Goal: Information Seeking & Learning: Learn about a topic

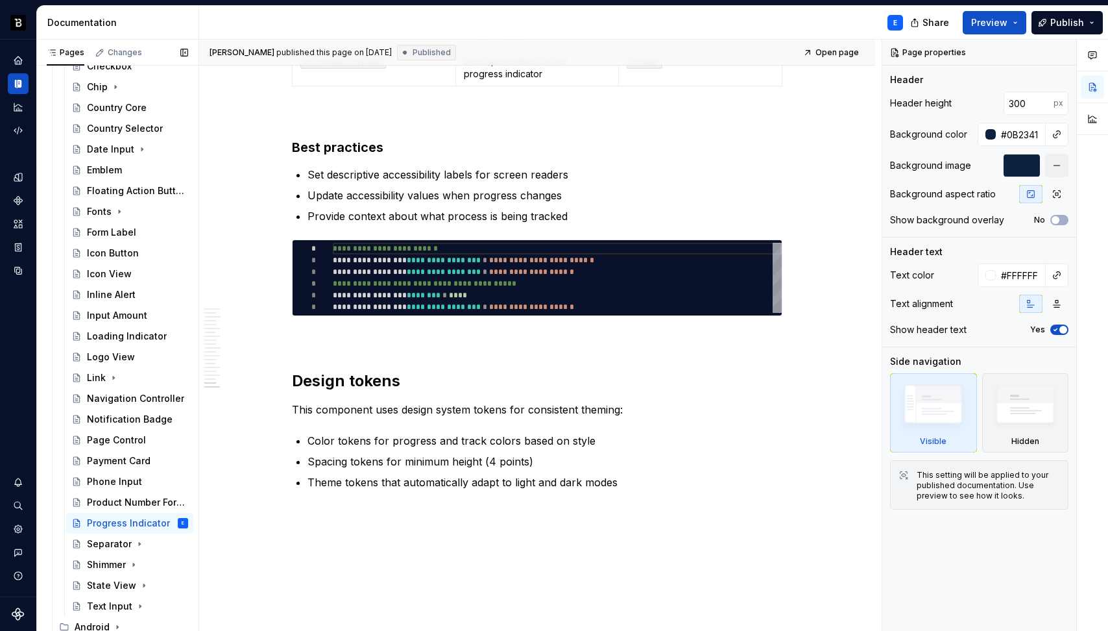
scroll to position [311, 0]
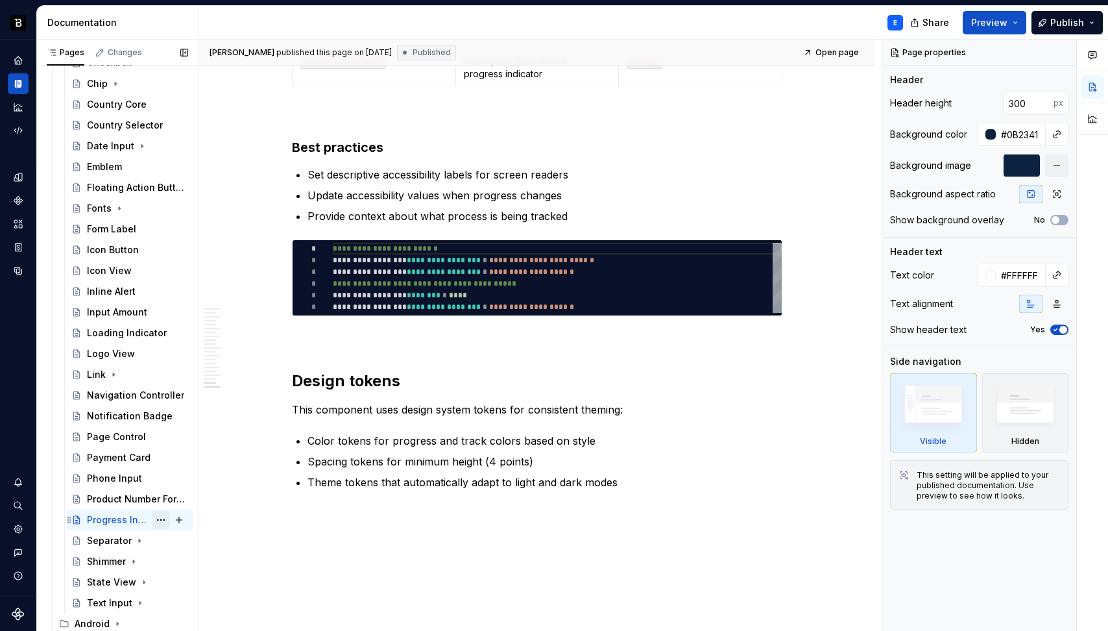
click at [152, 519] on button "Page tree" at bounding box center [161, 520] width 18 height 18
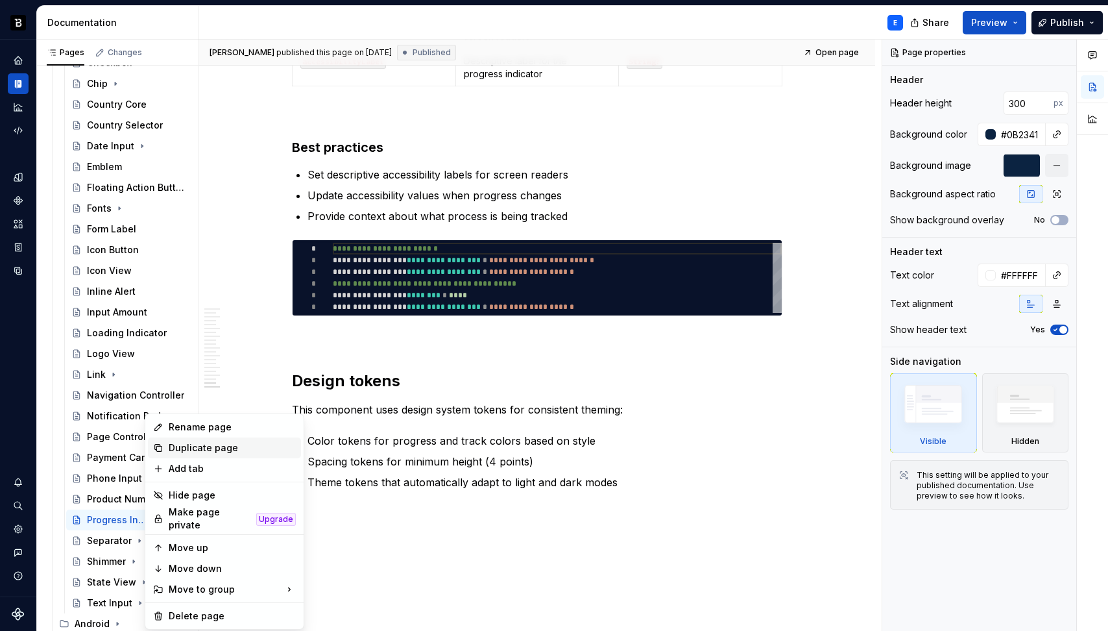
click at [182, 445] on div "Duplicate page" at bounding box center [232, 447] width 127 height 13
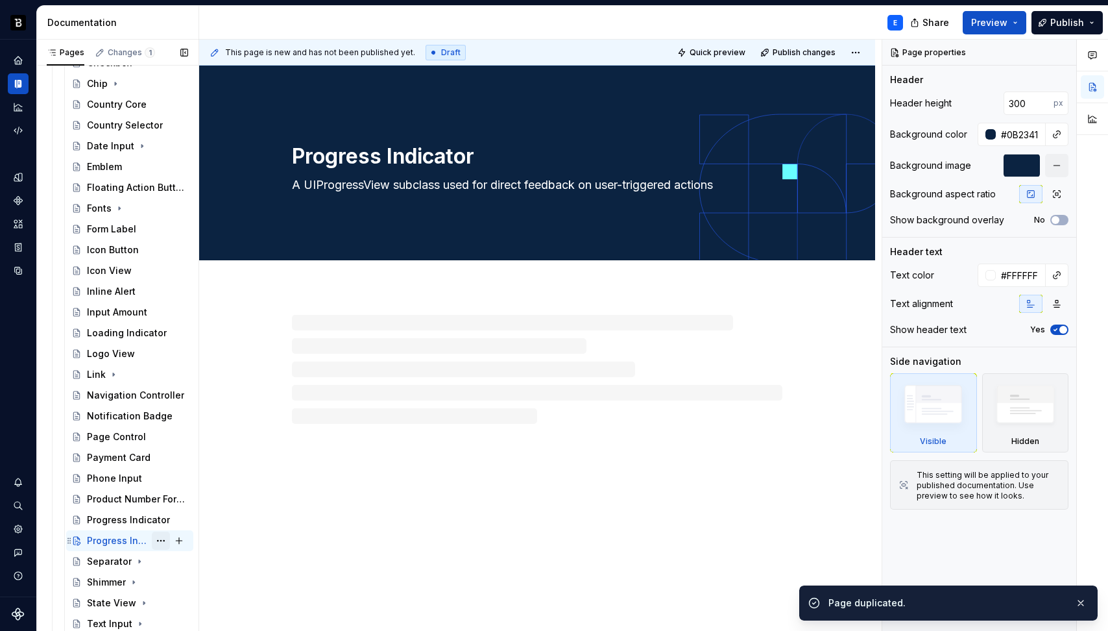
click at [156, 542] on button "Page tree" at bounding box center [161, 540] width 18 height 18
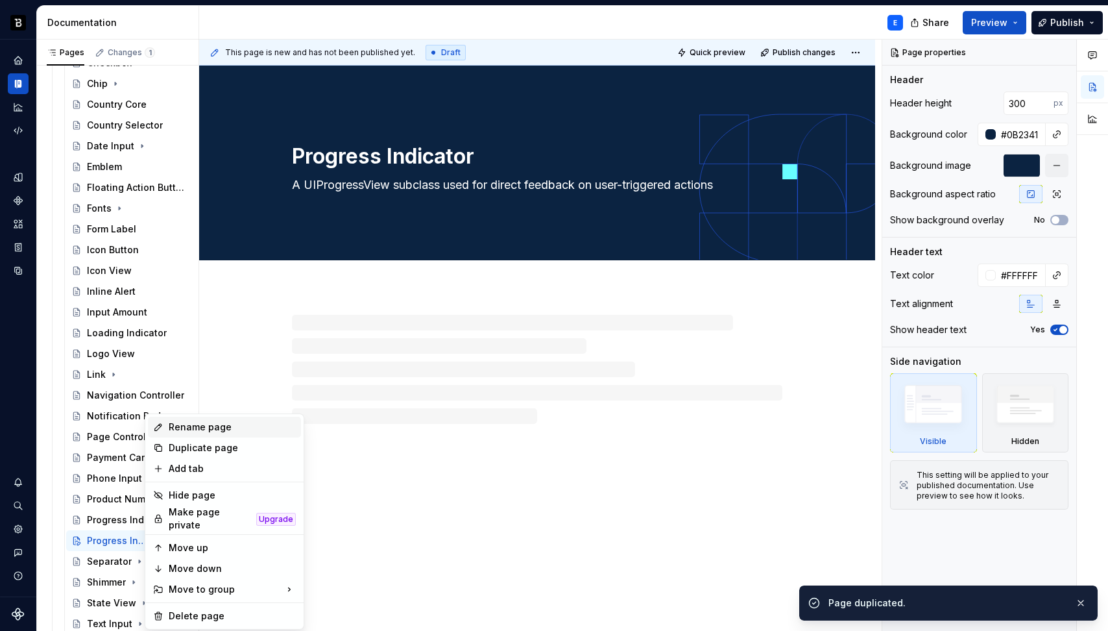
click at [176, 424] on div "Rename page" at bounding box center [232, 426] width 127 height 13
type textarea "*"
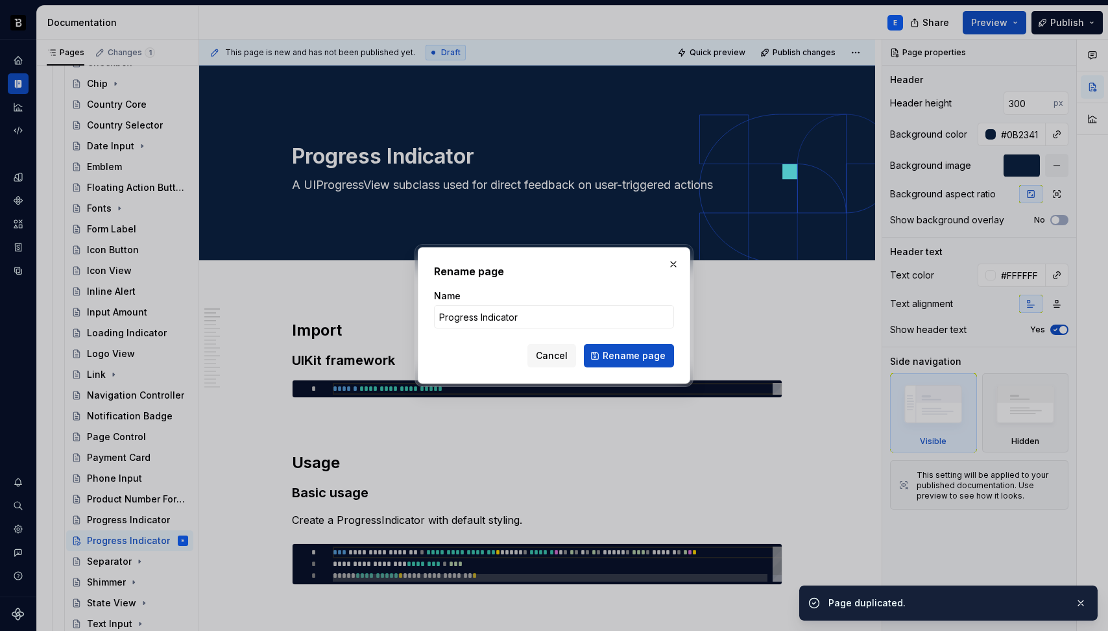
type input "# LORem --- I dolors ametco adi eli seddoe temporinci utla etdolore magnaa enim…"
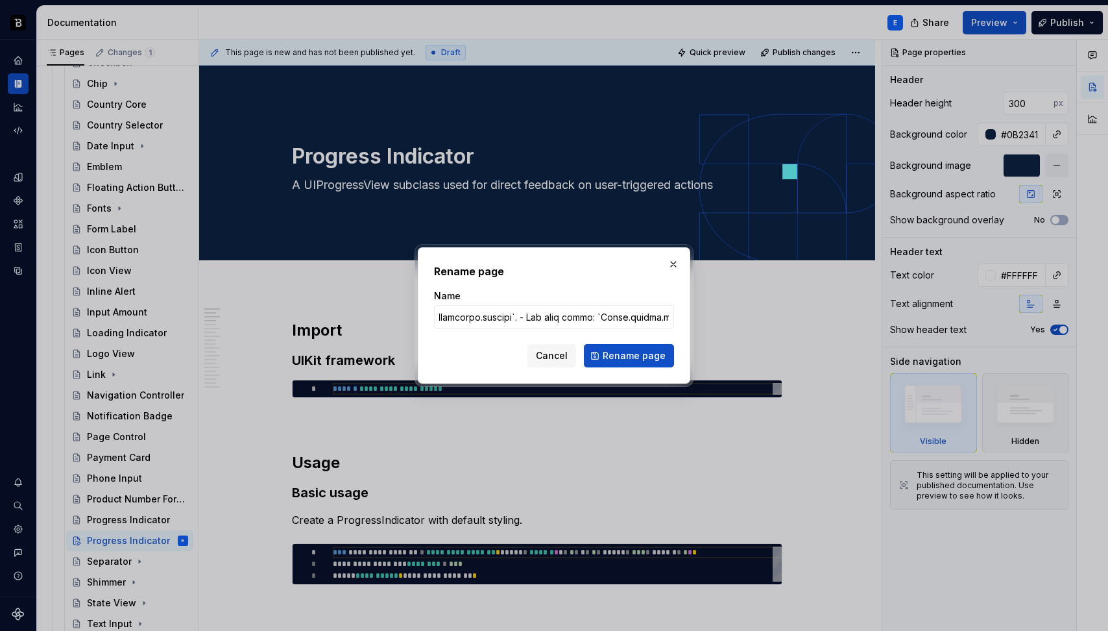
type textarea "*"
type input "Search Bar"
click at [622, 357] on span "Rename page" at bounding box center [634, 355] width 63 height 13
type textarea "*"
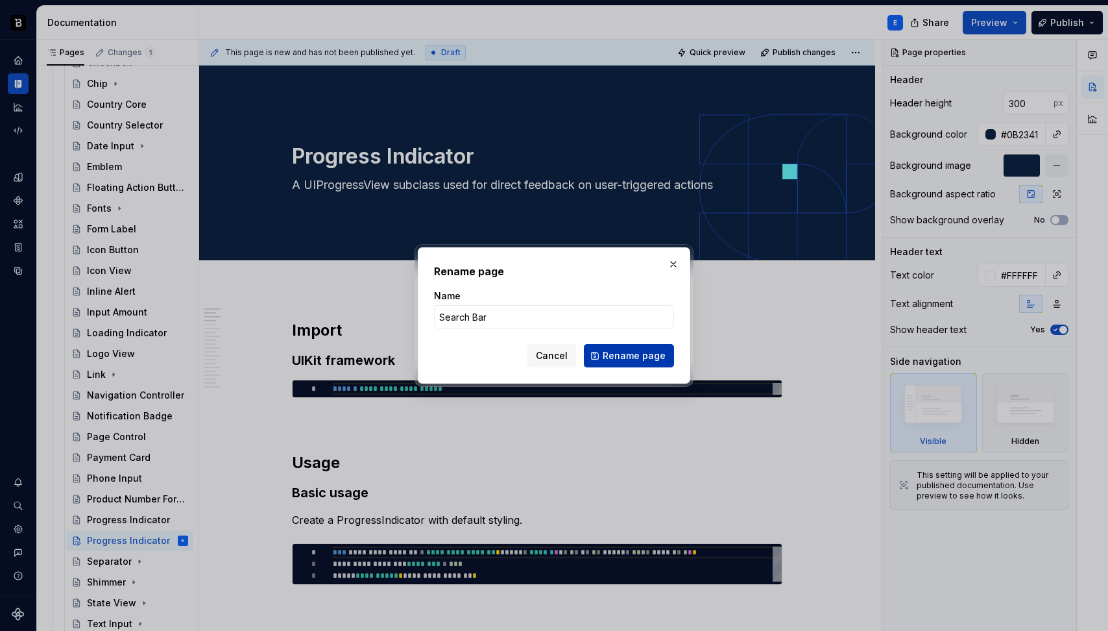
type textarea "Search Bar"
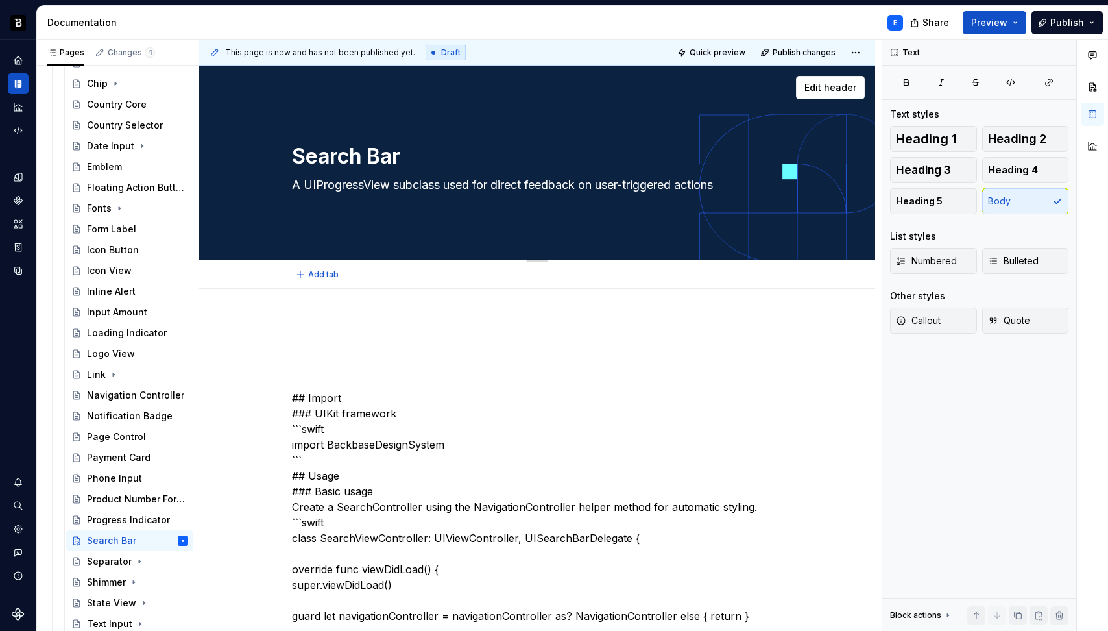
click at [382, 188] on textarea "A UIProgressView subclass used for direct feedback on user-triggered actions" at bounding box center [534, 185] width 491 height 21
paste textarea "custom search bar and search controller that provides styled search functionali…"
type textarea "*"
type textarea "A custom search bar and search controller that provides styled search functiona…"
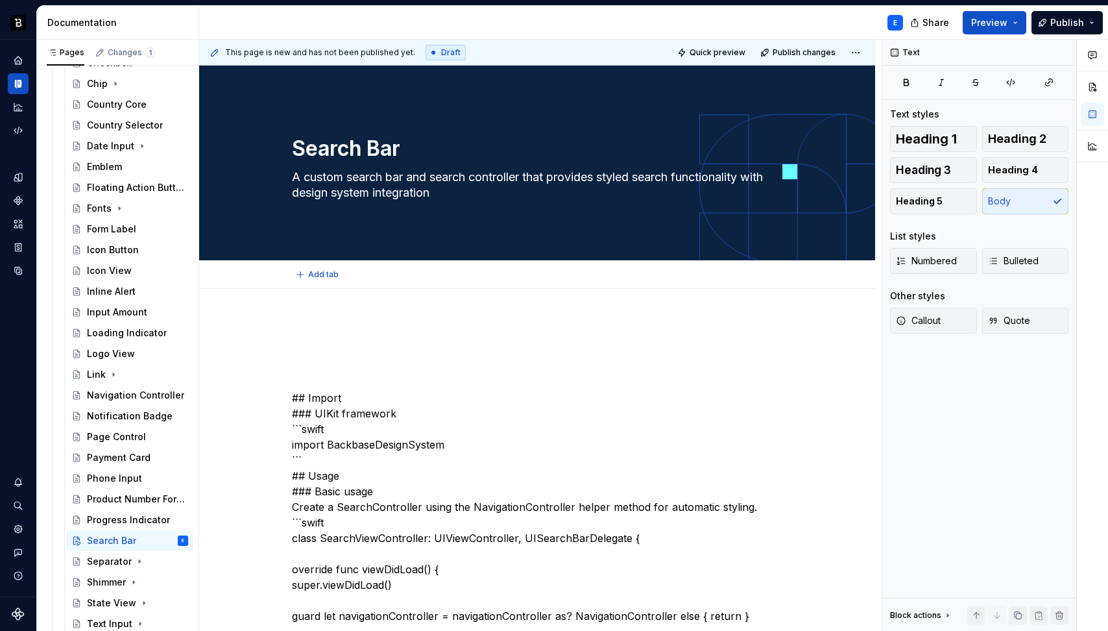
type textarea "*"
type textarea "A custom search bar and search controller that provides styled search functiona…"
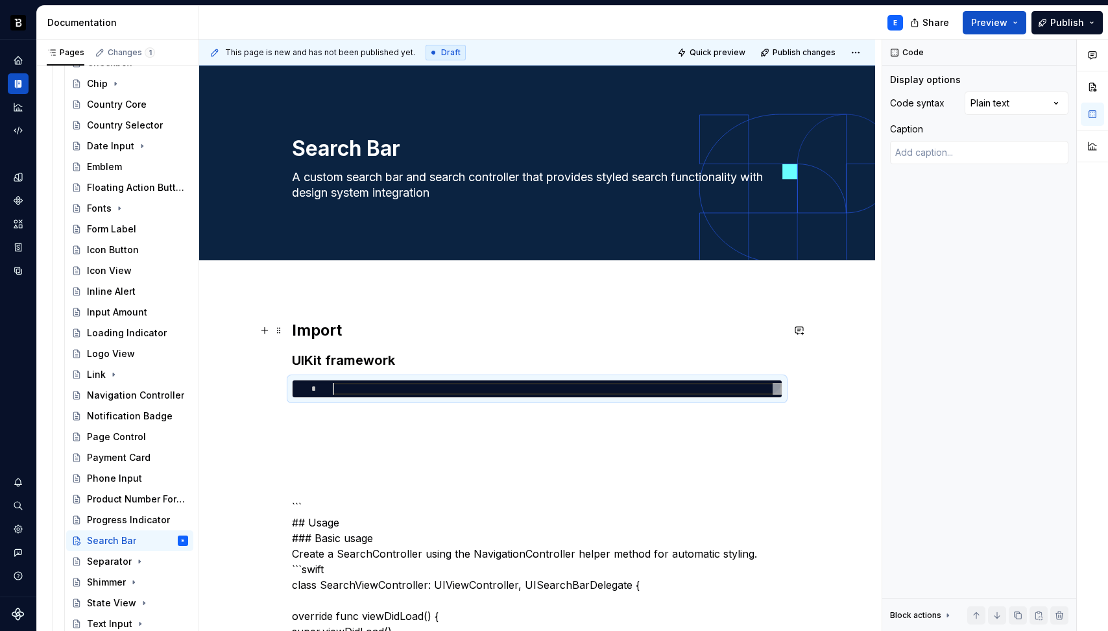
type textarea "*"
type textarea "**********"
click at [1002, 105] on div "Comments Open comments No comments yet Select ‘Comment’ from the block context …" at bounding box center [996, 336] width 226 height 592
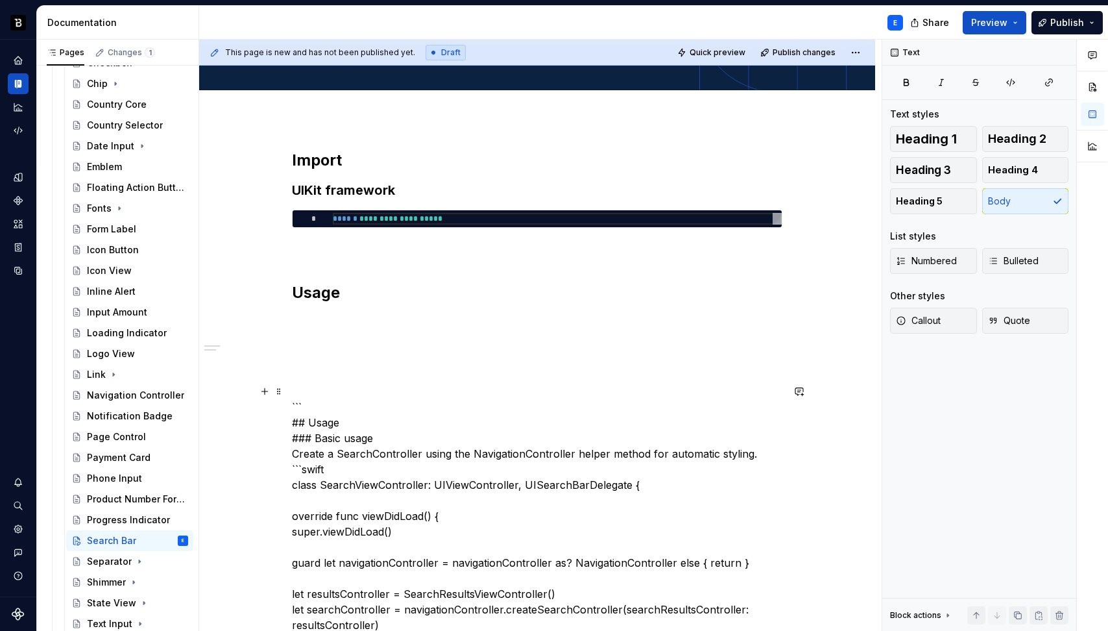
scroll to position [171, 0]
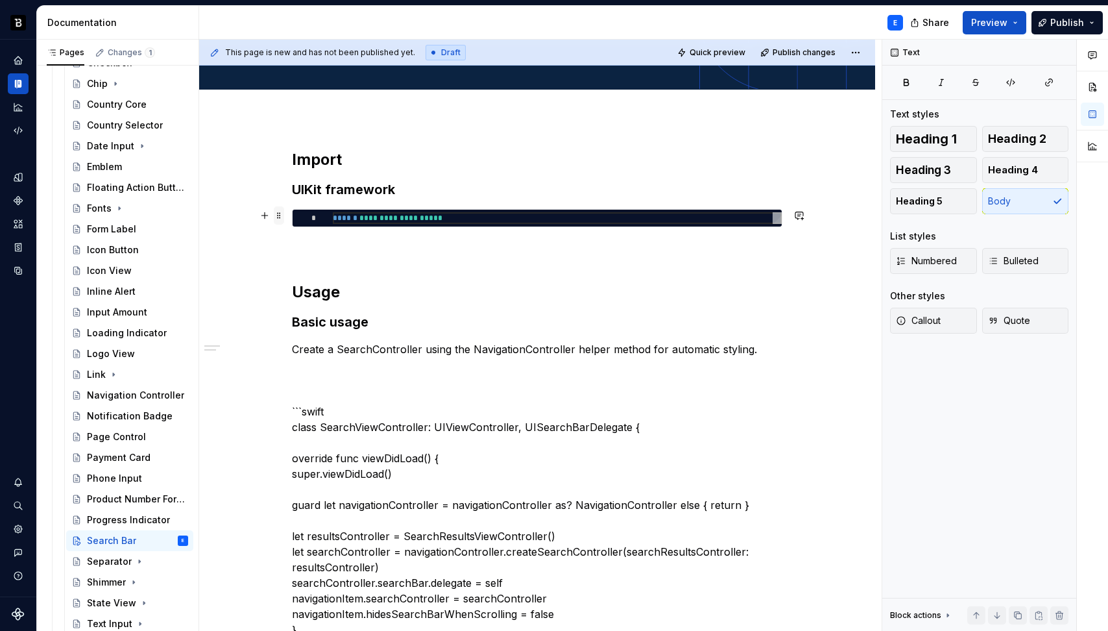
click at [280, 219] on span at bounding box center [279, 215] width 10 height 18
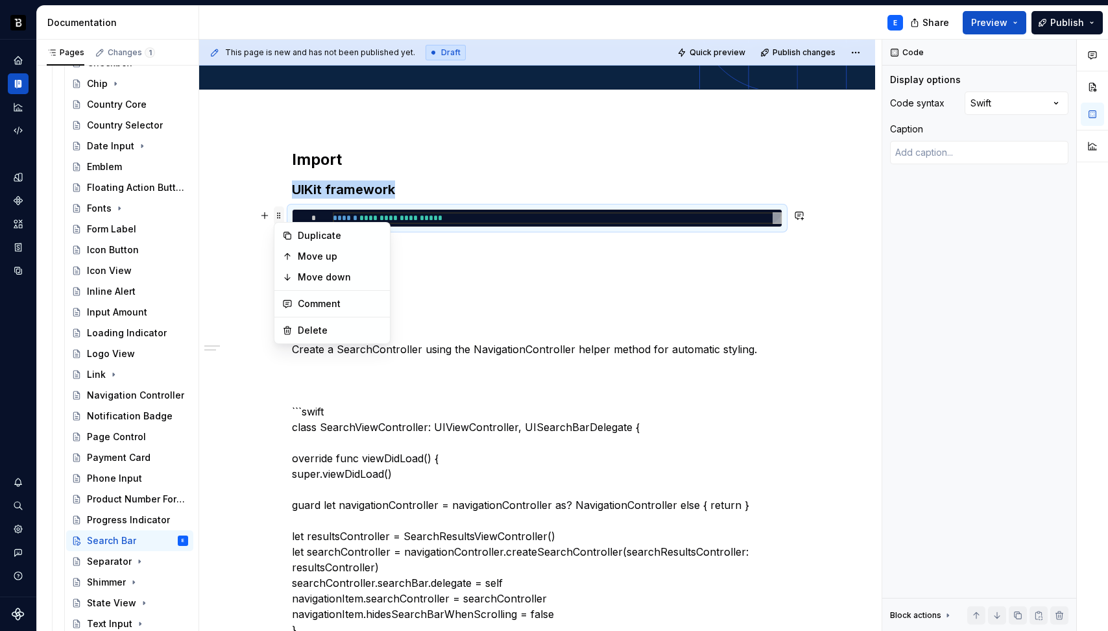
click at [280, 219] on span at bounding box center [279, 215] width 10 height 18
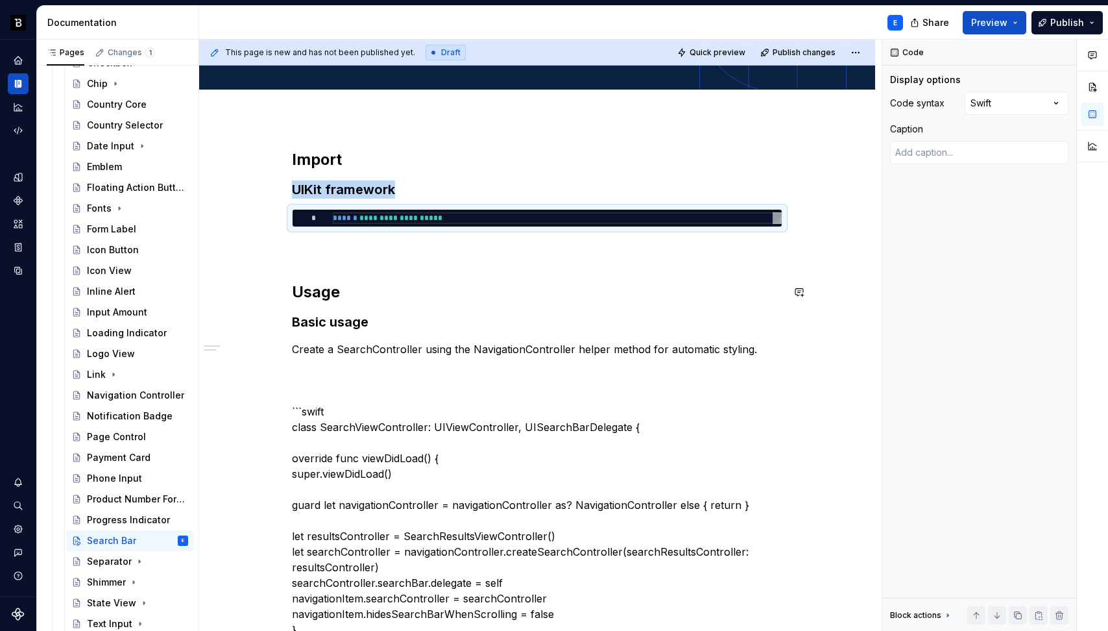
copy h3 "UIKit framework"
click at [499, 348] on p "Create a SearchController using the NavigationController helper method for auto…" at bounding box center [537, 349] width 491 height 16
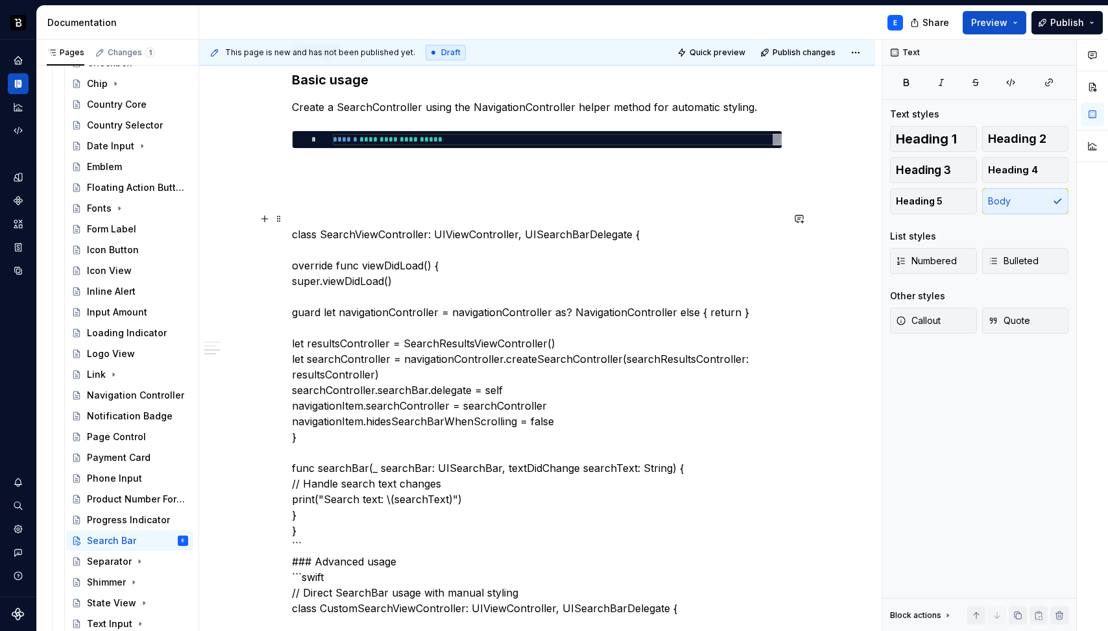
scroll to position [445, 0]
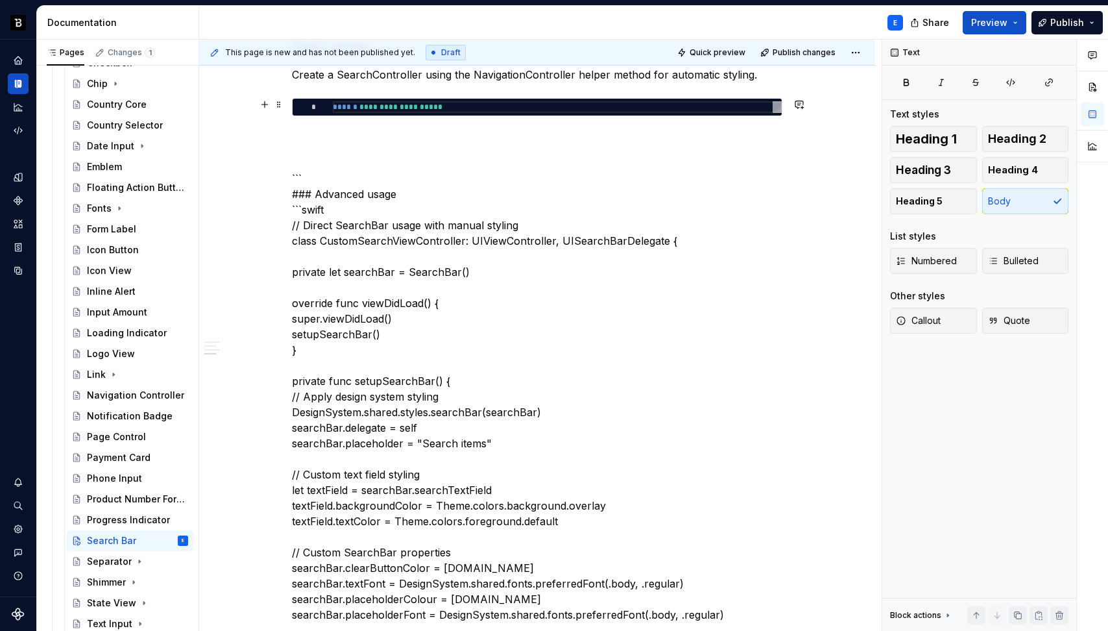
type textarea "*"
type textarea "**********"
click at [400, 105] on div "**********" at bounding box center [557, 107] width 449 height 12
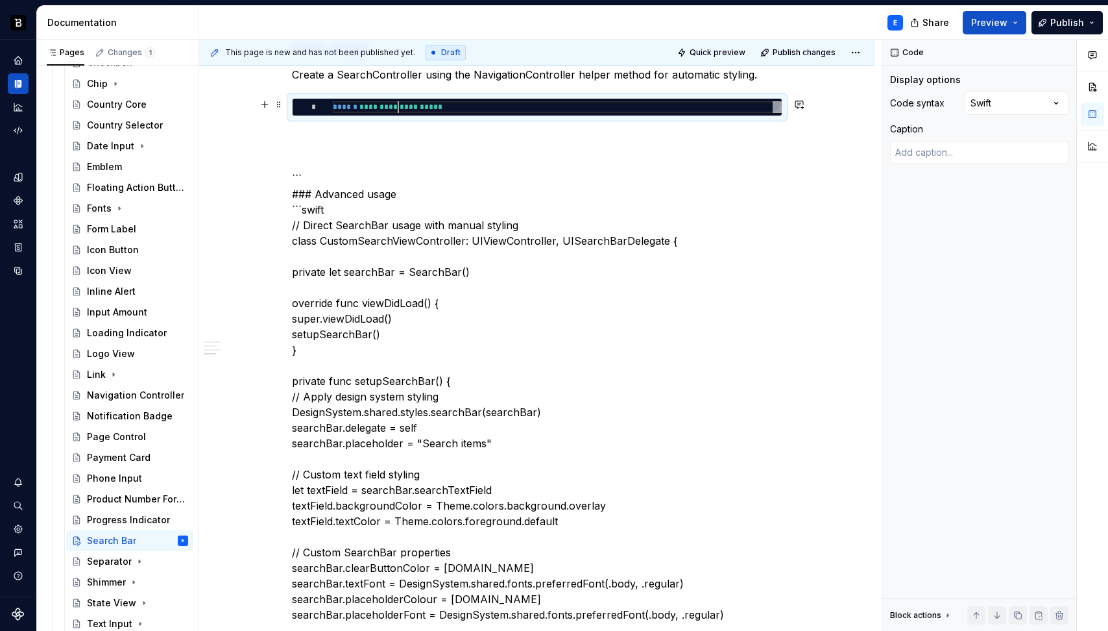
scroll to position [0, 126]
type textarea "*"
type textarea "**********"
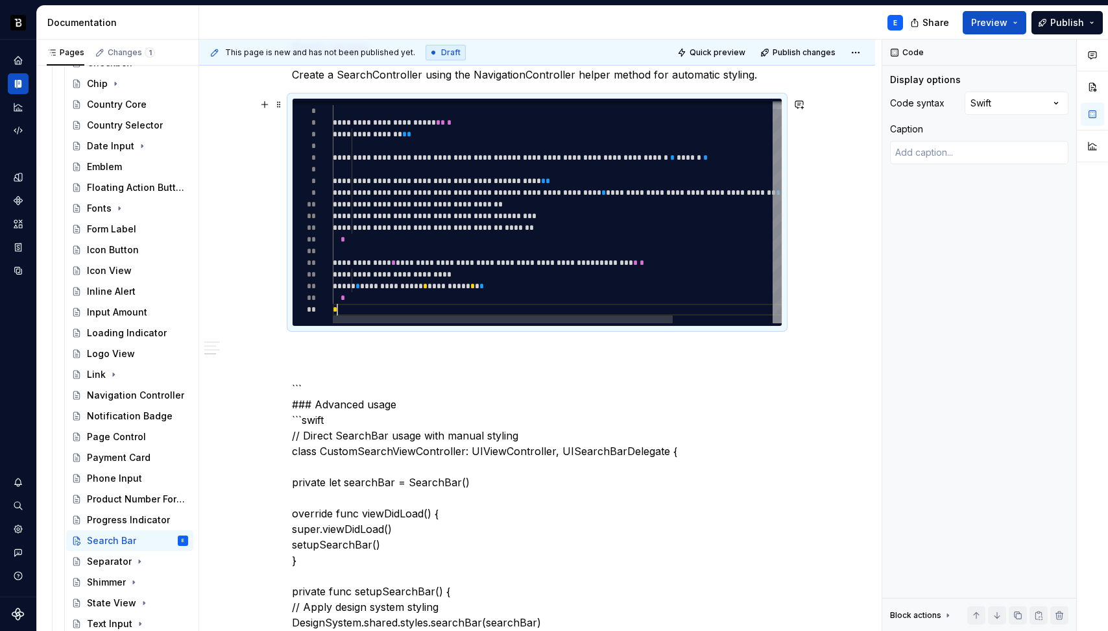
scroll to position [93, 5]
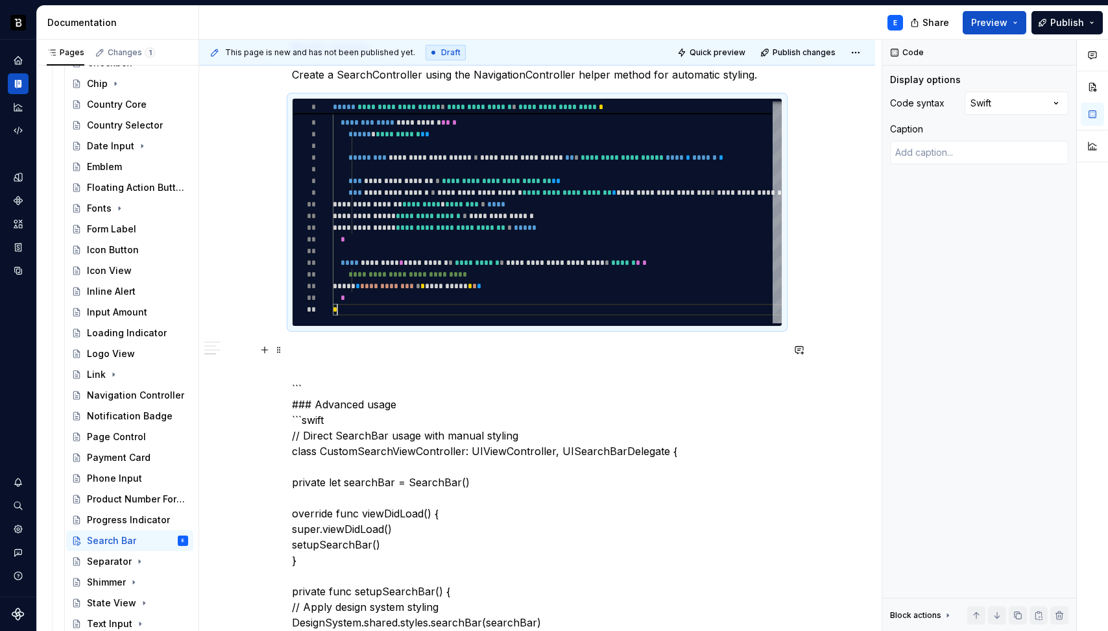
click at [347, 342] on p at bounding box center [537, 350] width 491 height 16
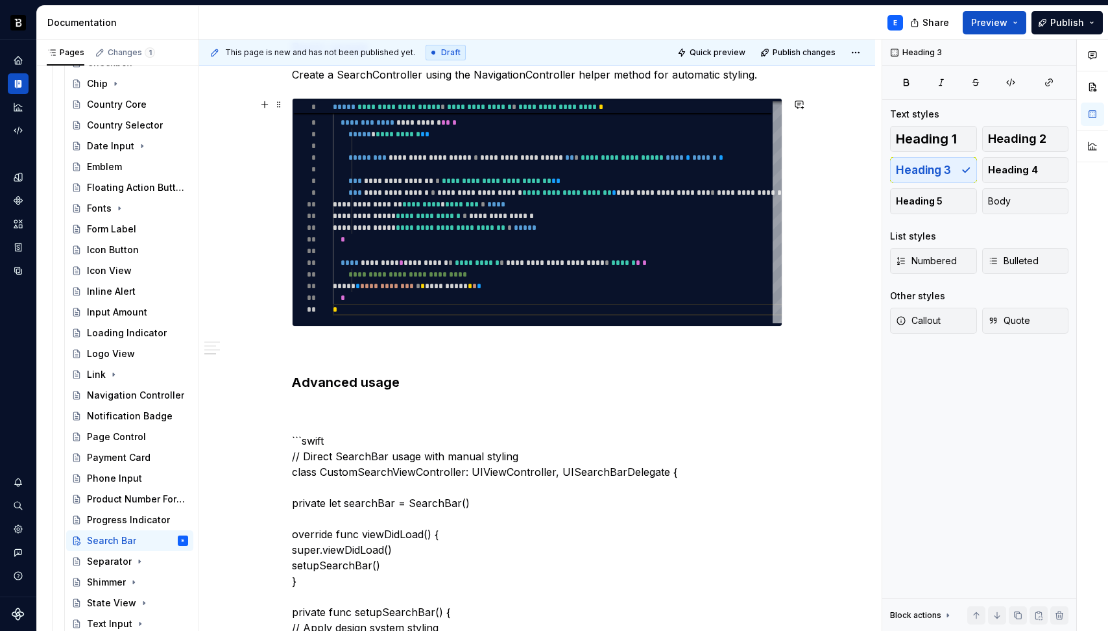
scroll to position [377, 0]
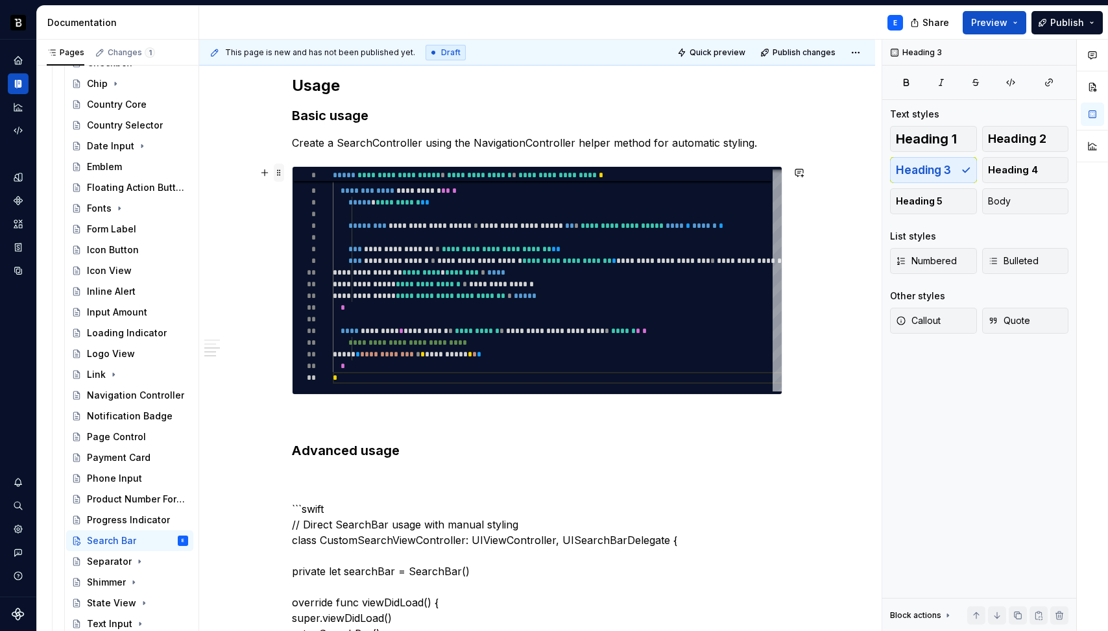
click at [280, 174] on span at bounding box center [279, 173] width 10 height 18
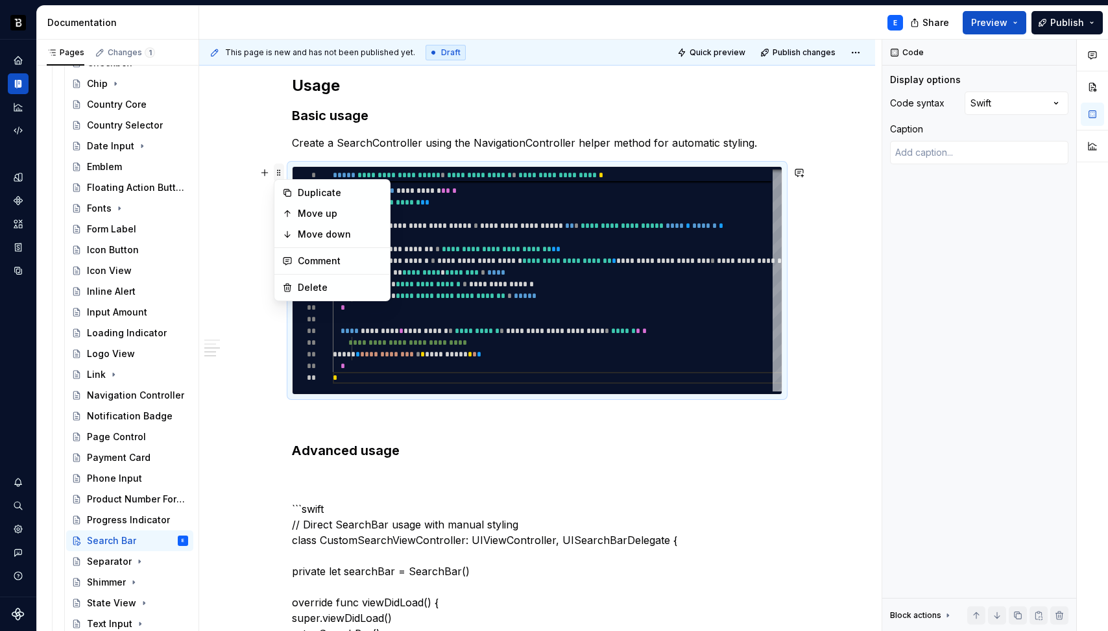
click at [280, 174] on span at bounding box center [279, 173] width 10 height 18
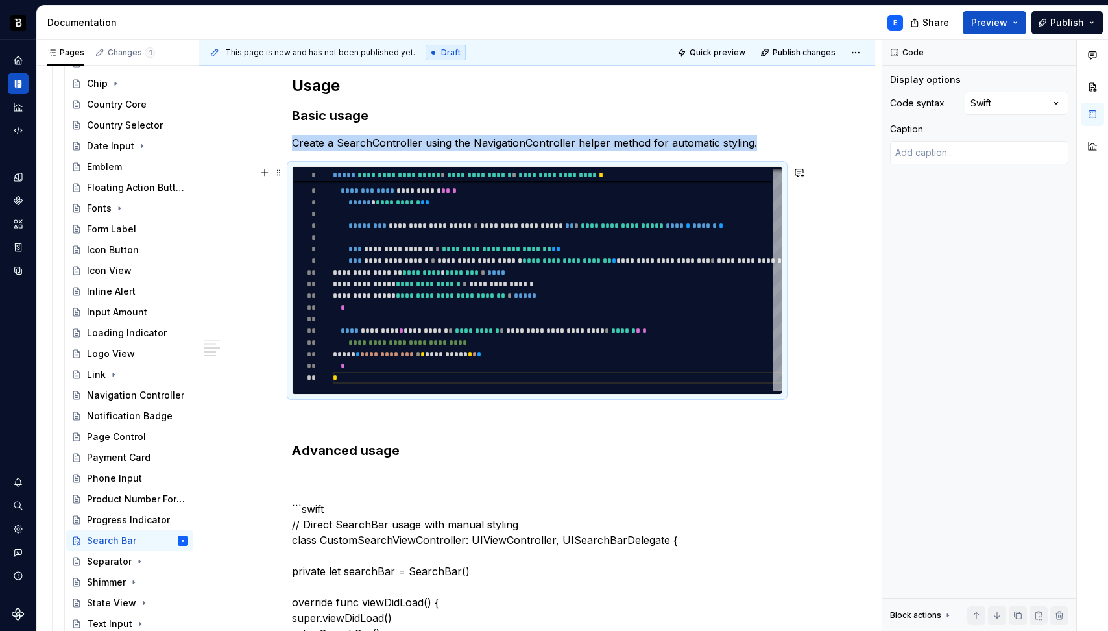
copy p "Create a SearchController using the NavigationController helper method for auto…"
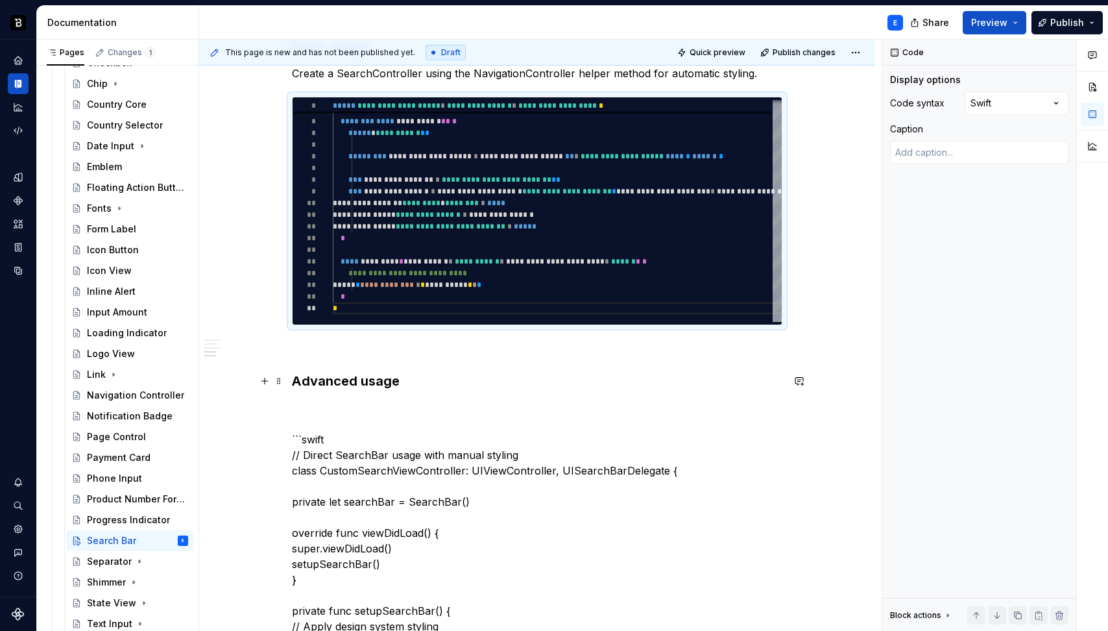
click at [423, 381] on h3 "Advanced usage" at bounding box center [537, 381] width 491 height 18
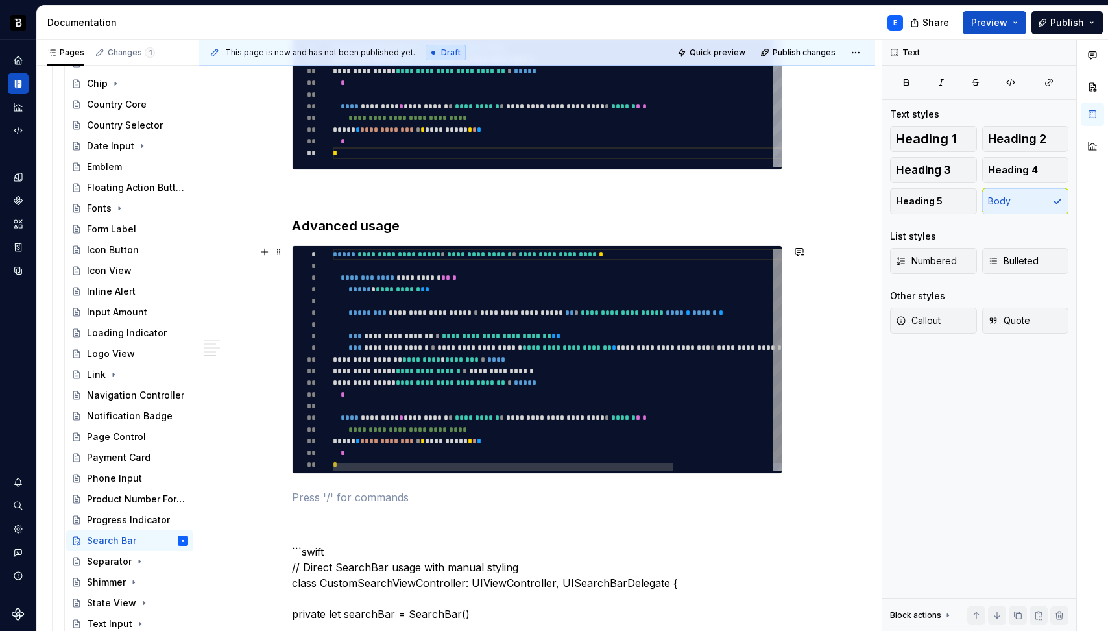
scroll to position [629, 0]
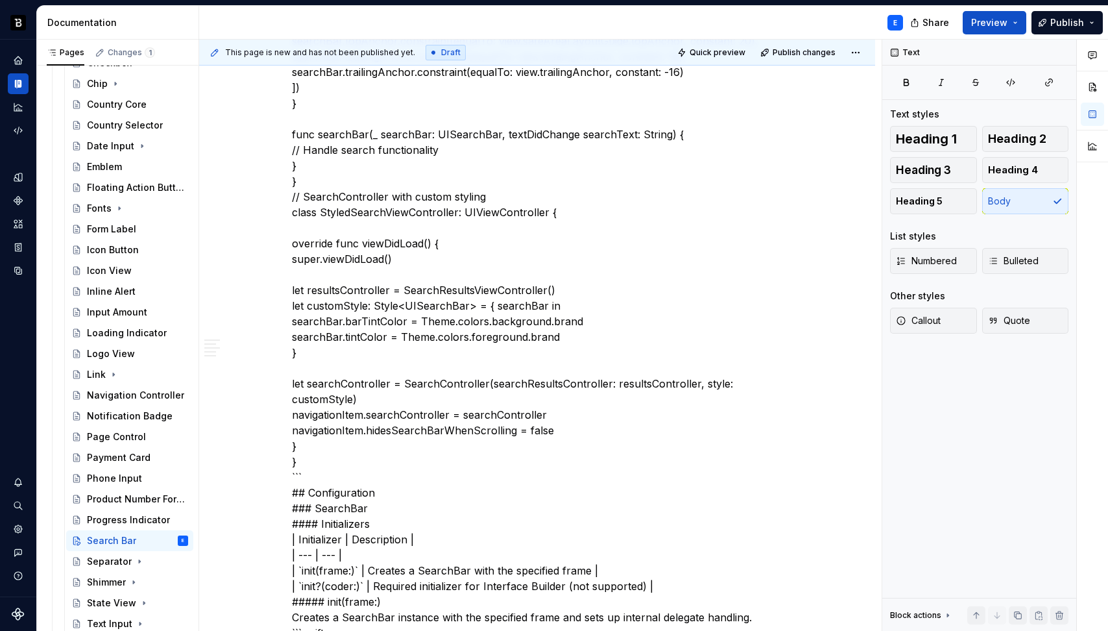
scroll to position [1590, 0]
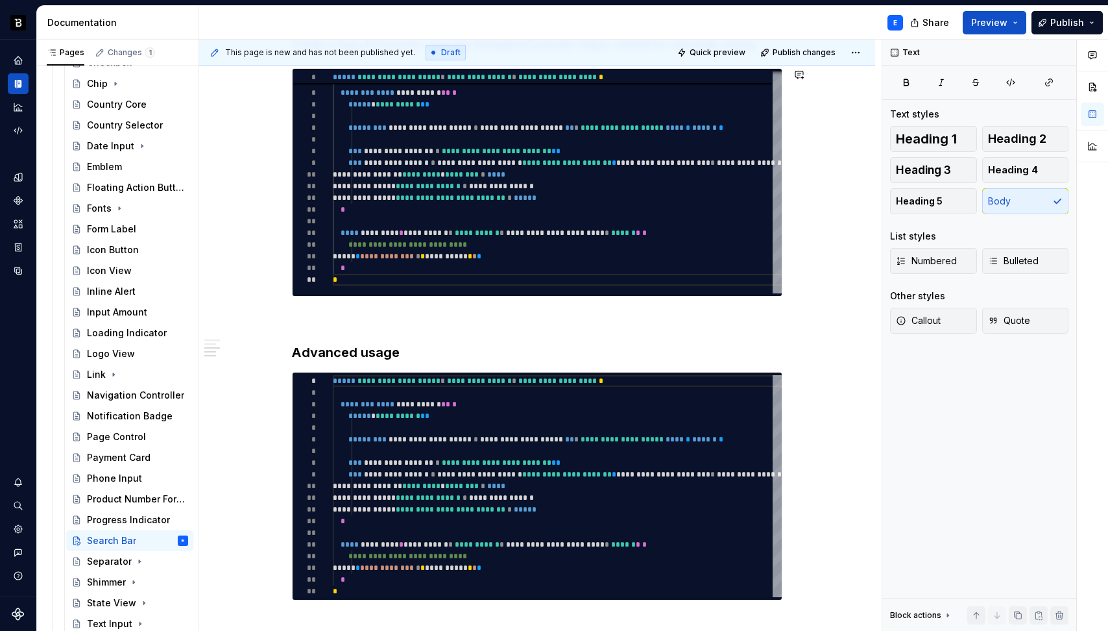
scroll to position [524, 0]
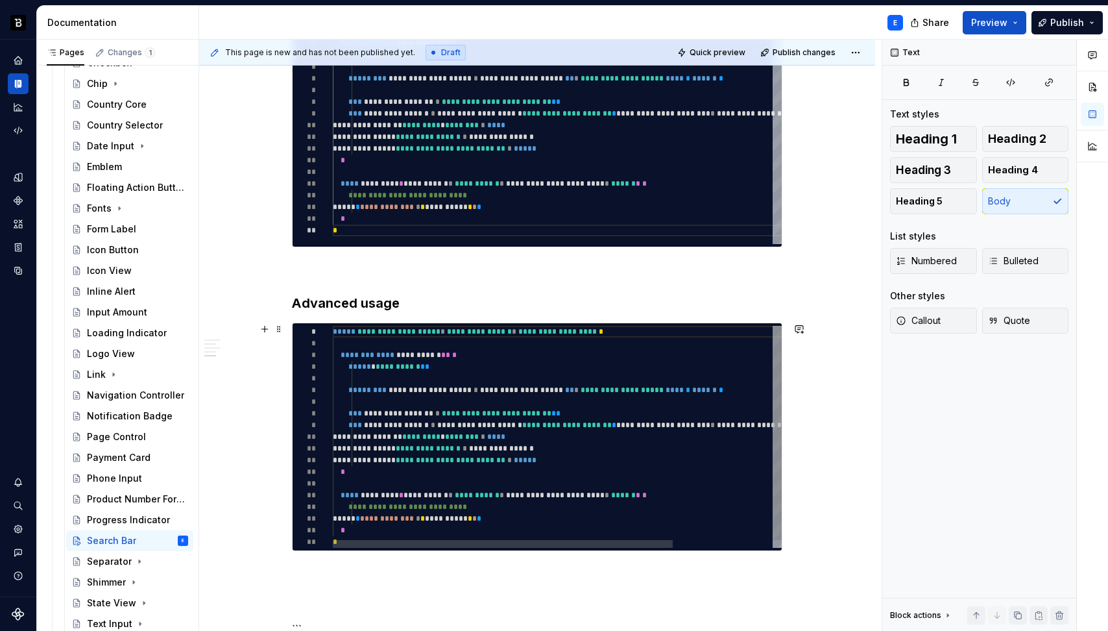
type textarea "*"
click at [430, 409] on div "**********" at bounding box center [623, 441] width 581 height 230
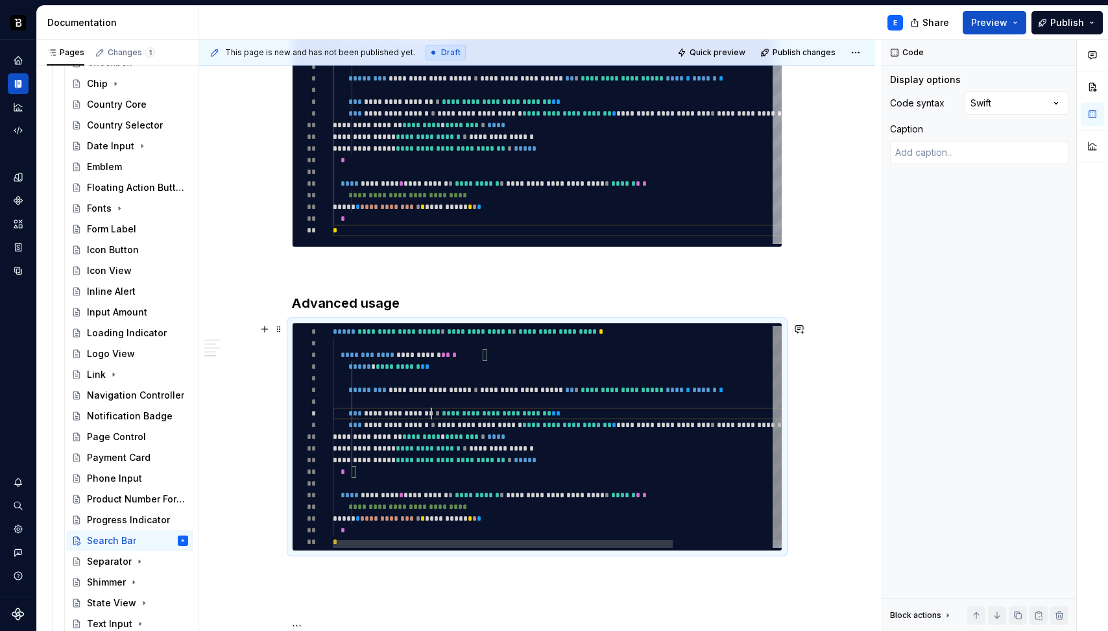
scroll to position [82, 99]
type textarea "**********"
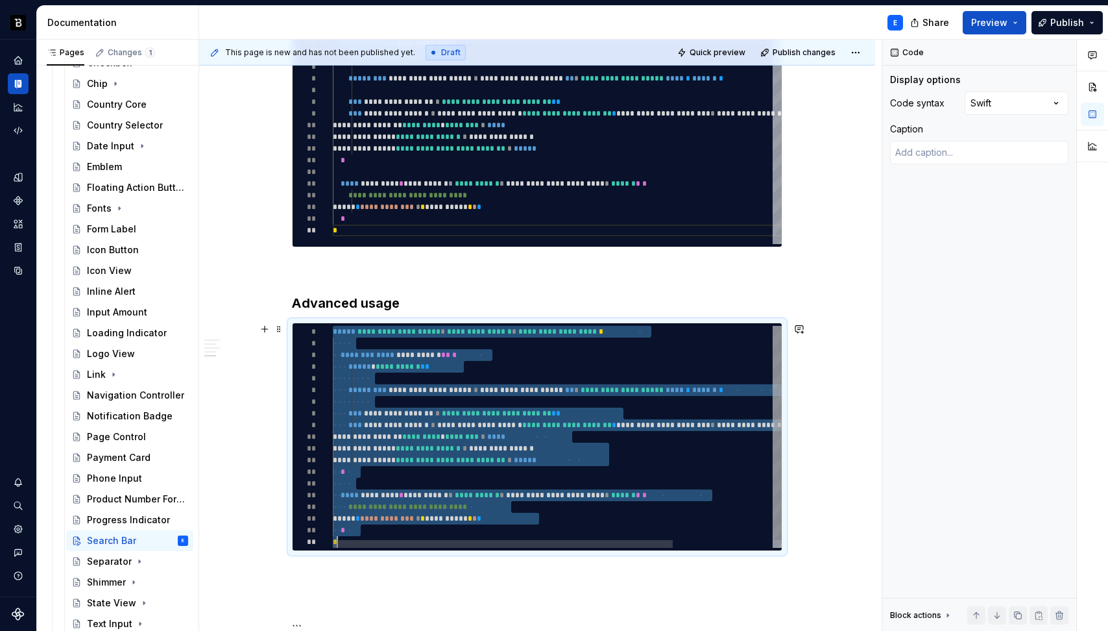
type textarea "*"
type textarea "**********"
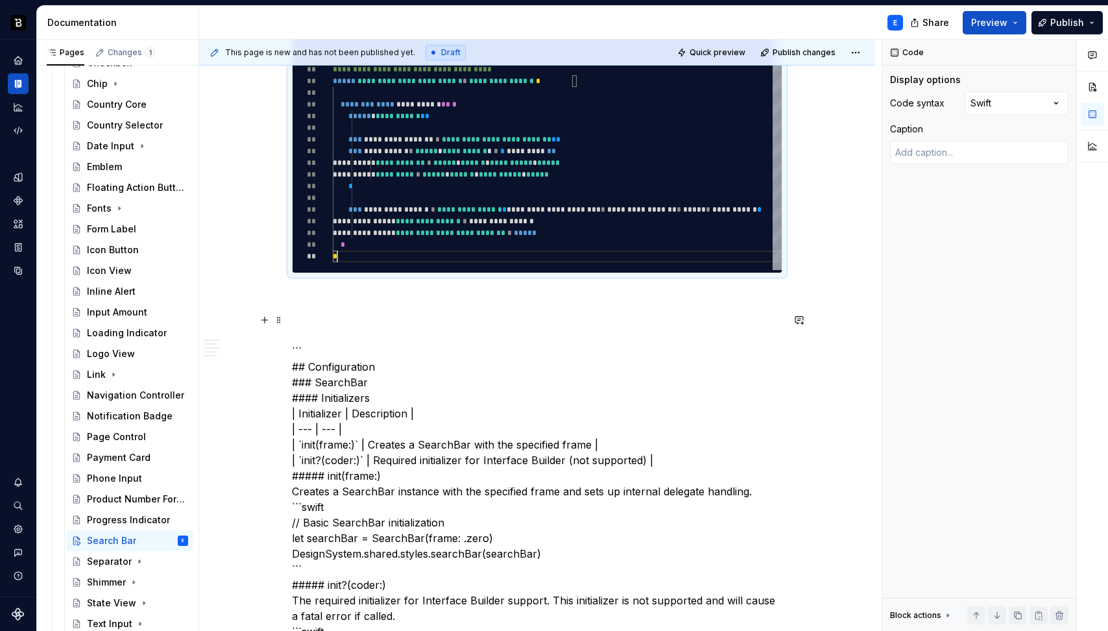
scroll to position [982, 0]
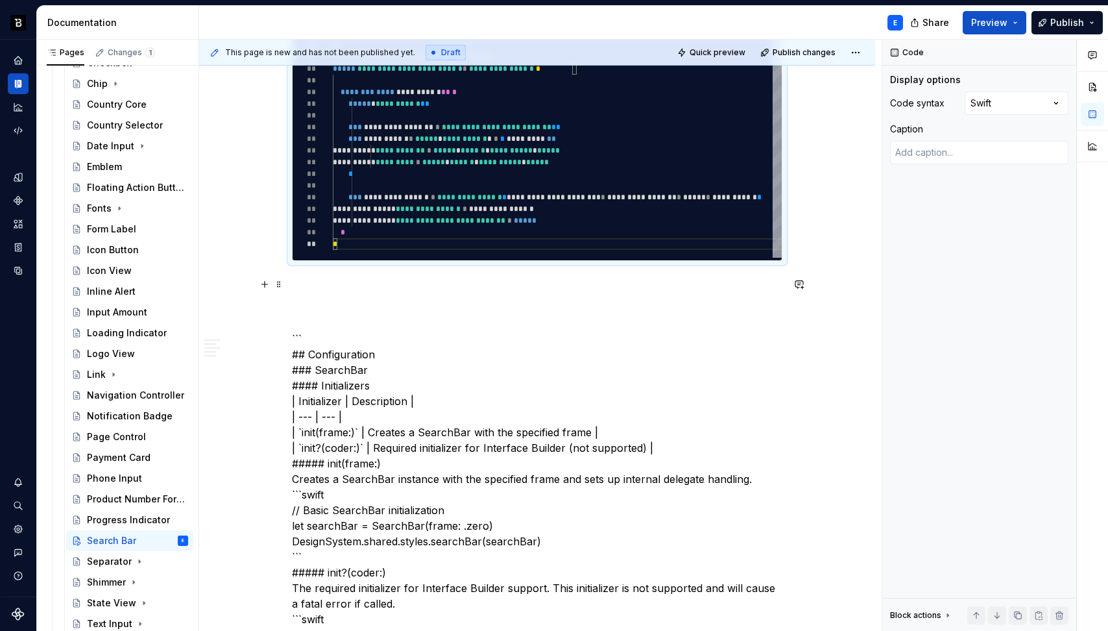
click at [311, 276] on p at bounding box center [537, 284] width 491 height 16
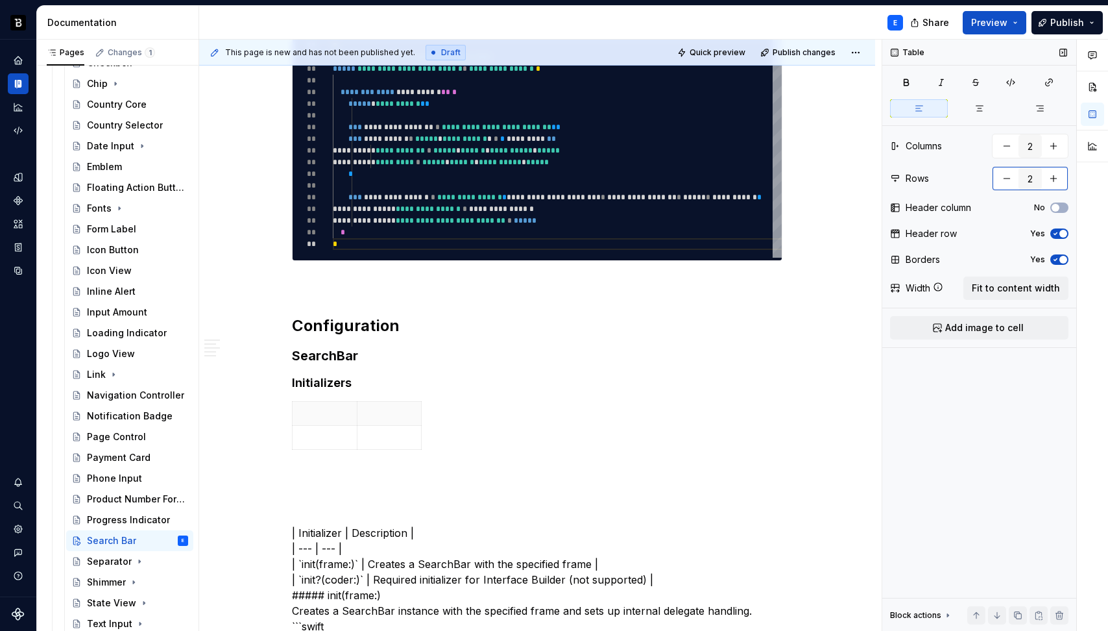
click at [1056, 179] on button "button" at bounding box center [1053, 178] width 23 height 23
type input "3"
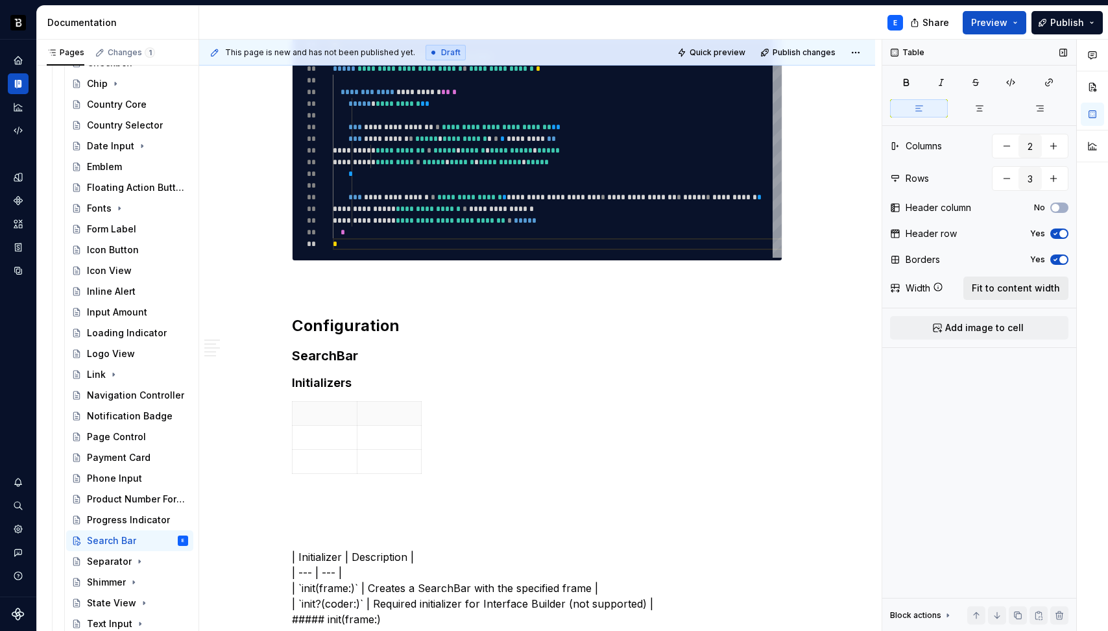
click at [1026, 287] on span "Fit to content width" at bounding box center [1016, 288] width 88 height 13
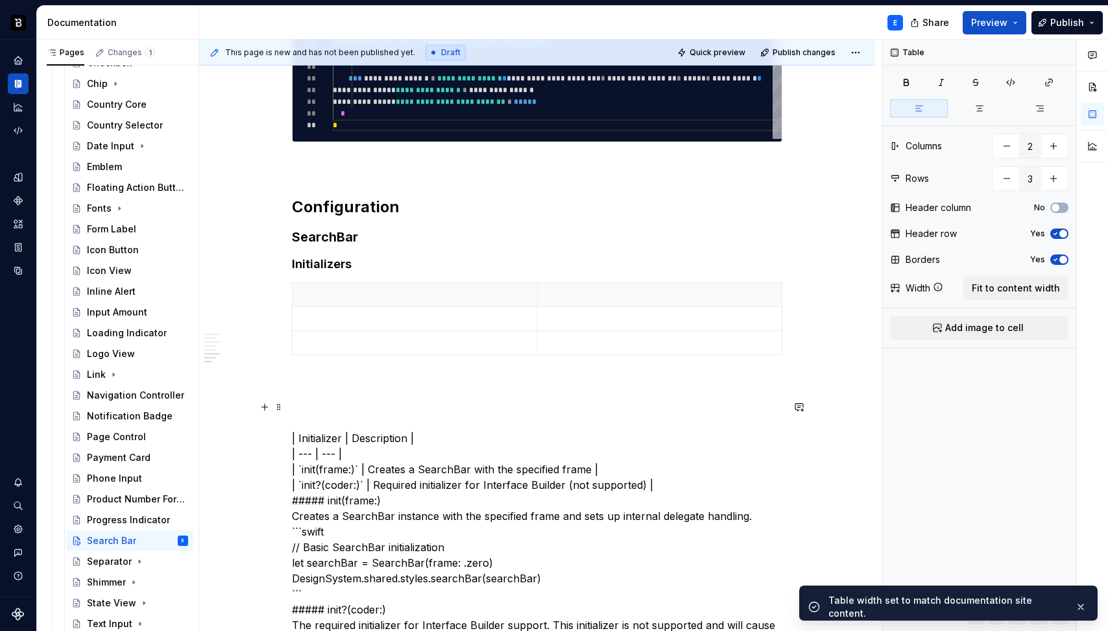
scroll to position [1167, 0]
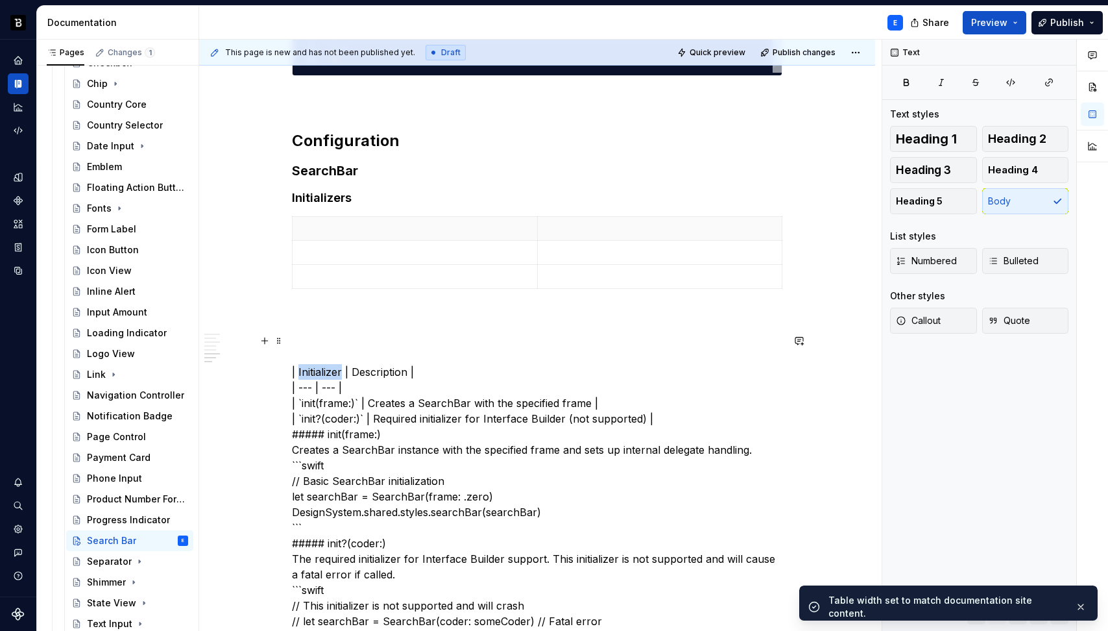
click at [347, 235] on th at bounding box center [415, 229] width 245 height 24
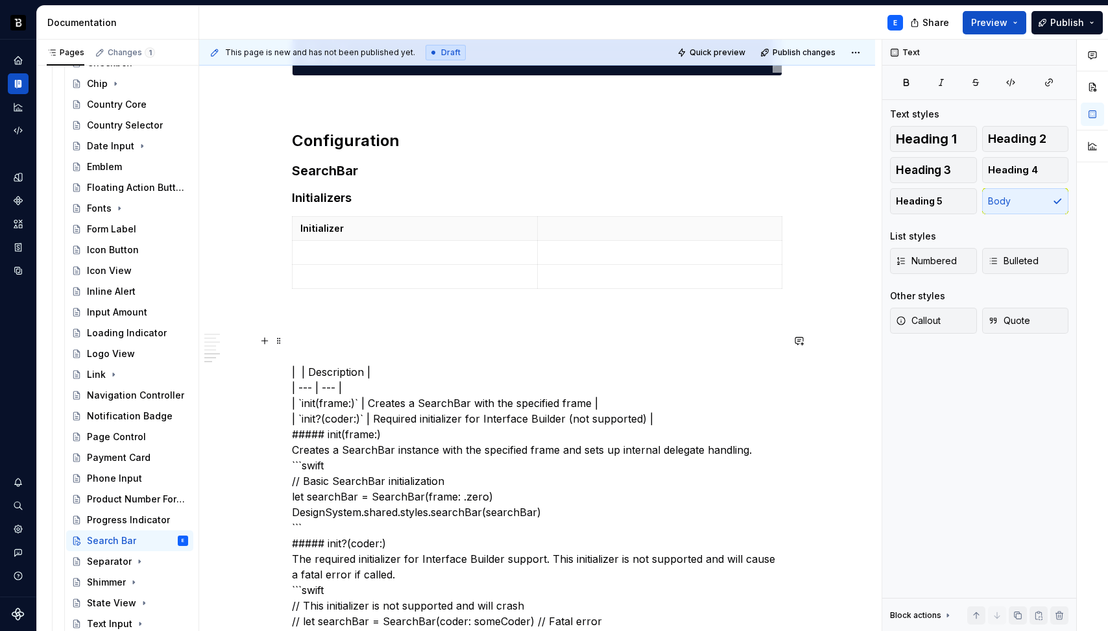
click at [674, 224] on p at bounding box center [660, 228] width 229 height 13
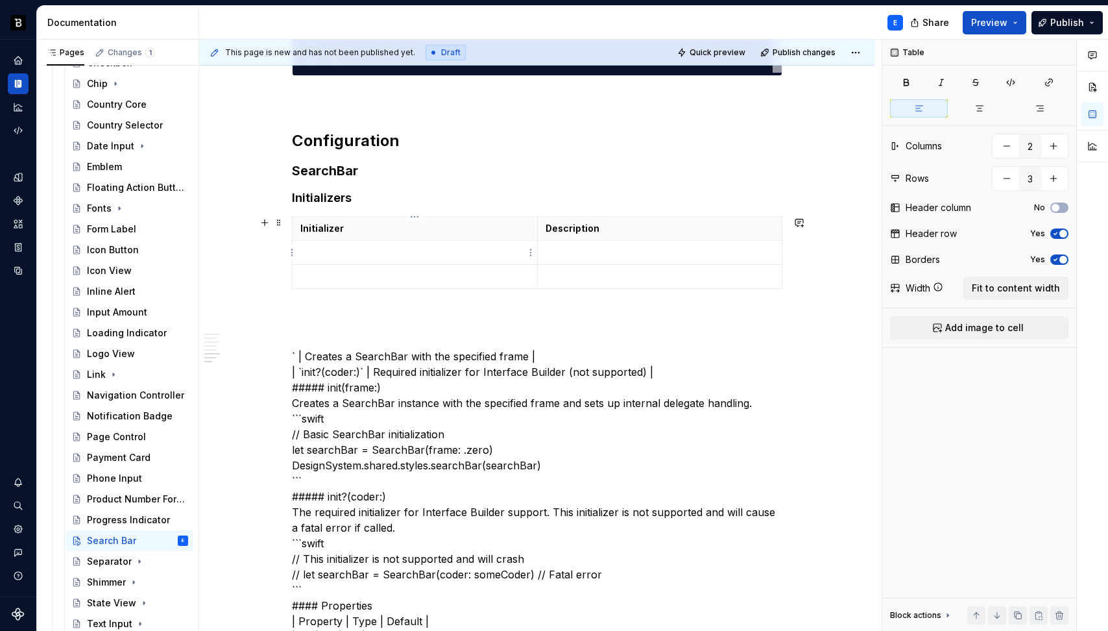
click at [336, 251] on p at bounding box center [414, 252] width 229 height 13
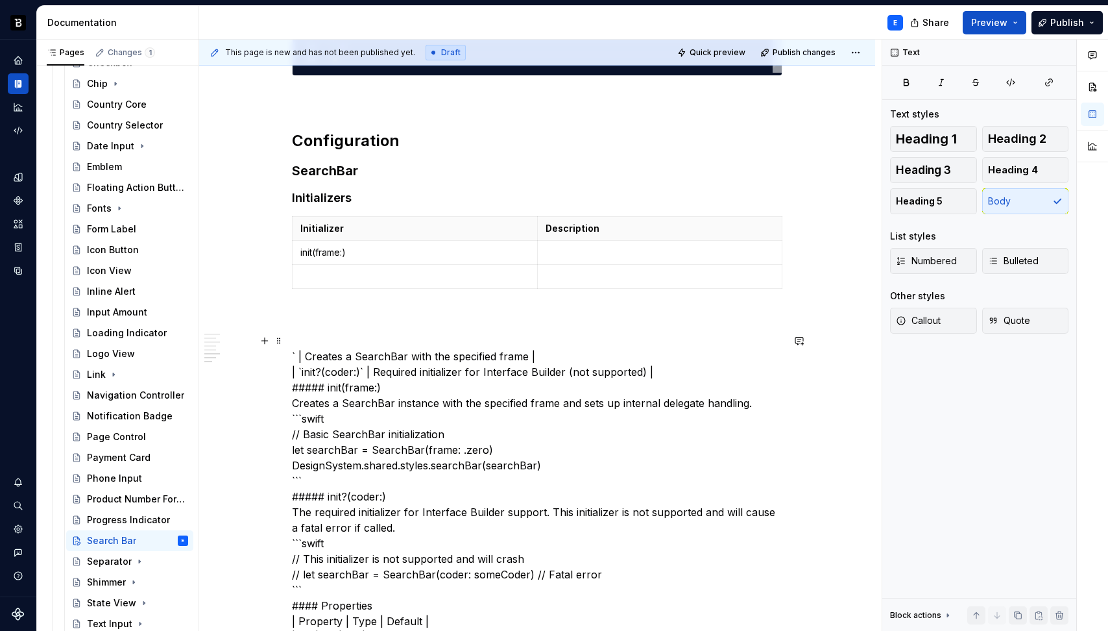
click at [581, 245] on td at bounding box center [659, 253] width 245 height 24
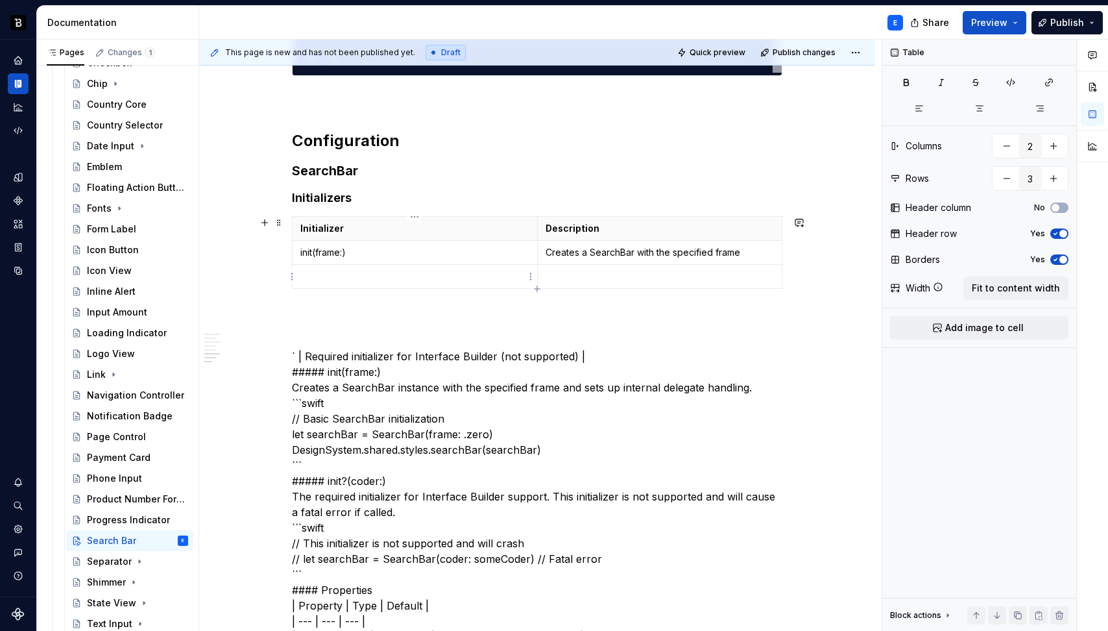
click at [358, 280] on p at bounding box center [414, 276] width 229 height 13
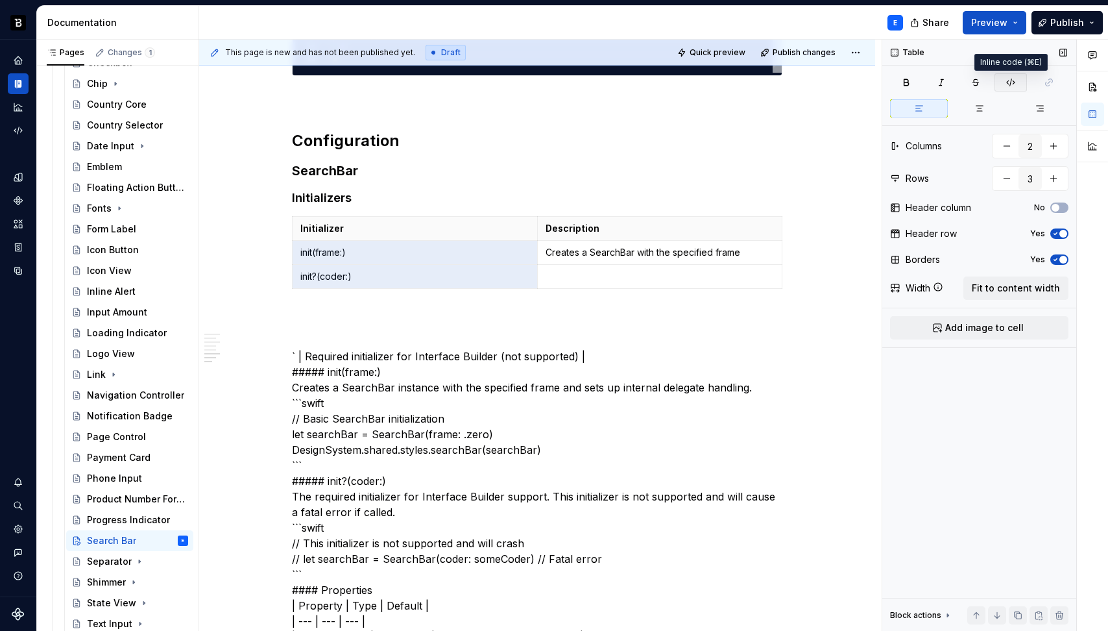
click at [1005, 78] on button "button" at bounding box center [1011, 82] width 32 height 18
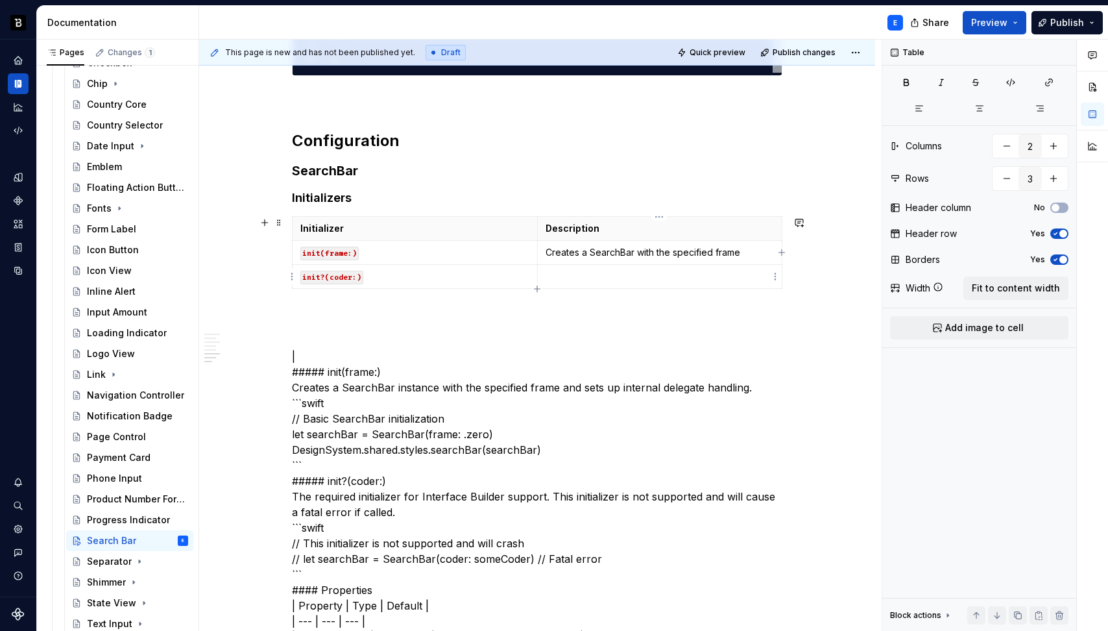
click at [563, 274] on p at bounding box center [660, 276] width 229 height 13
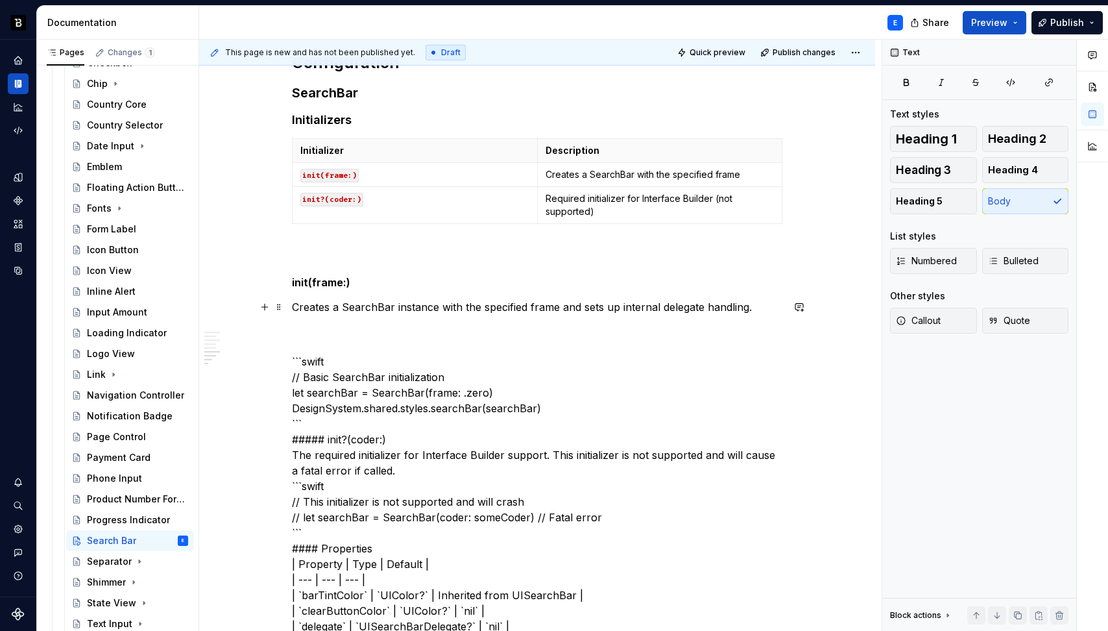
scroll to position [1249, 0]
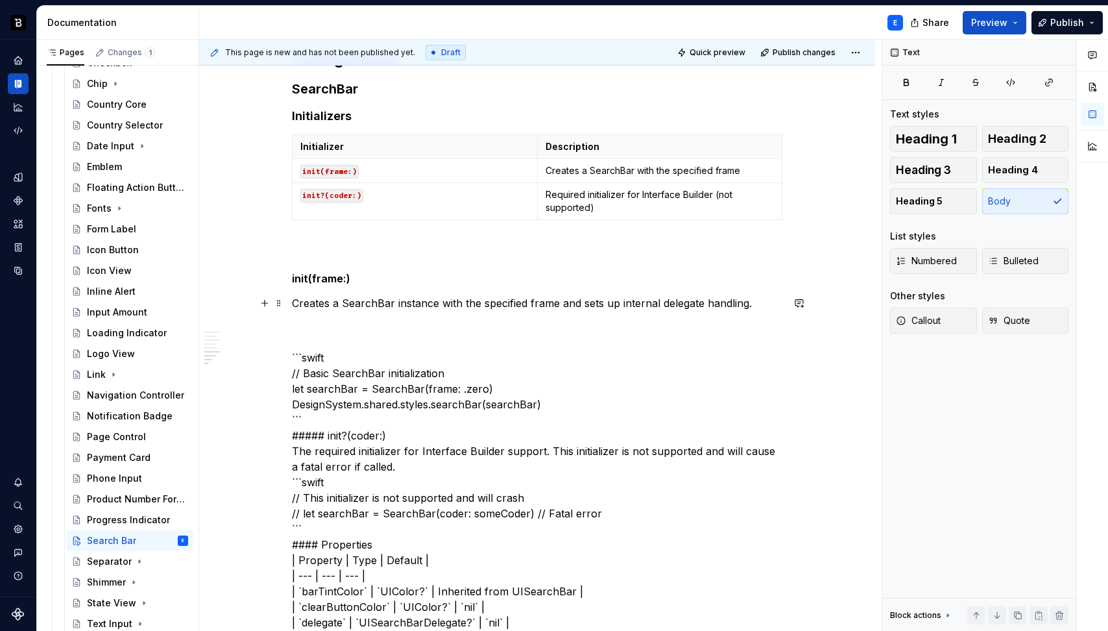
click at [323, 304] on p "Creates a SearchBar instance with the specified frame and sets up internal dele…" at bounding box center [537, 303] width 491 height 16
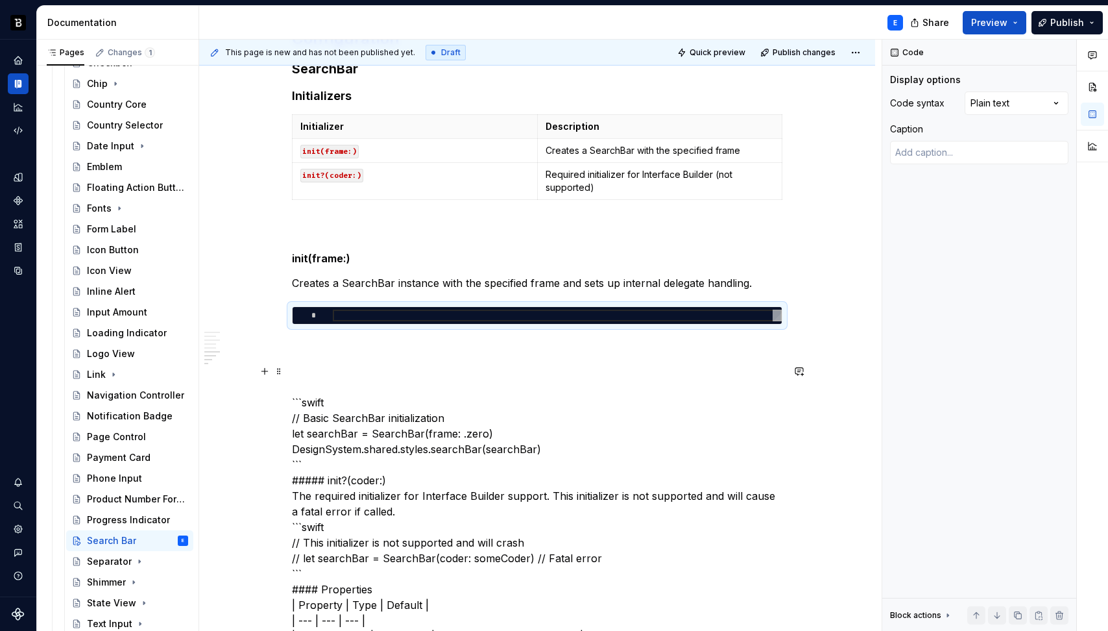
scroll to position [1288, 0]
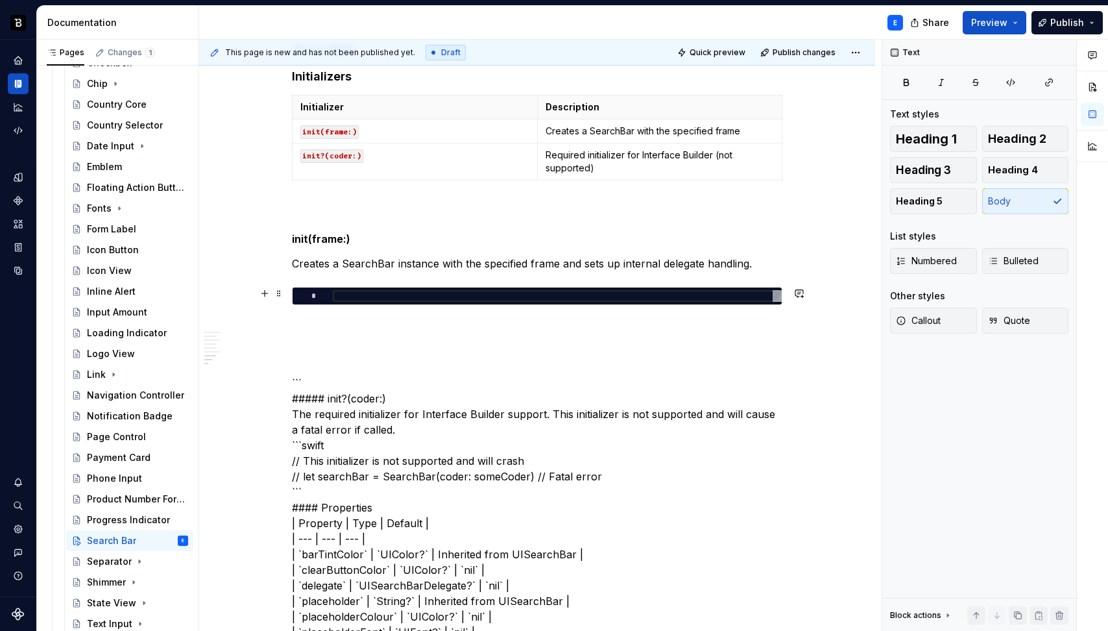
click at [380, 293] on div at bounding box center [557, 296] width 449 height 12
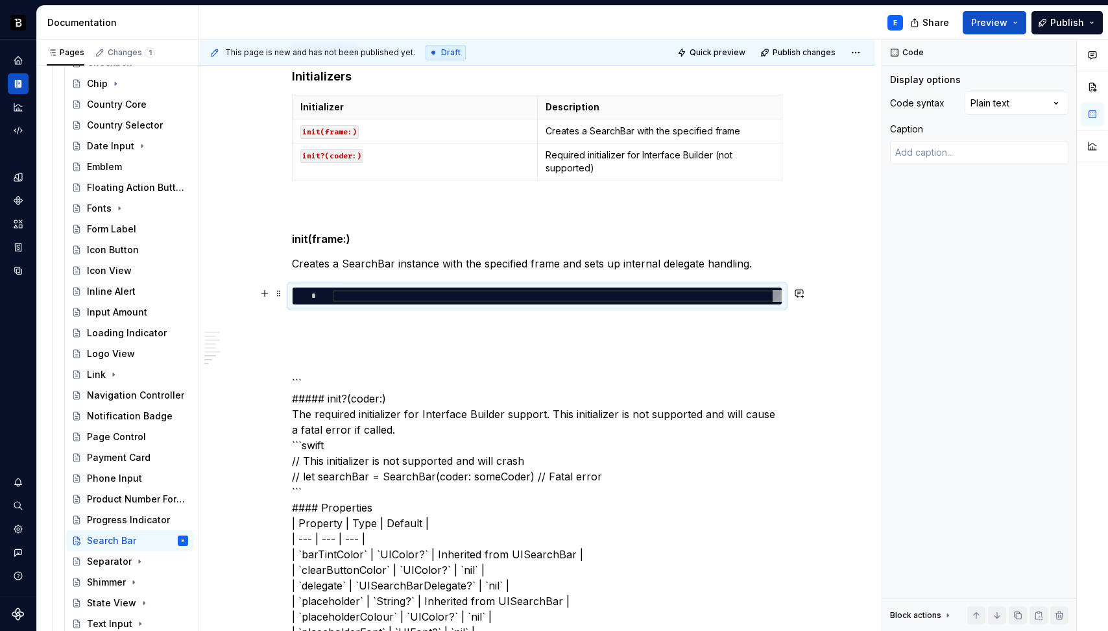
type textarea "*"
type textarea "**********"
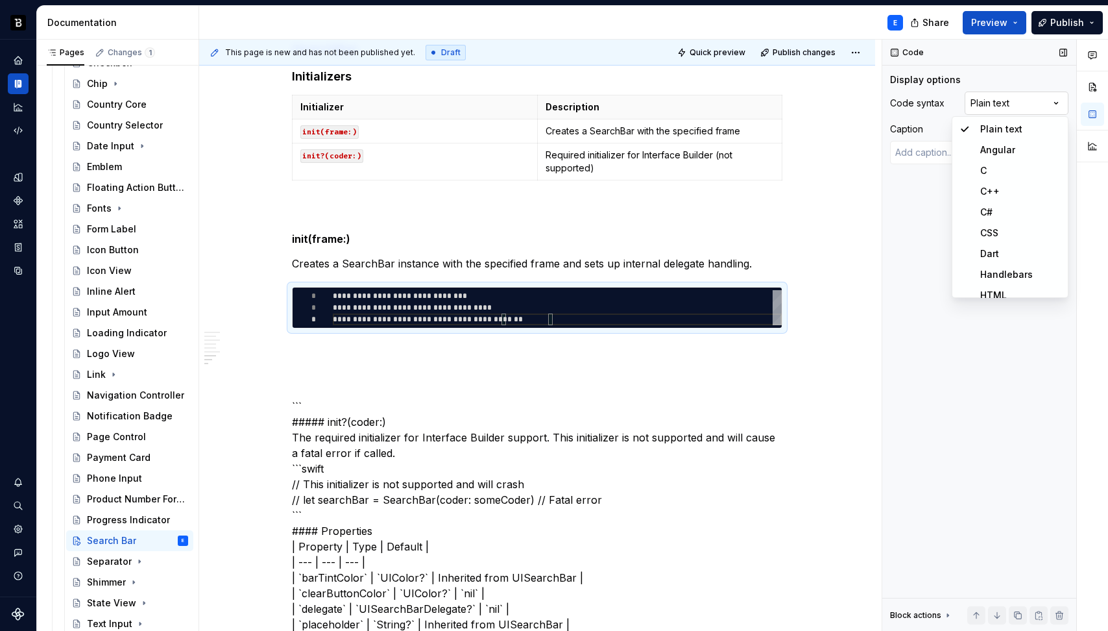
click at [979, 110] on div "Comments Open comments No comments yet Select ‘Comment’ from the block context …" at bounding box center [996, 336] width 226 height 592
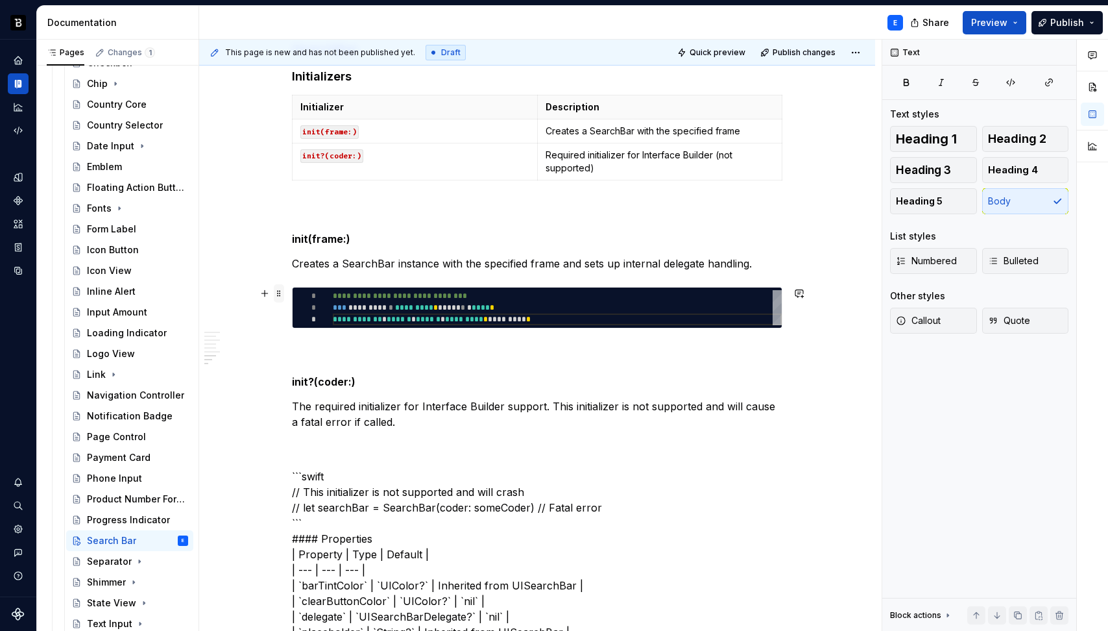
click at [278, 294] on span at bounding box center [279, 293] width 10 height 18
type textarea "*"
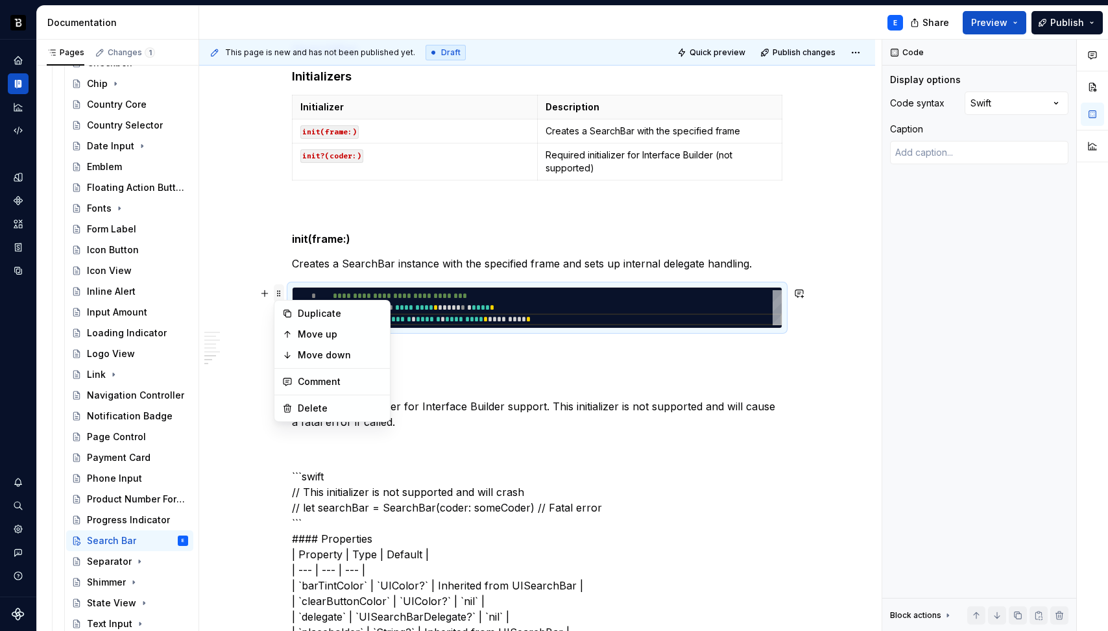
click at [278, 294] on span at bounding box center [279, 293] width 10 height 18
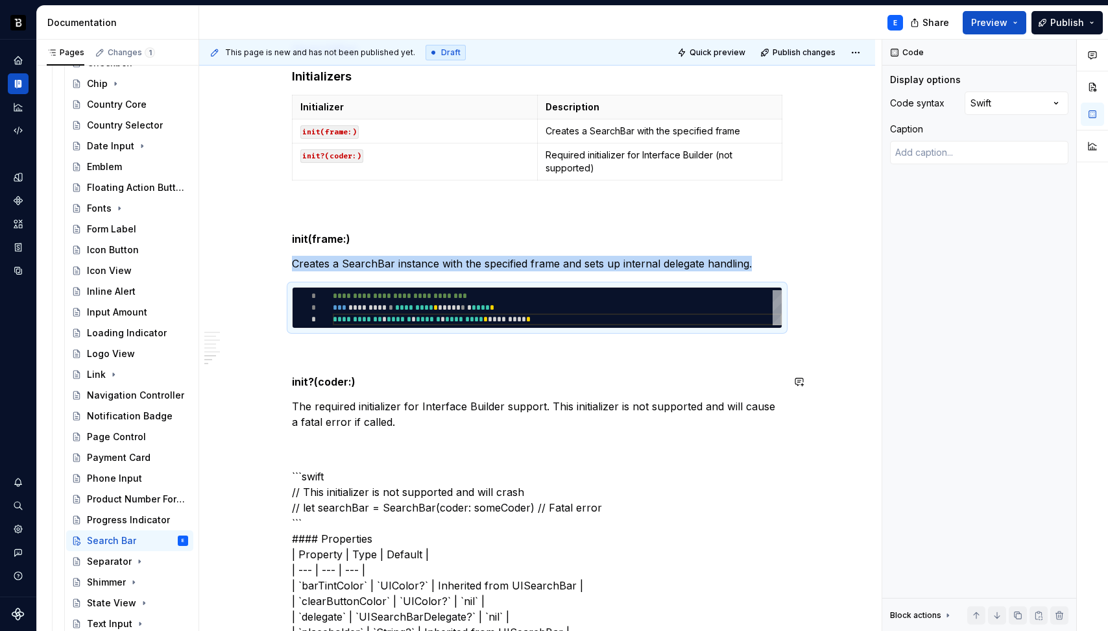
copy p "Creates a SearchBar instance with the specified frame and sets up internal dele…"
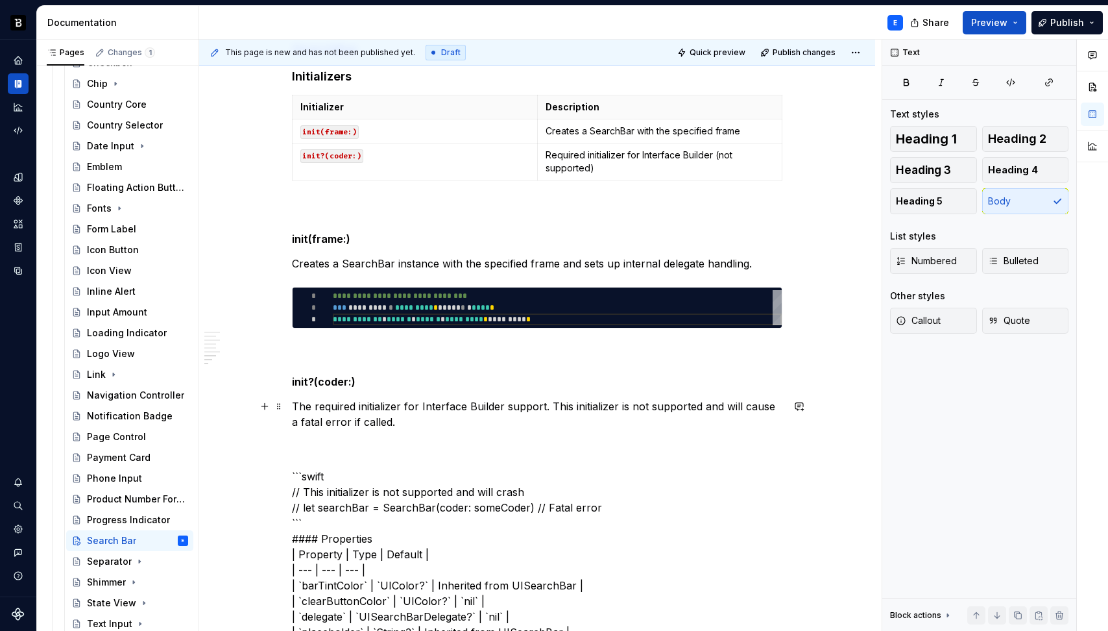
click at [411, 419] on p "The required initializer for Interface Builder support. This initializer is not…" at bounding box center [537, 413] width 491 height 31
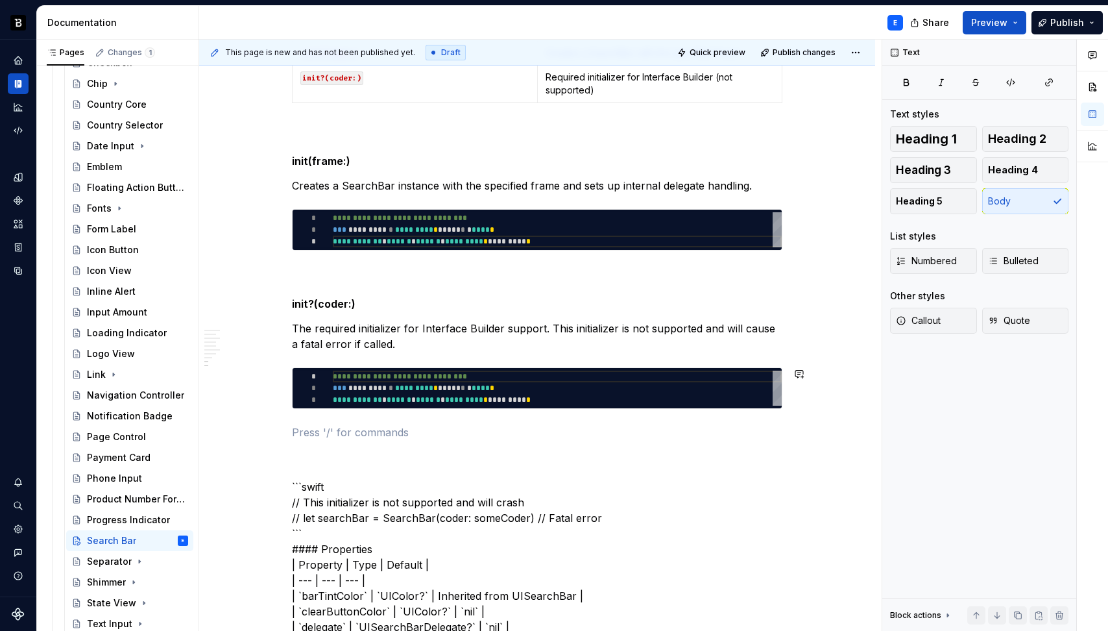
scroll to position [1430, 0]
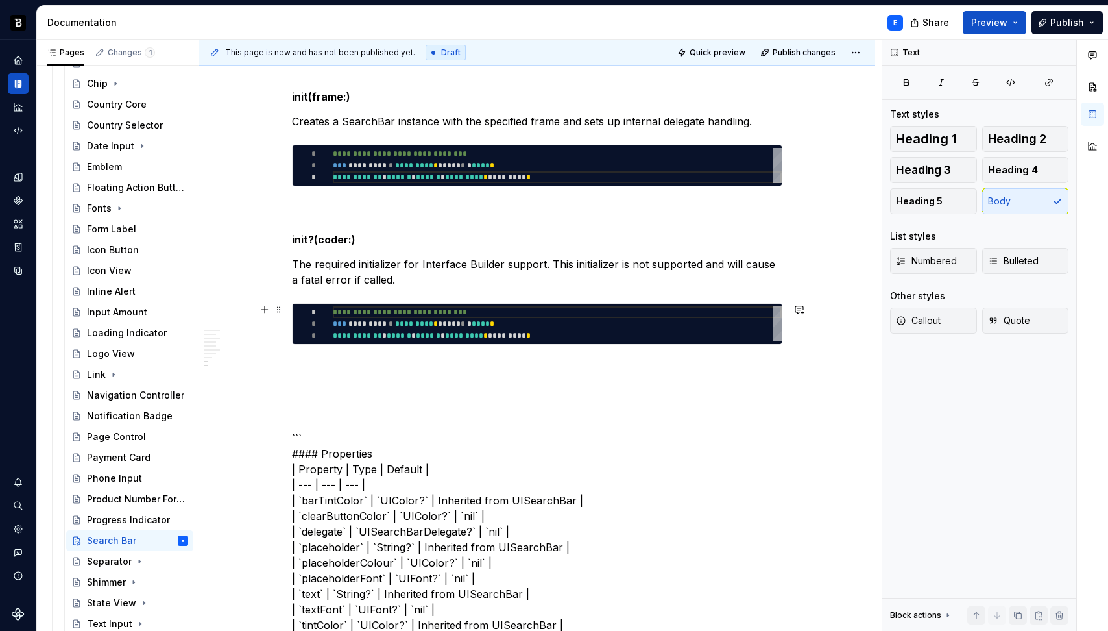
type textarea "**********"
click at [423, 313] on div "**********" at bounding box center [557, 323] width 449 height 35
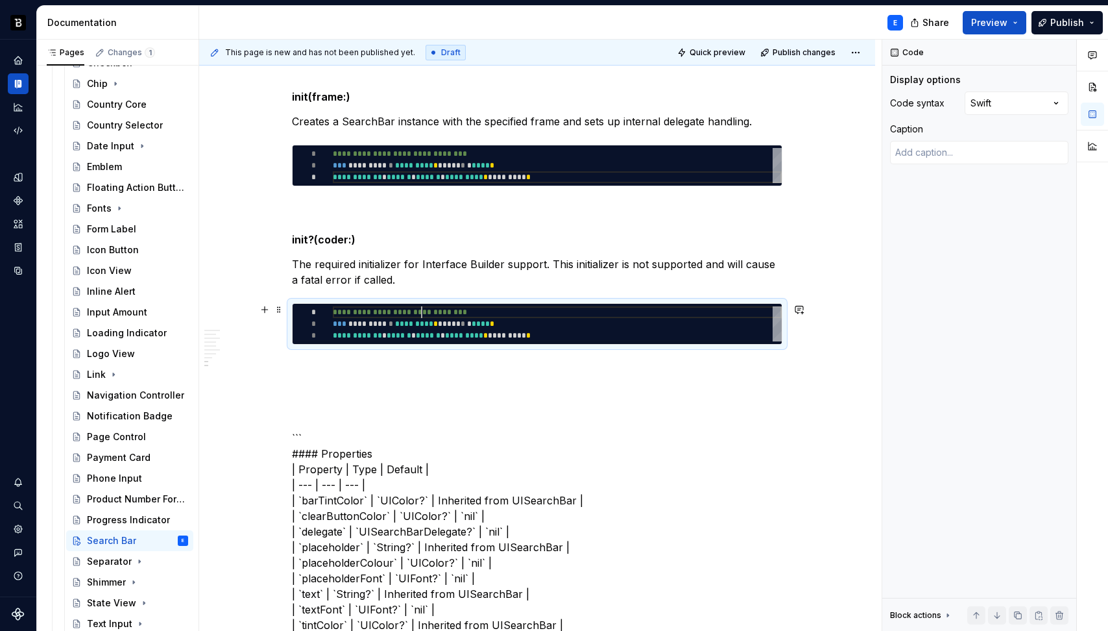
scroll to position [0, 220]
type textarea "*"
type textarea "**********"
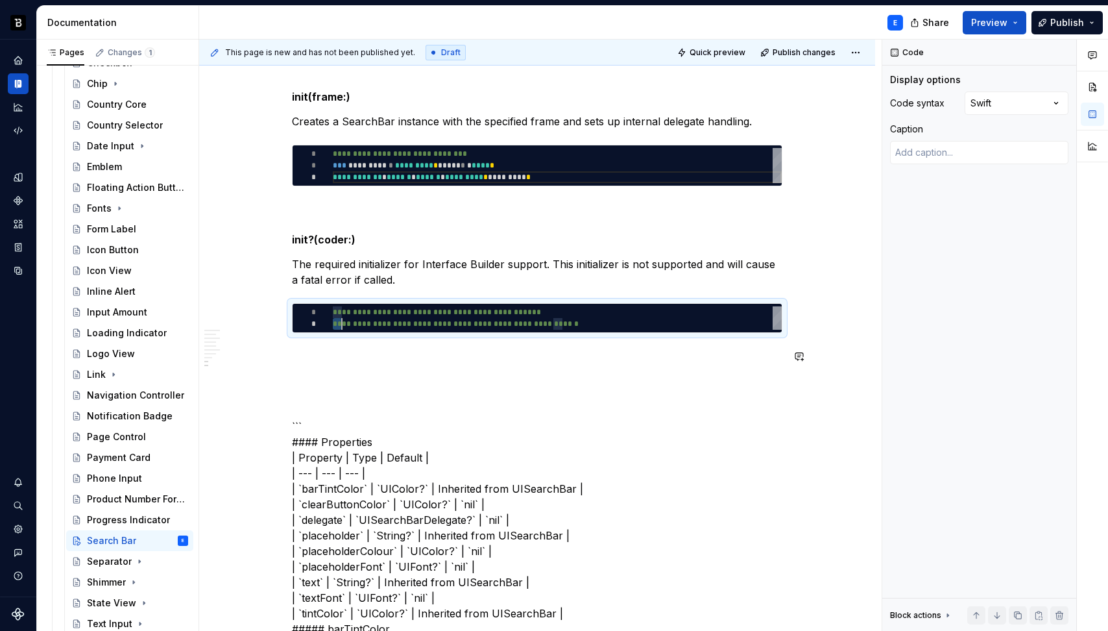
scroll to position [12, 14]
type textarea "*"
type textarea "**********"
click at [439, 355] on p at bounding box center [537, 356] width 491 height 16
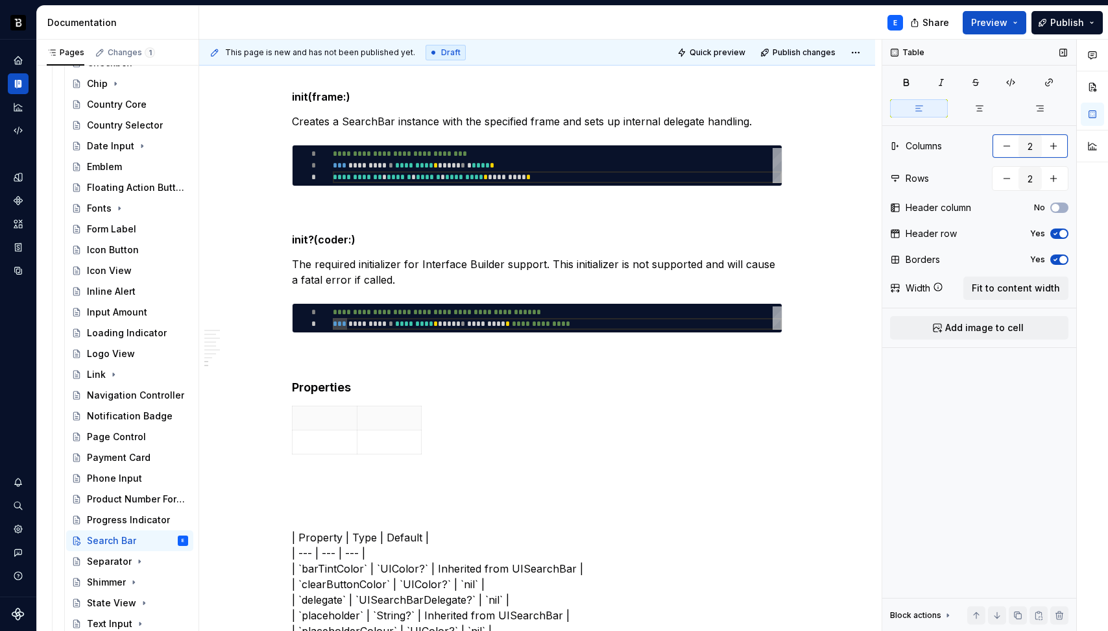
click at [1055, 144] on button "button" at bounding box center [1053, 145] width 23 height 23
type input "3"
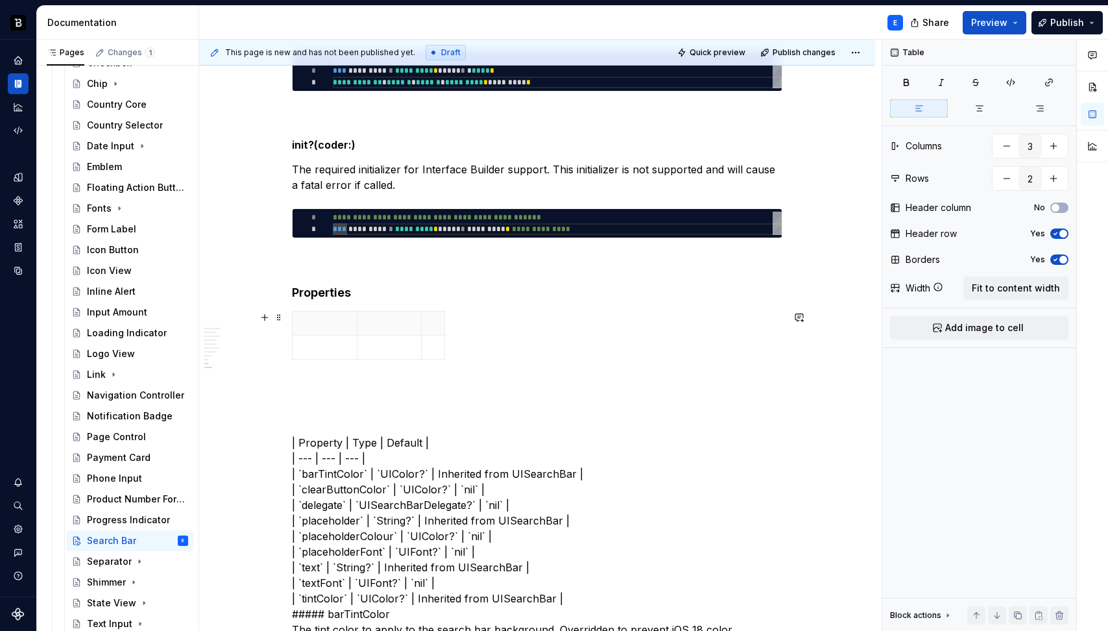
scroll to position [1534, 0]
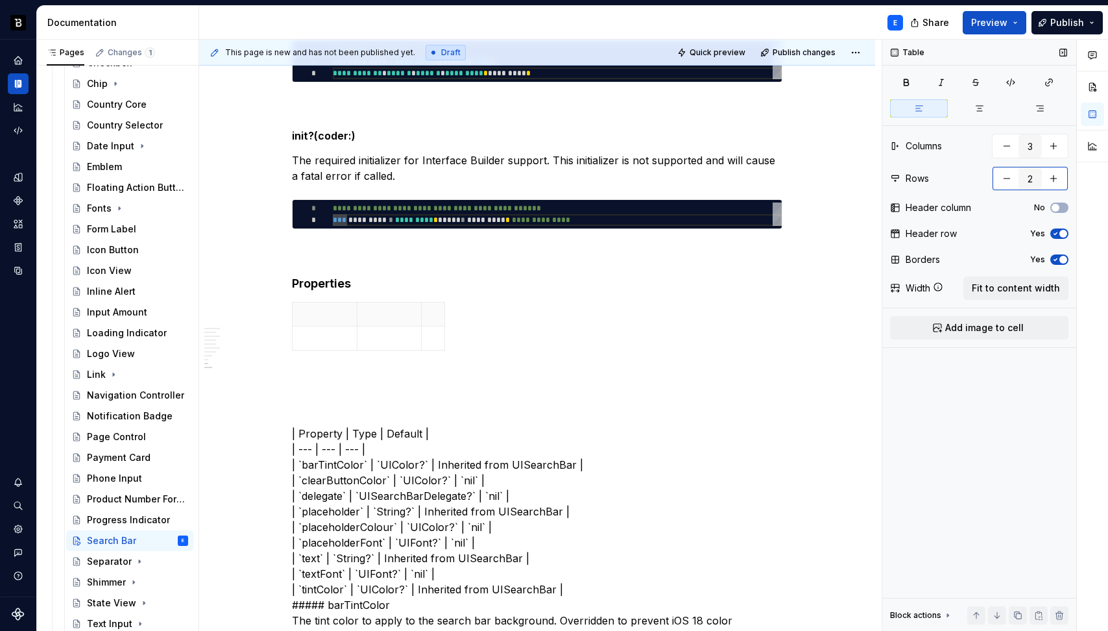
click at [1054, 181] on button "button" at bounding box center [1053, 178] width 23 height 23
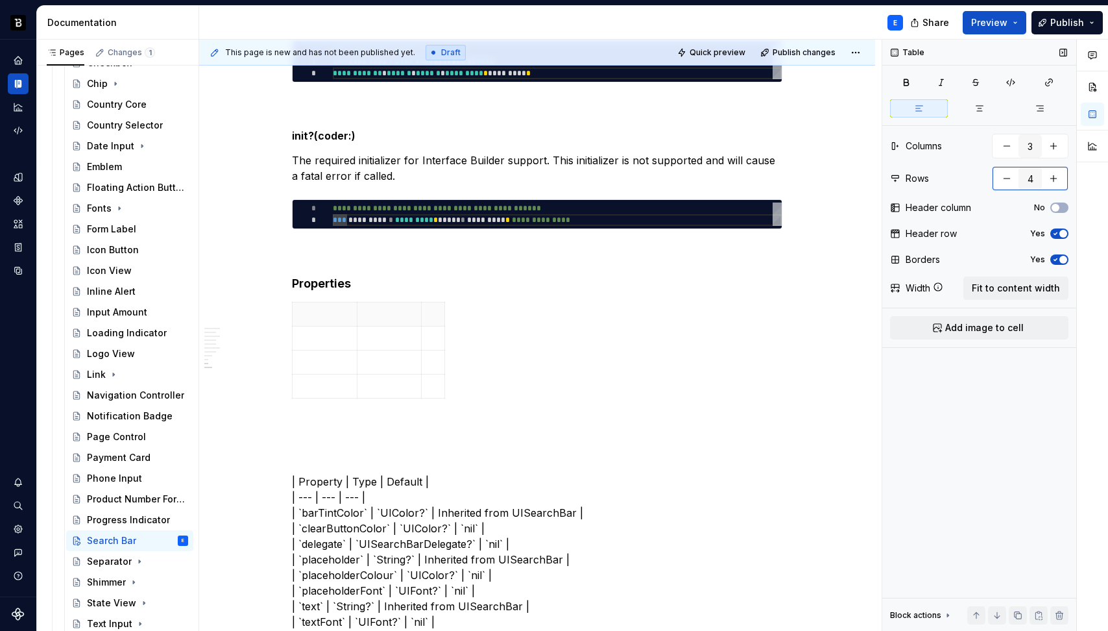
click at [1054, 181] on button "button" at bounding box center [1053, 178] width 23 height 23
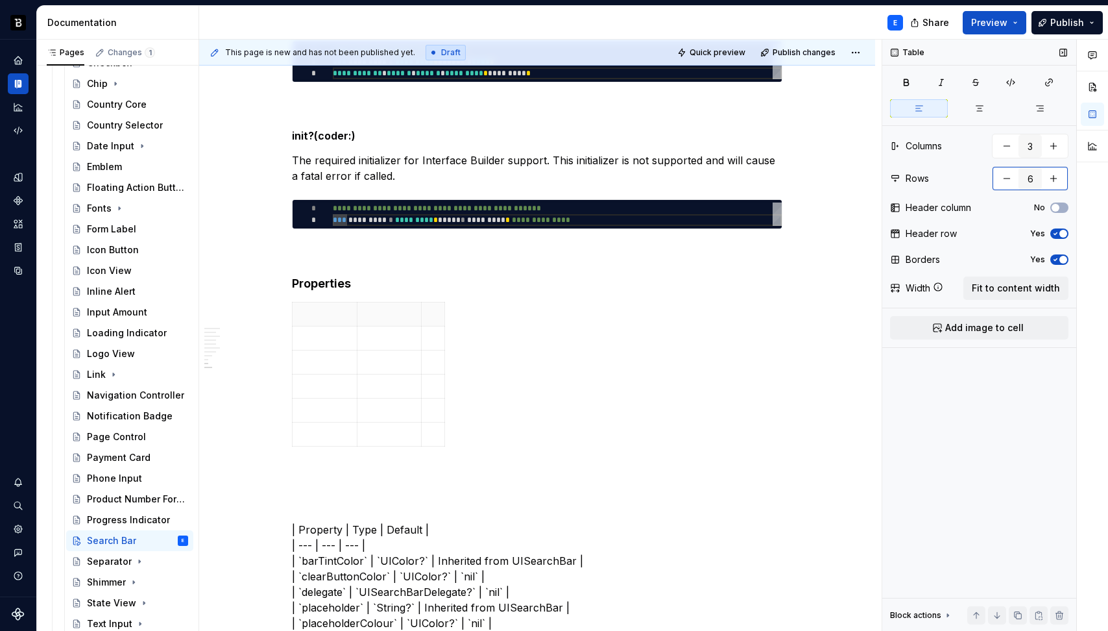
click at [1054, 181] on button "button" at bounding box center [1053, 178] width 23 height 23
type input "7"
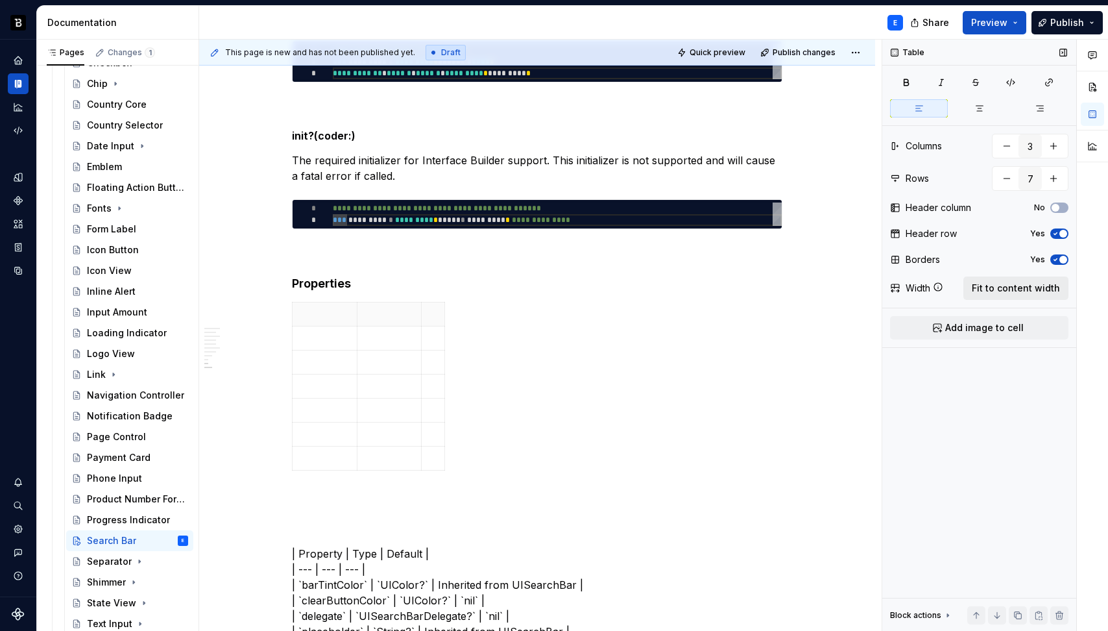
click at [1024, 284] on span "Fit to content width" at bounding box center [1016, 288] width 88 height 13
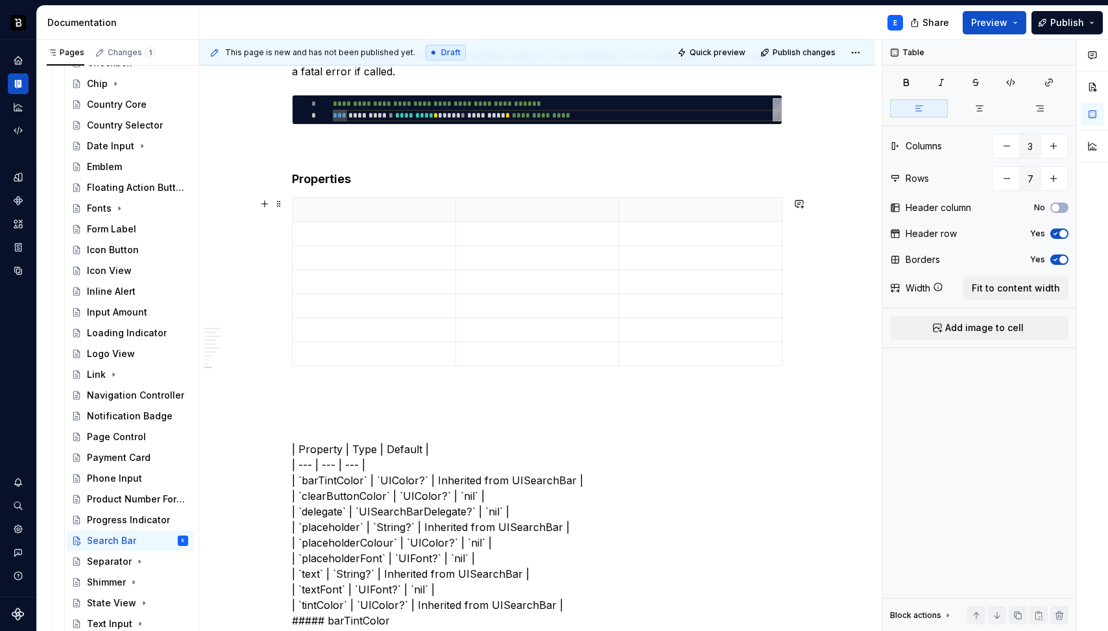
scroll to position [1677, 0]
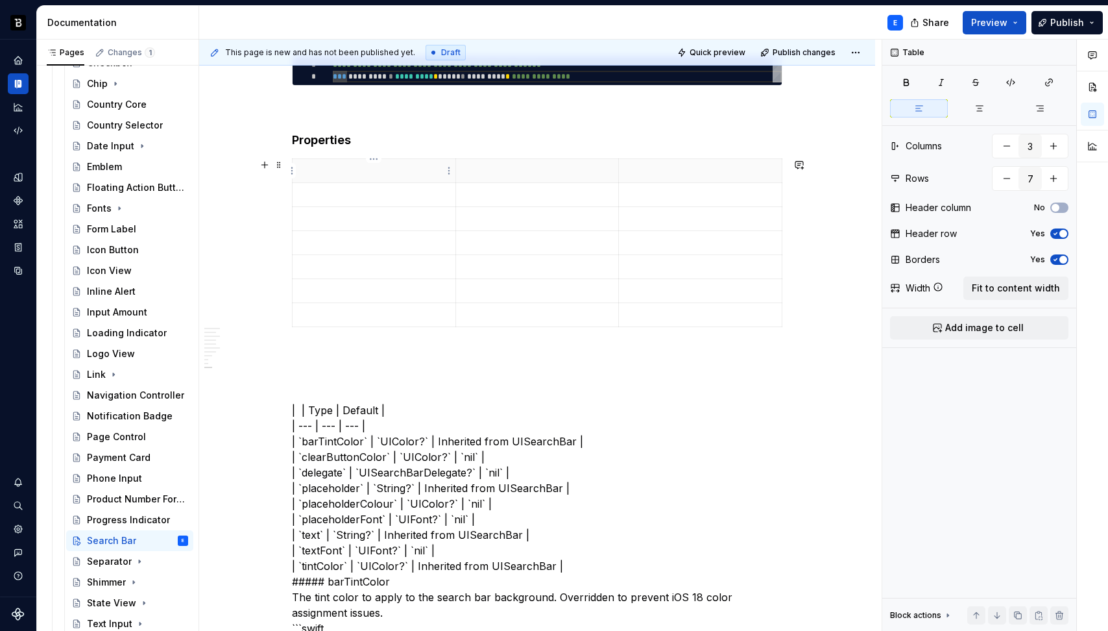
click at [361, 161] on th at bounding box center [375, 171] width 164 height 24
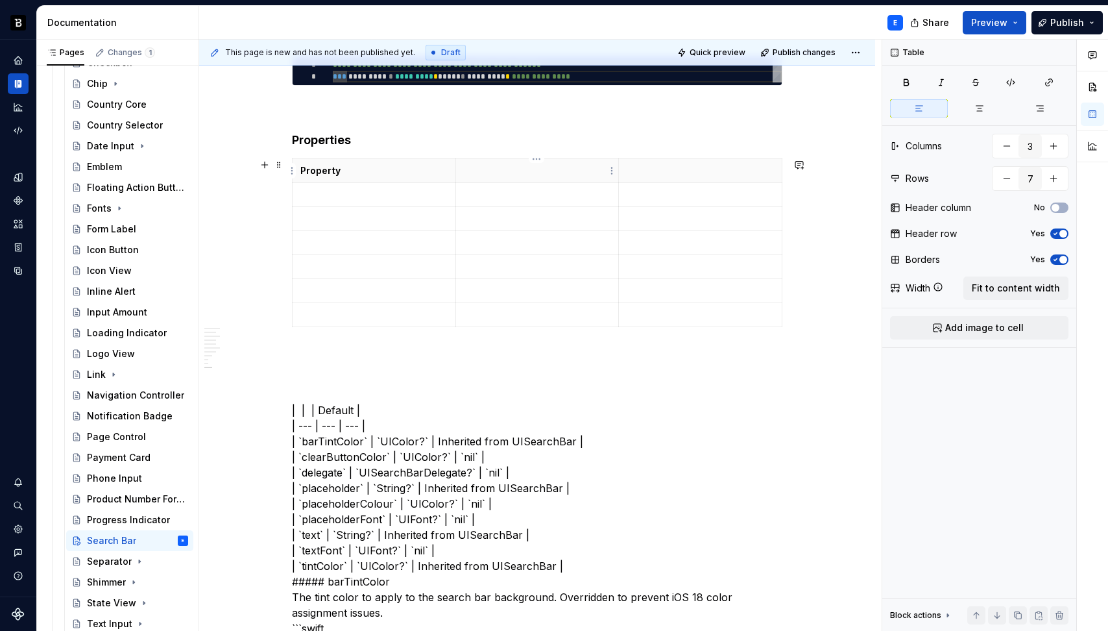
click at [486, 170] on p at bounding box center [537, 170] width 147 height 13
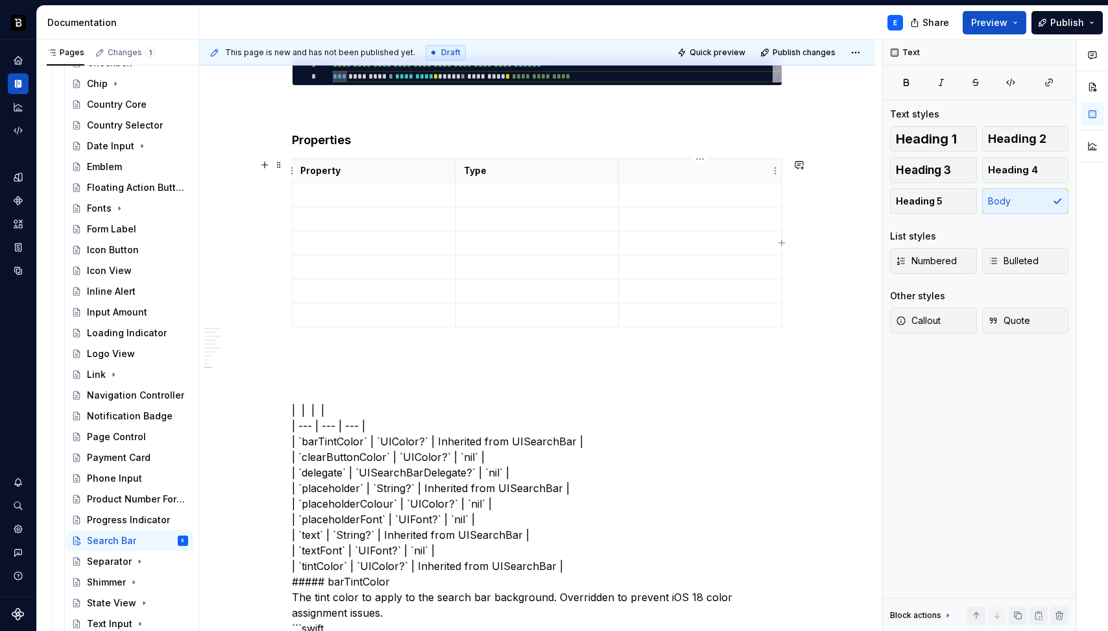
click at [650, 171] on p at bounding box center [700, 170] width 147 height 13
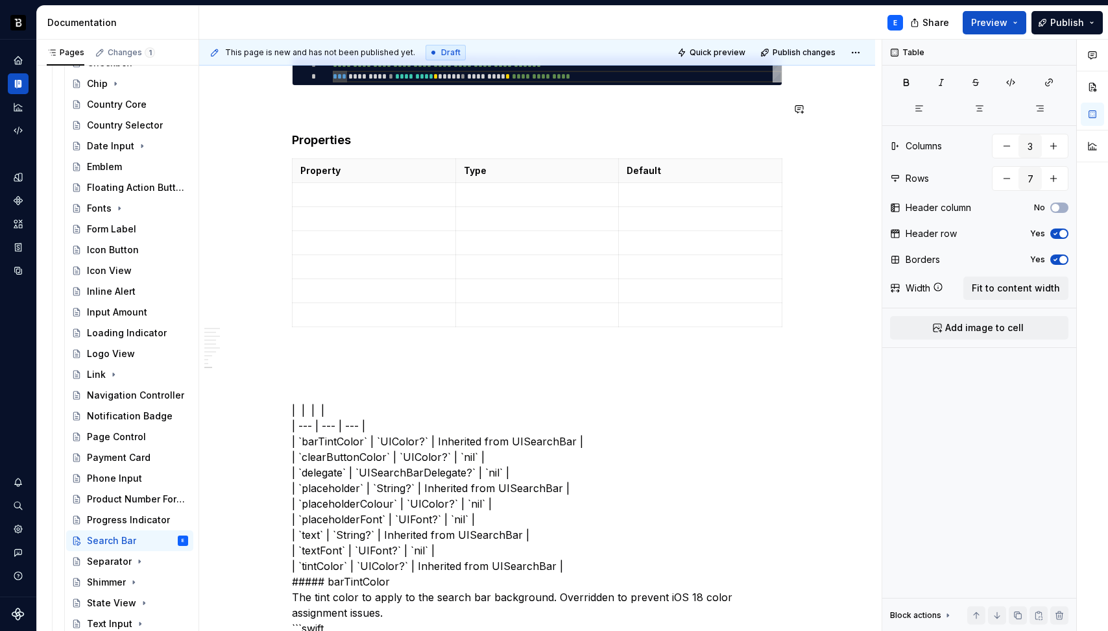
type textarea "*"
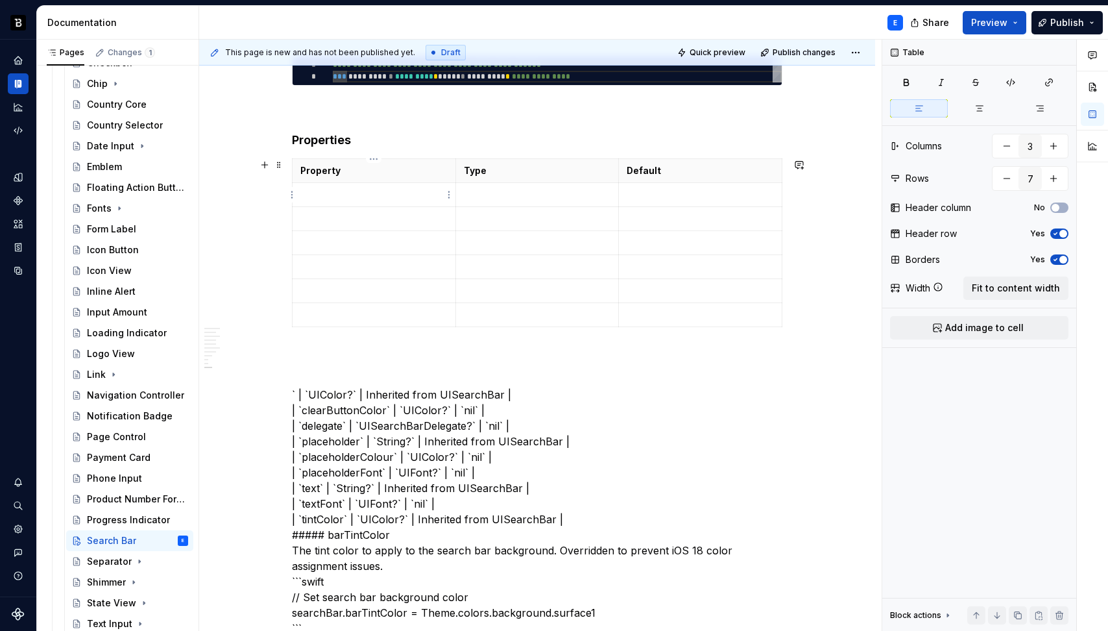
click at [333, 199] on p at bounding box center [373, 194] width 147 height 13
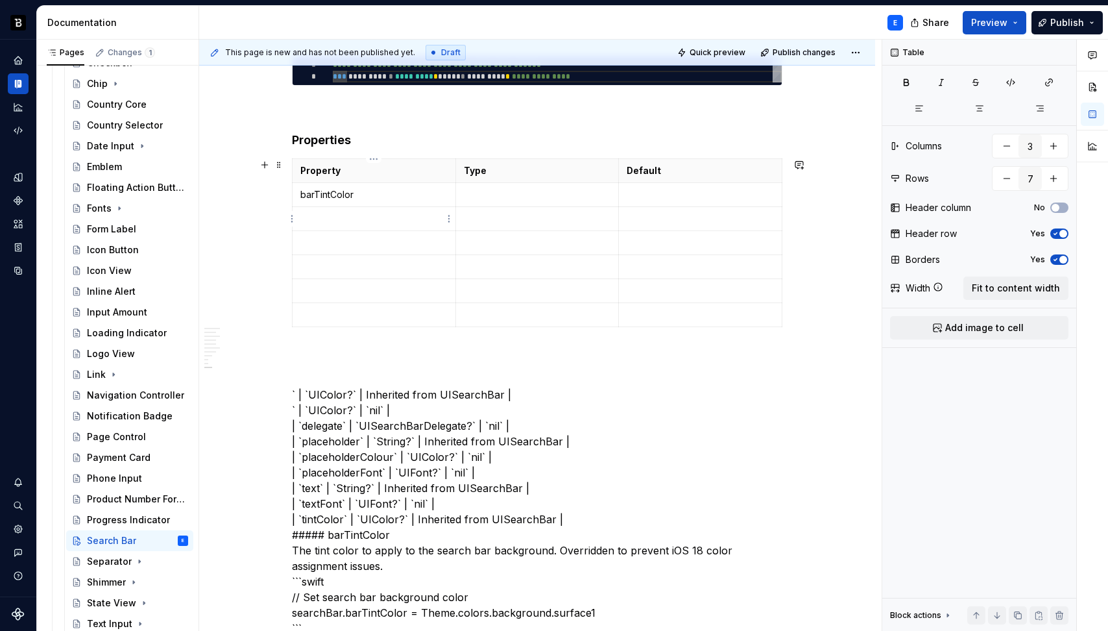
click at [358, 225] on p at bounding box center [373, 218] width 147 height 13
click at [345, 245] on p at bounding box center [373, 242] width 147 height 13
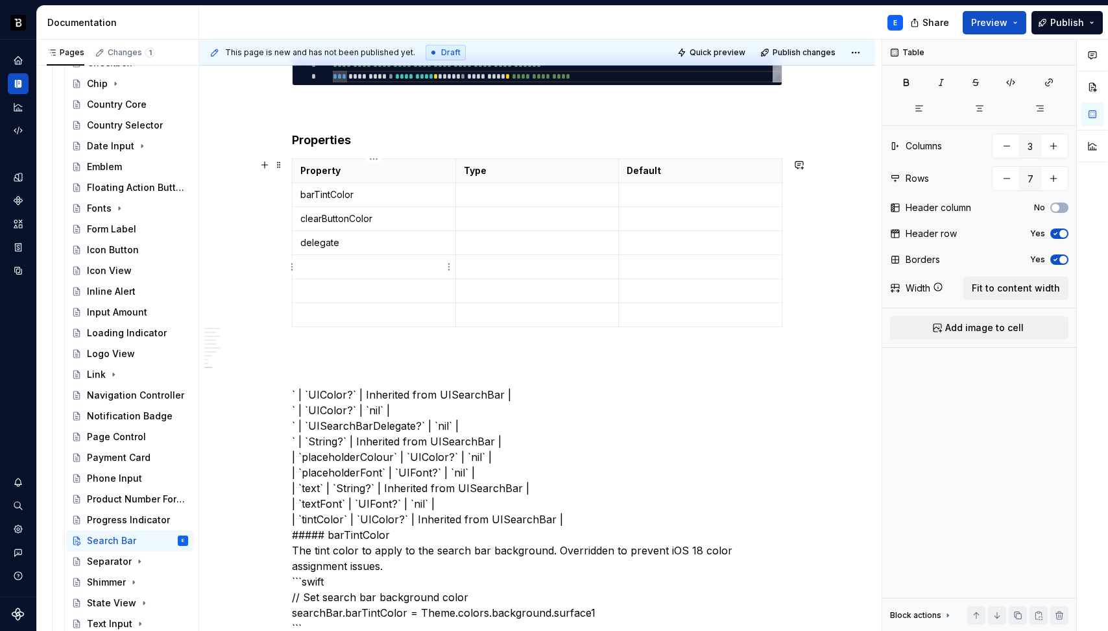
click at [346, 268] on p at bounding box center [373, 266] width 147 height 13
click at [359, 286] on p at bounding box center [373, 290] width 147 height 13
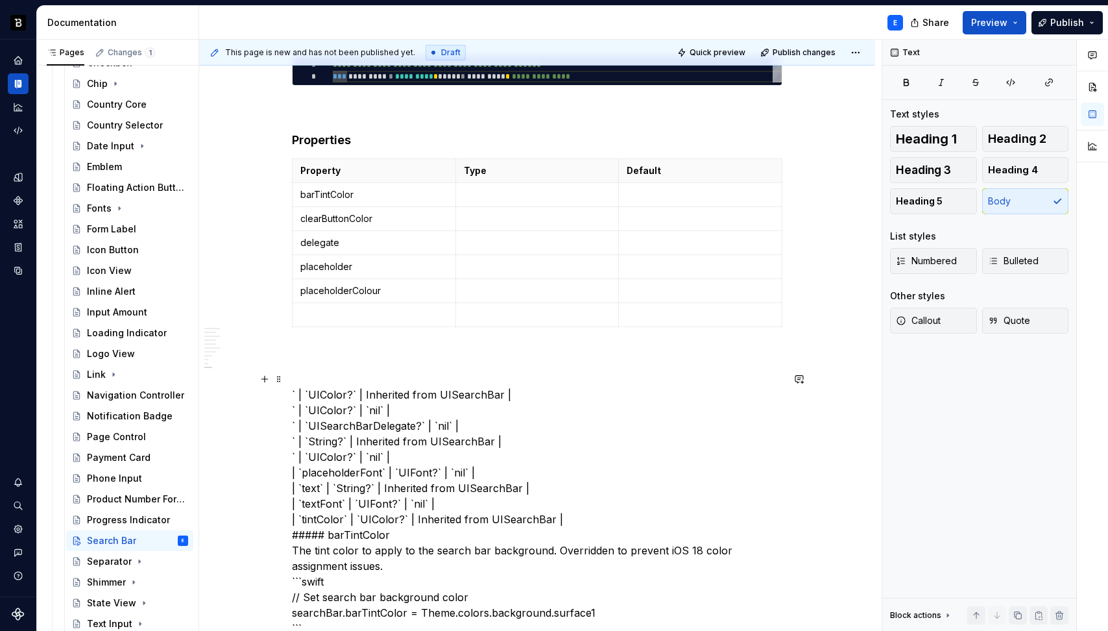
click at [356, 310] on p at bounding box center [373, 314] width 147 height 13
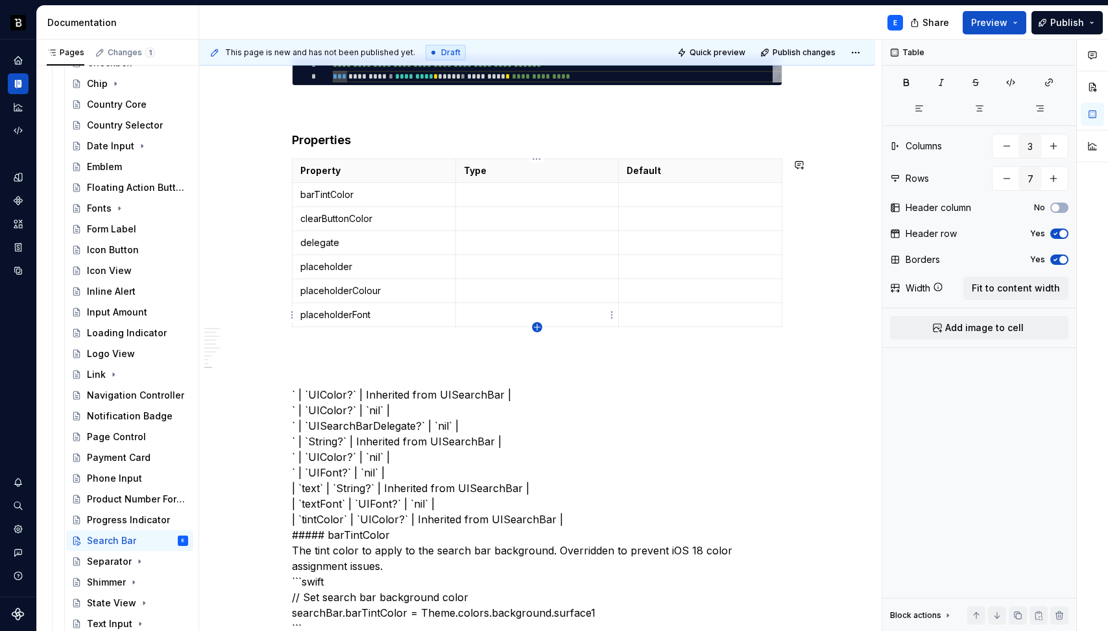
click at [535, 325] on icon "button" at bounding box center [537, 327] width 10 height 10
type input "8"
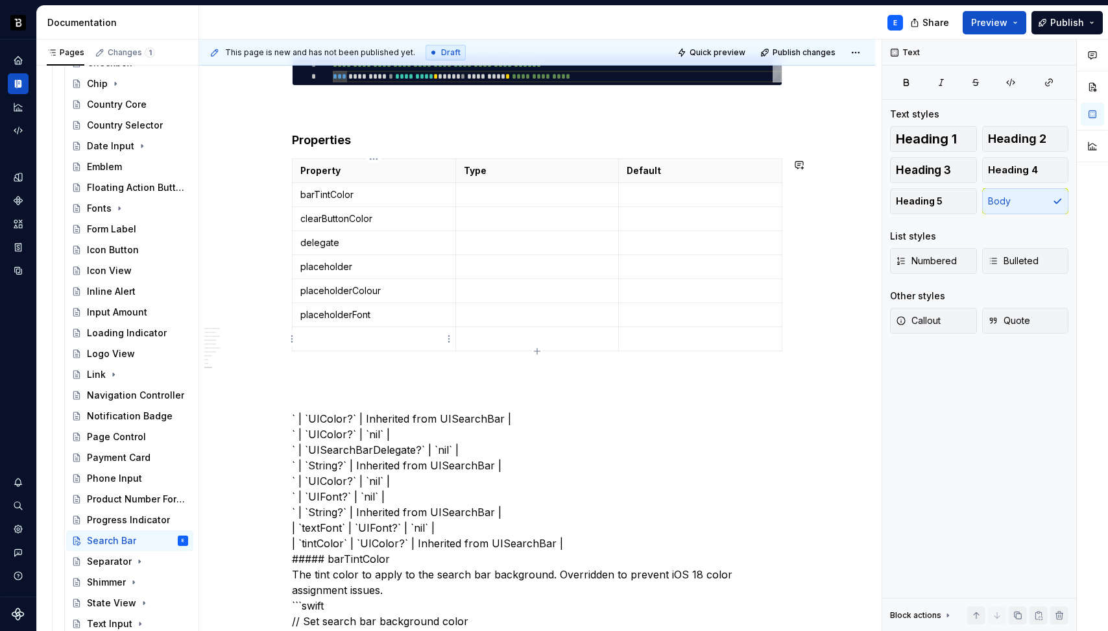
click at [355, 341] on p at bounding box center [373, 338] width 147 height 13
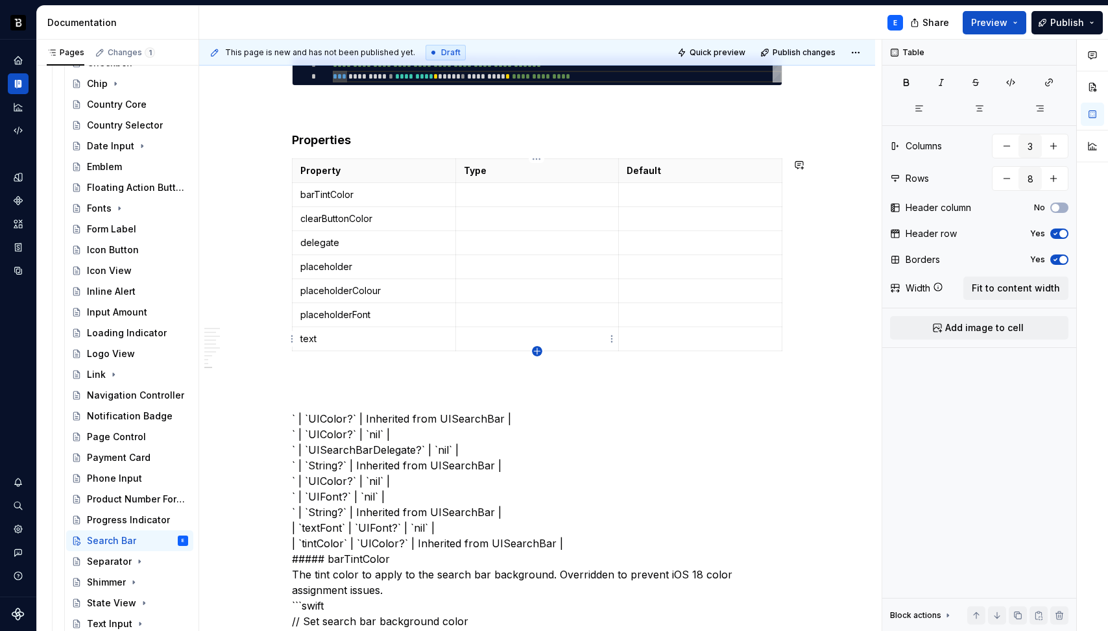
click at [536, 348] on icon "button" at bounding box center [537, 351] width 10 height 10
type input "9"
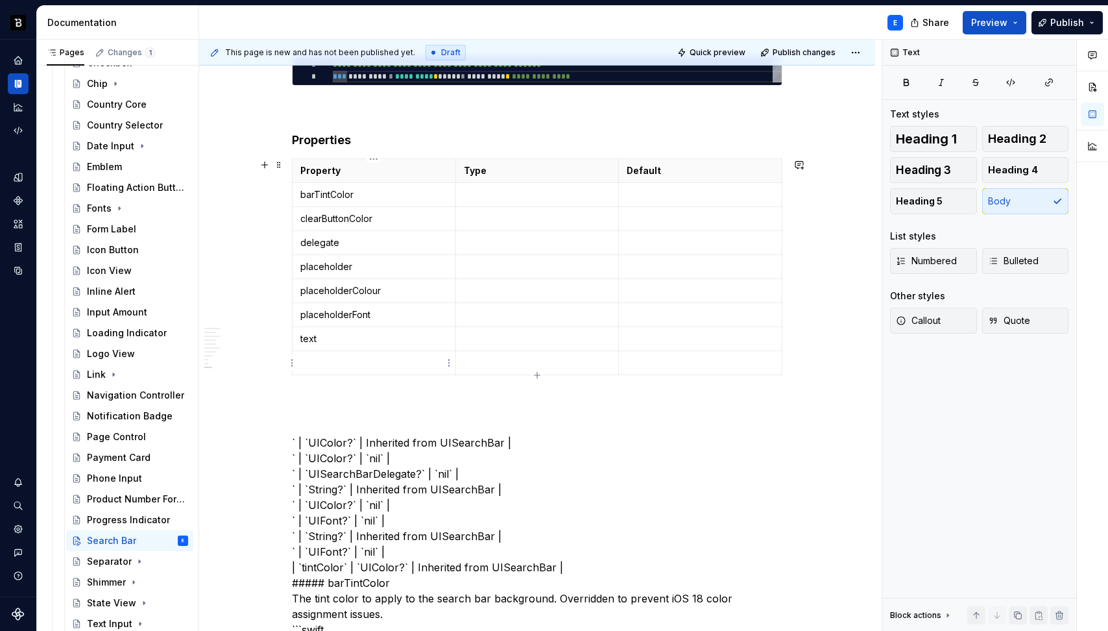
click at [367, 361] on p at bounding box center [373, 362] width 147 height 13
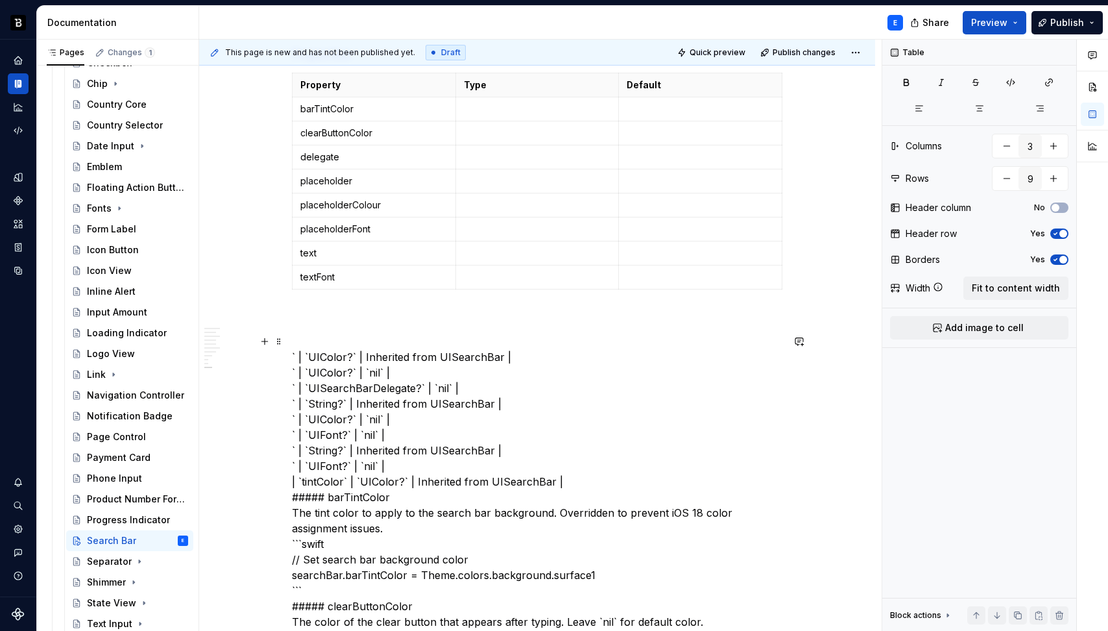
scroll to position [1771, 0]
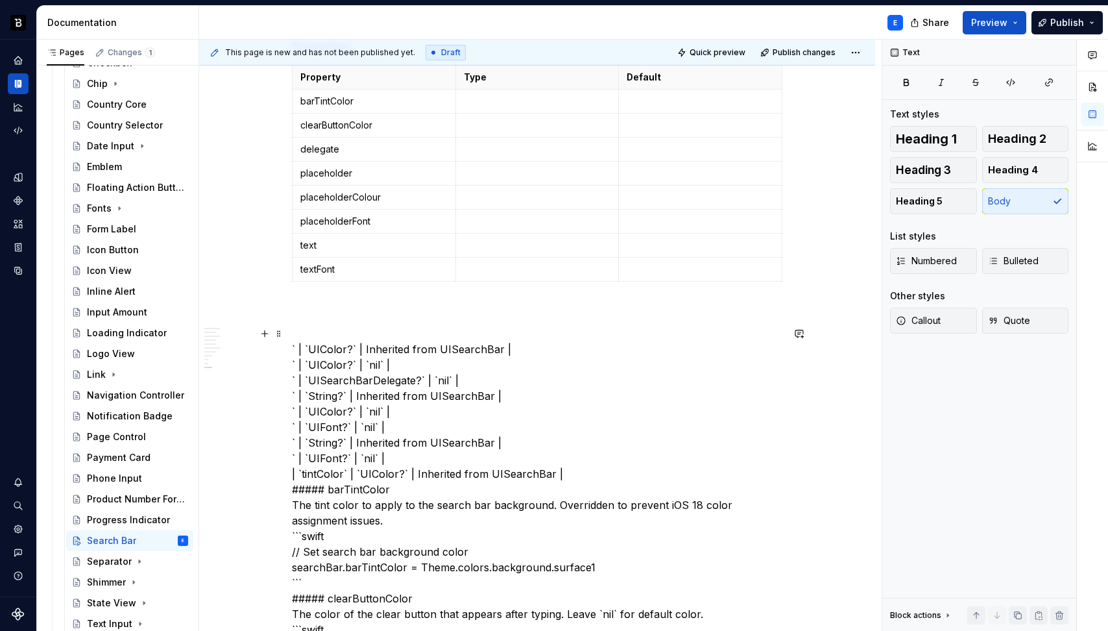
click at [539, 281] on icon "button" at bounding box center [537, 281] width 6 height 6
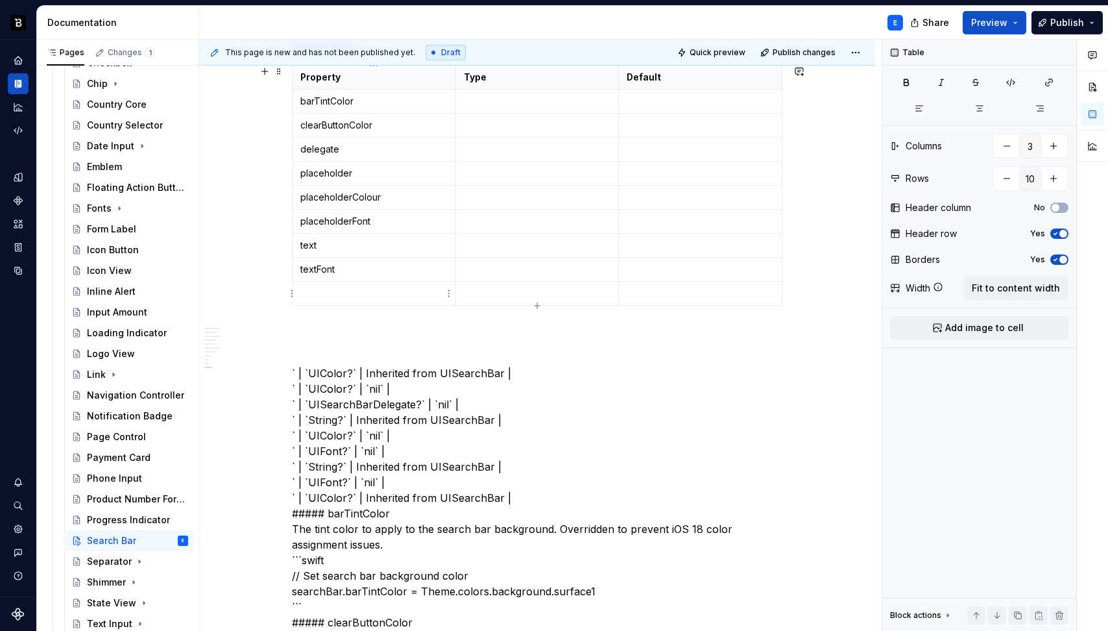
click at [395, 289] on p at bounding box center [373, 293] width 147 height 13
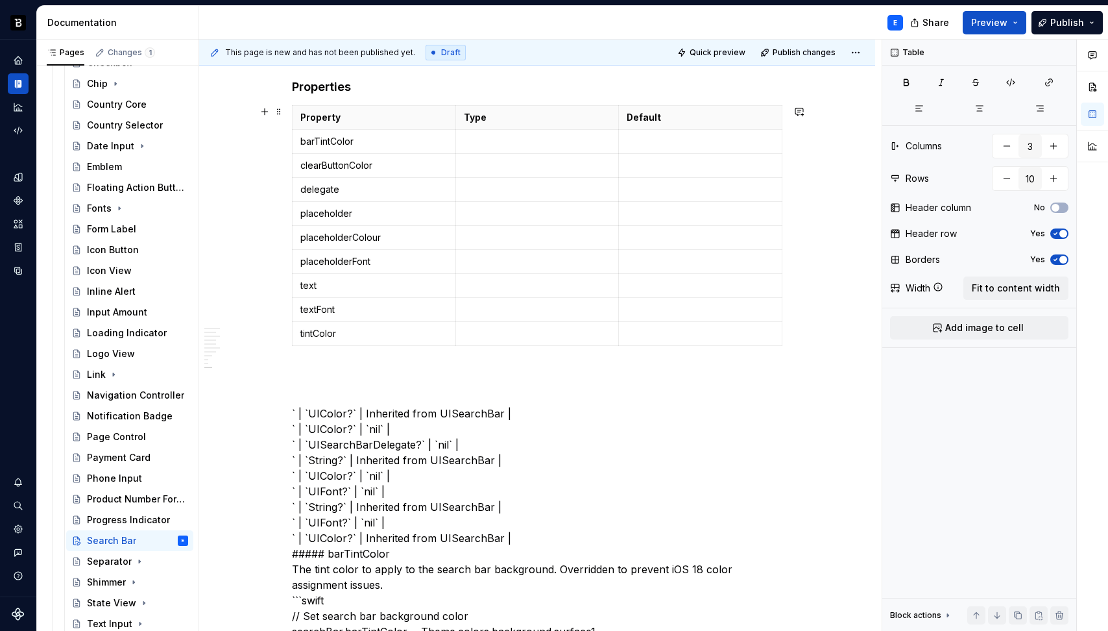
scroll to position [1727, 0]
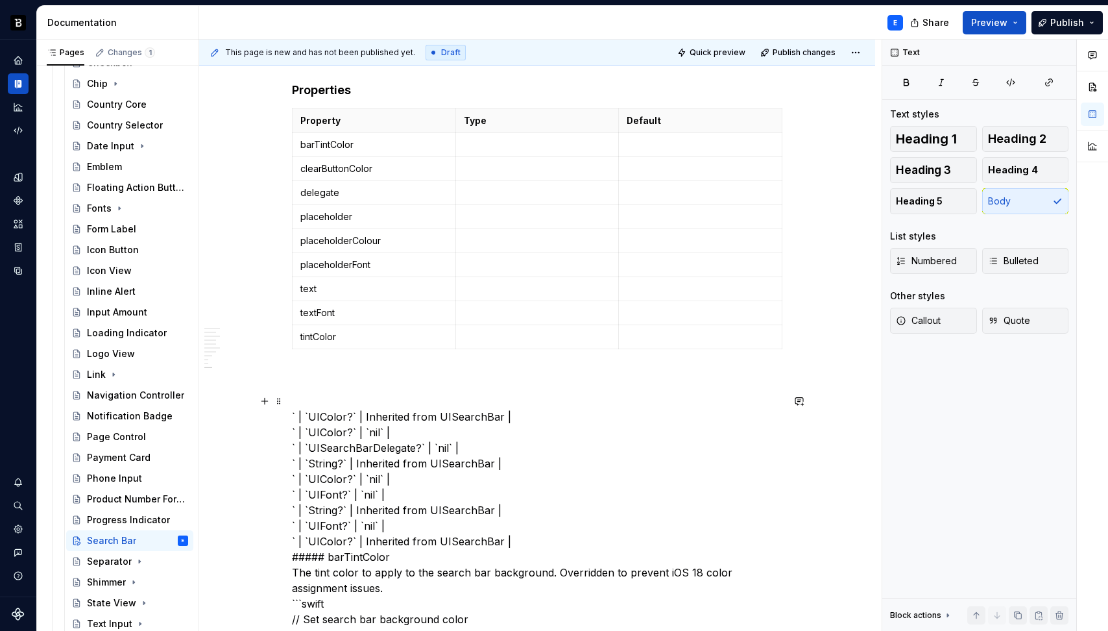
click at [504, 141] on p at bounding box center [537, 144] width 147 height 13
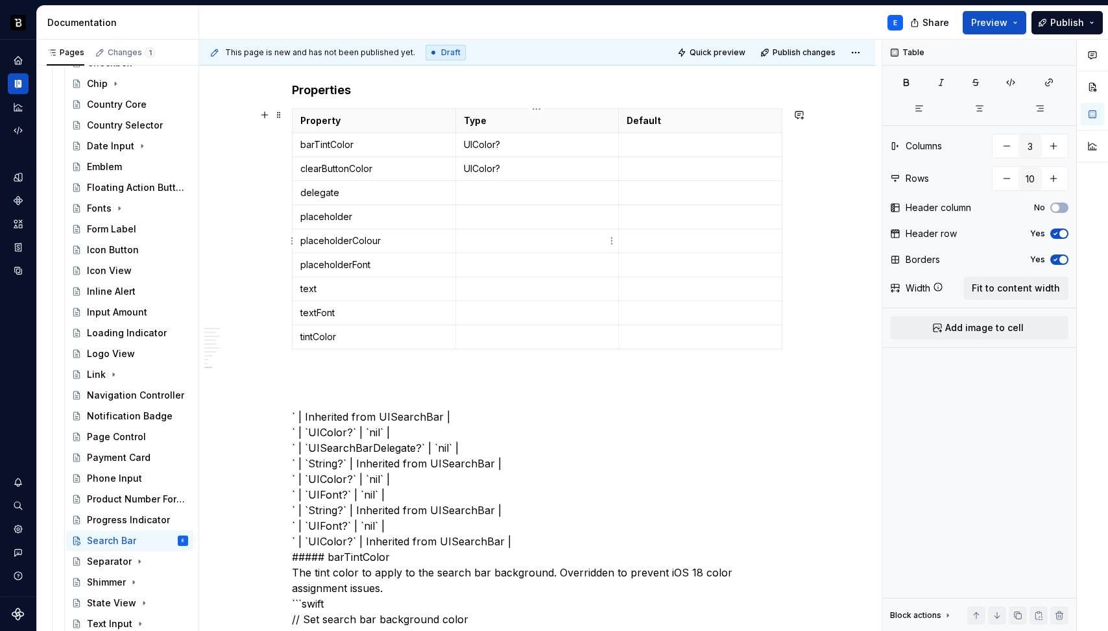
click at [491, 241] on p at bounding box center [537, 240] width 147 height 13
click at [498, 335] on p at bounding box center [537, 336] width 147 height 13
drag, startPoint x: 366, startPoint y: 432, endPoint x: 384, endPoint y: 431, distance: 18.2
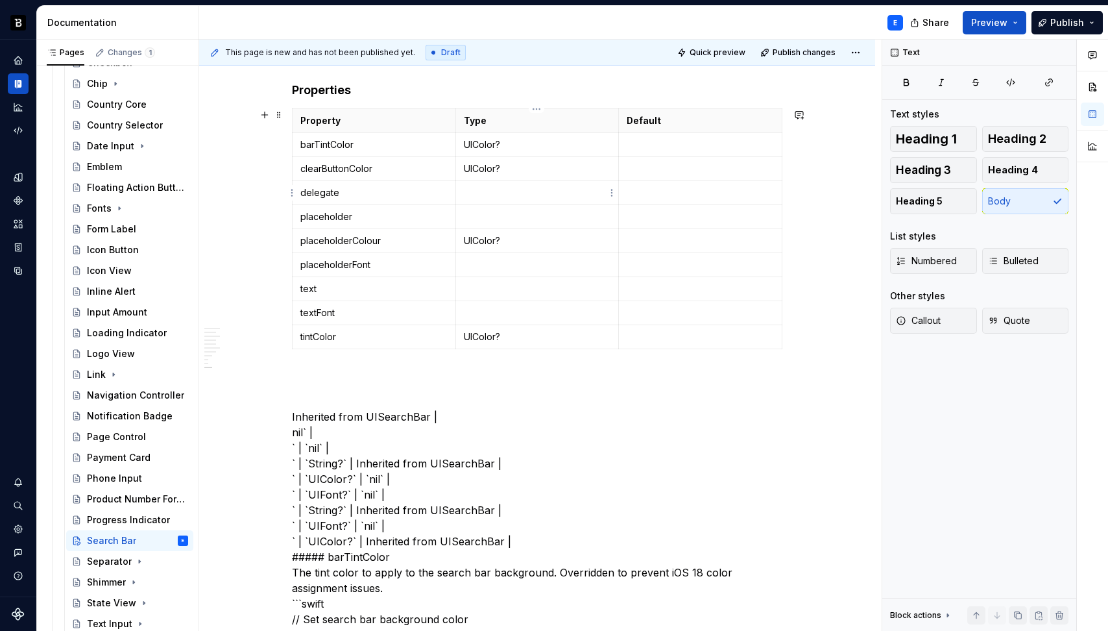
click at [473, 194] on p at bounding box center [537, 192] width 147 height 13
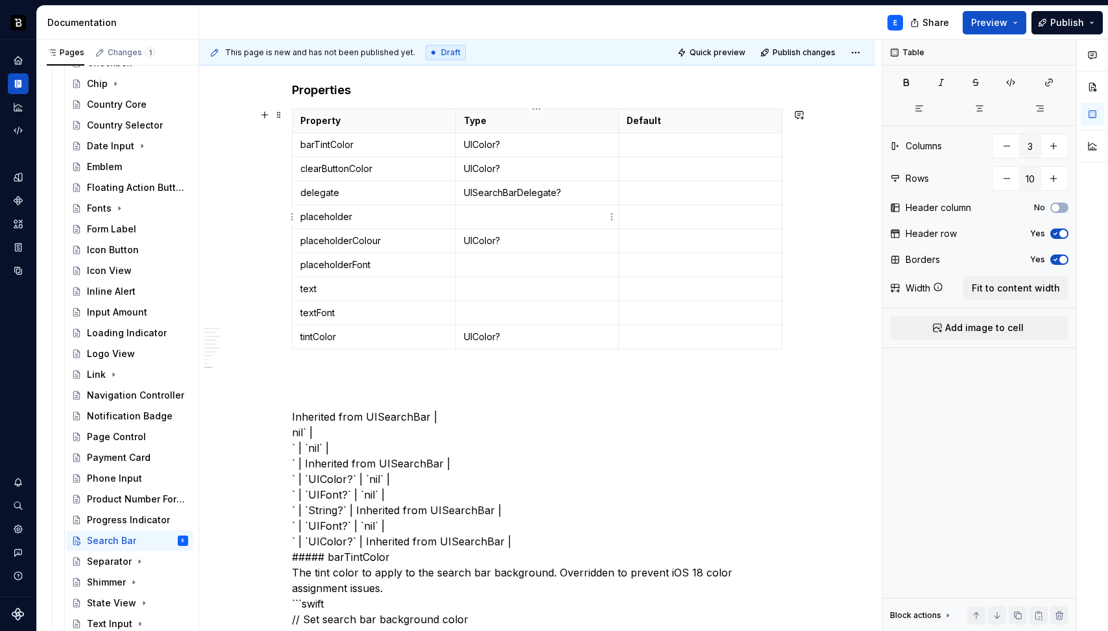
click at [481, 218] on p at bounding box center [537, 216] width 147 height 13
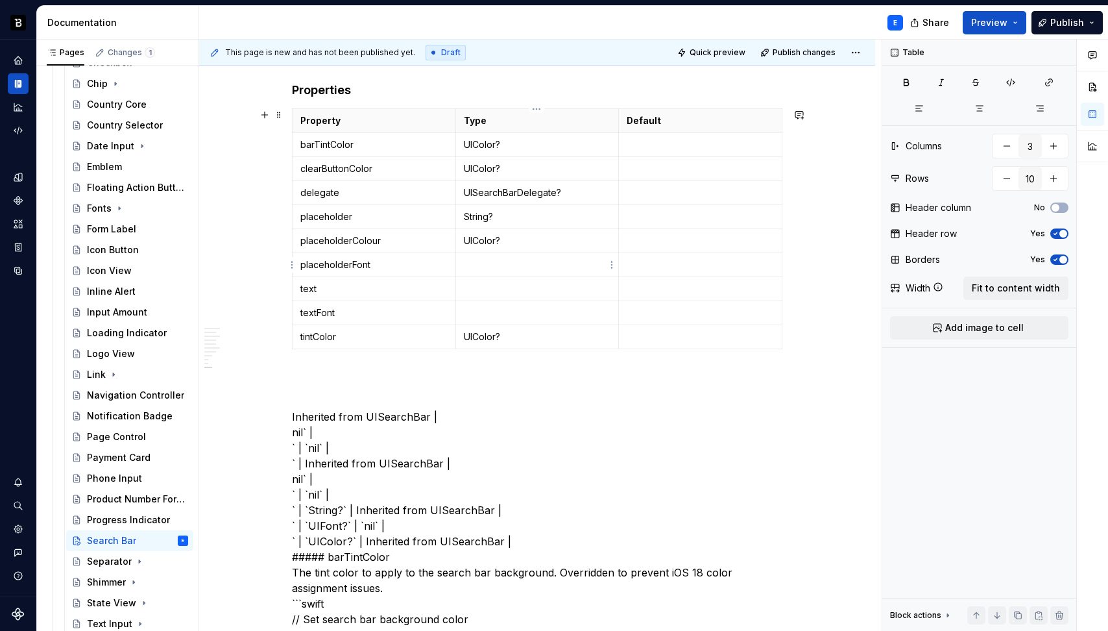
click at [478, 260] on p at bounding box center [537, 264] width 147 height 13
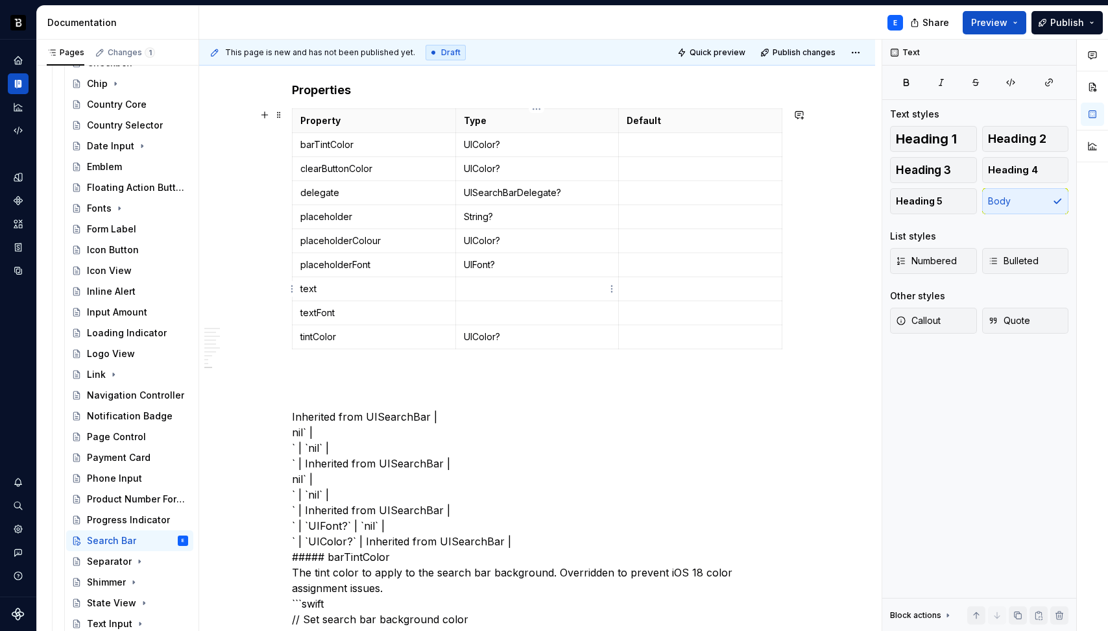
click at [476, 287] on p at bounding box center [537, 288] width 147 height 13
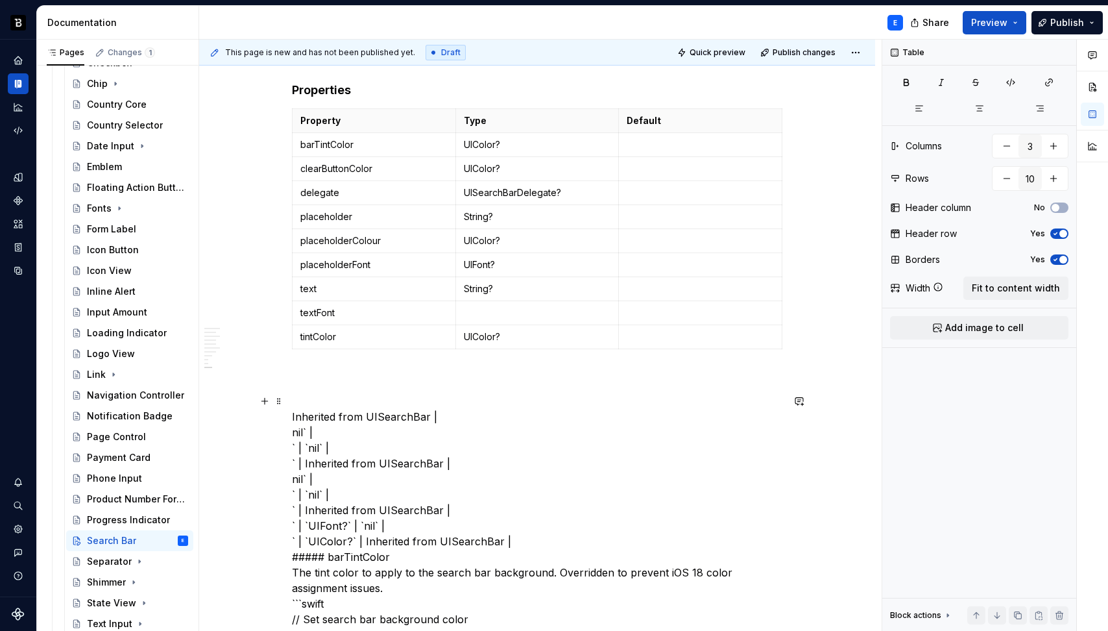
click at [484, 304] on td at bounding box center [538, 313] width 164 height 24
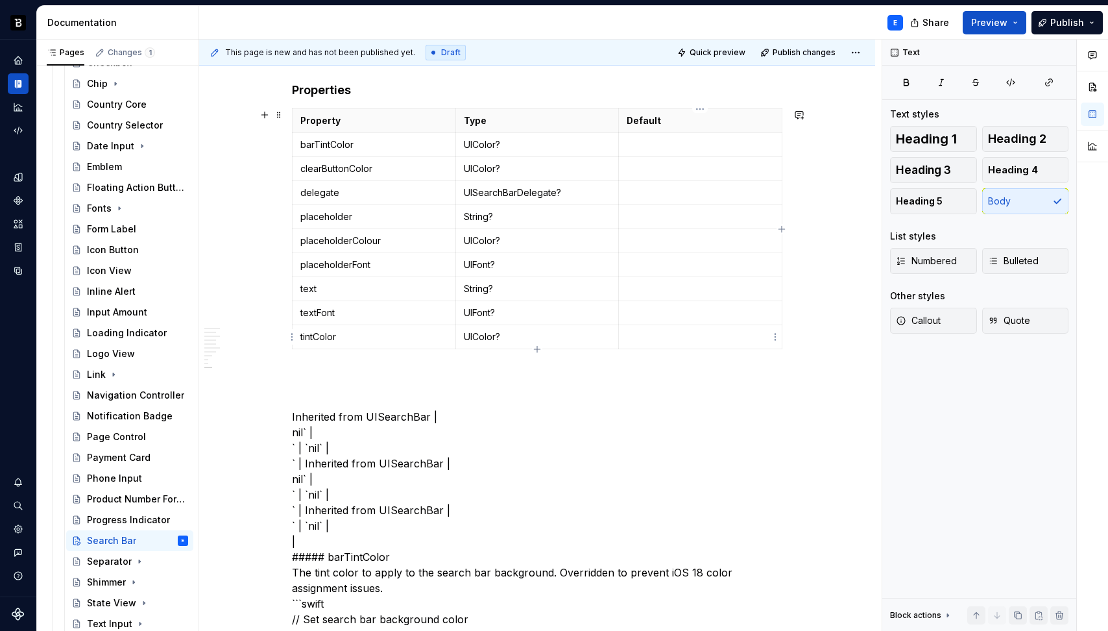
click at [652, 333] on p at bounding box center [700, 336] width 147 height 13
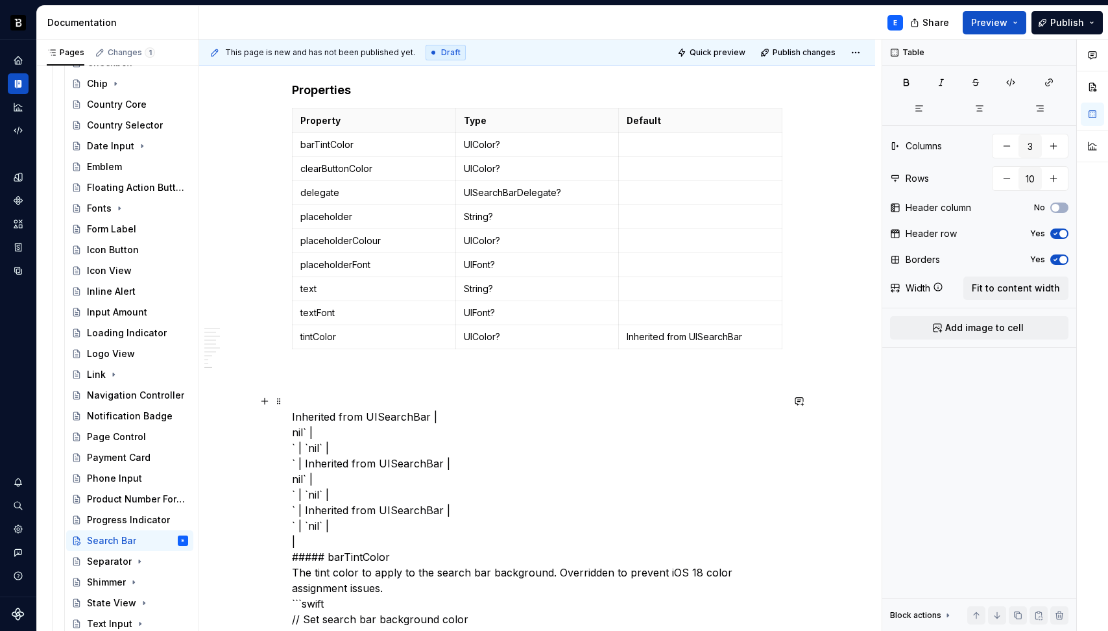
click at [652, 318] on p at bounding box center [700, 312] width 147 height 13
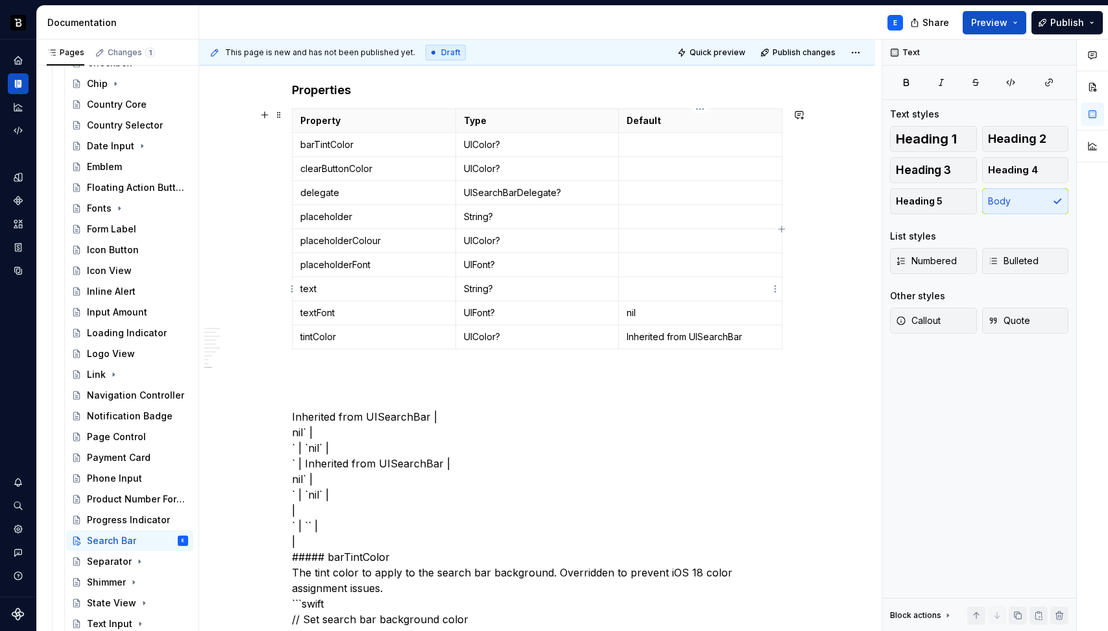
click at [638, 289] on p at bounding box center [700, 288] width 147 height 13
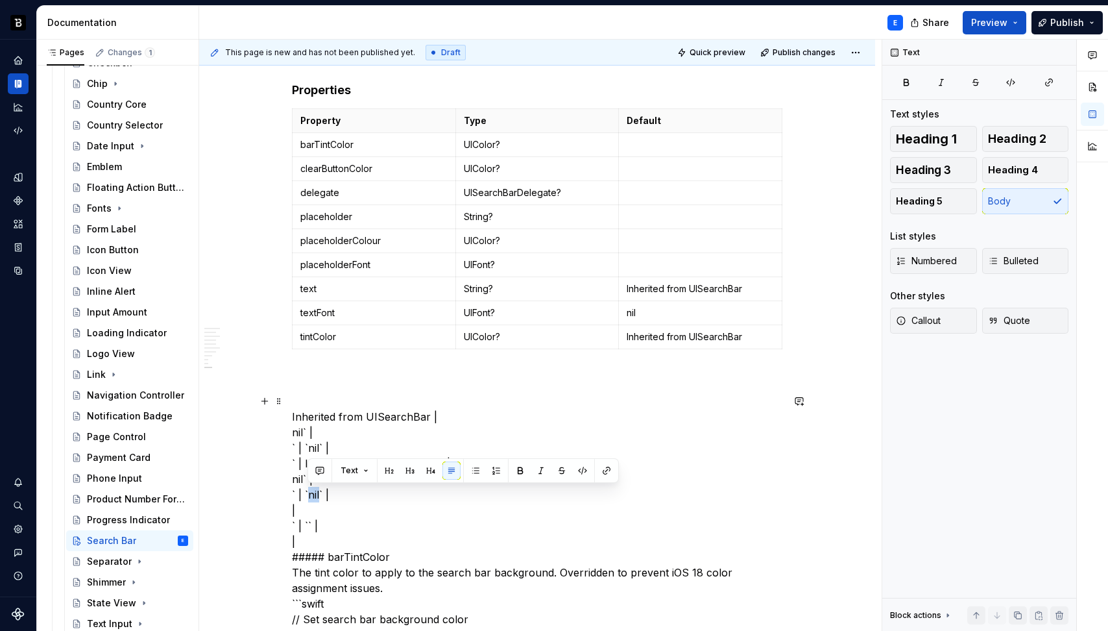
click at [629, 277] on td "Inherited from UISearchBar" at bounding box center [701, 289] width 164 height 24
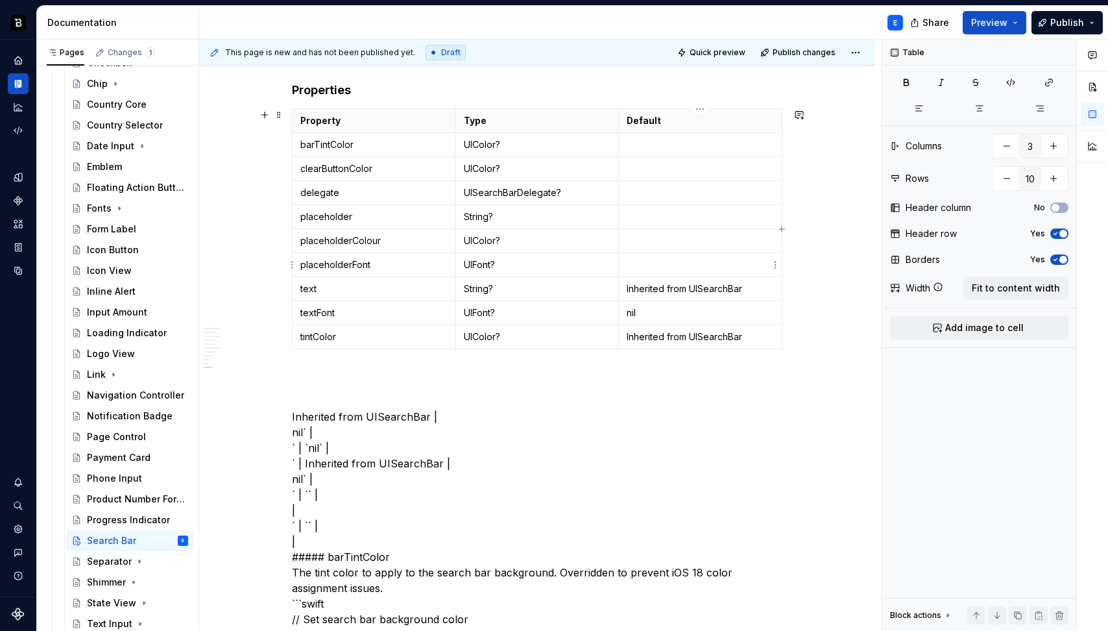
click at [639, 261] on p at bounding box center [700, 264] width 147 height 13
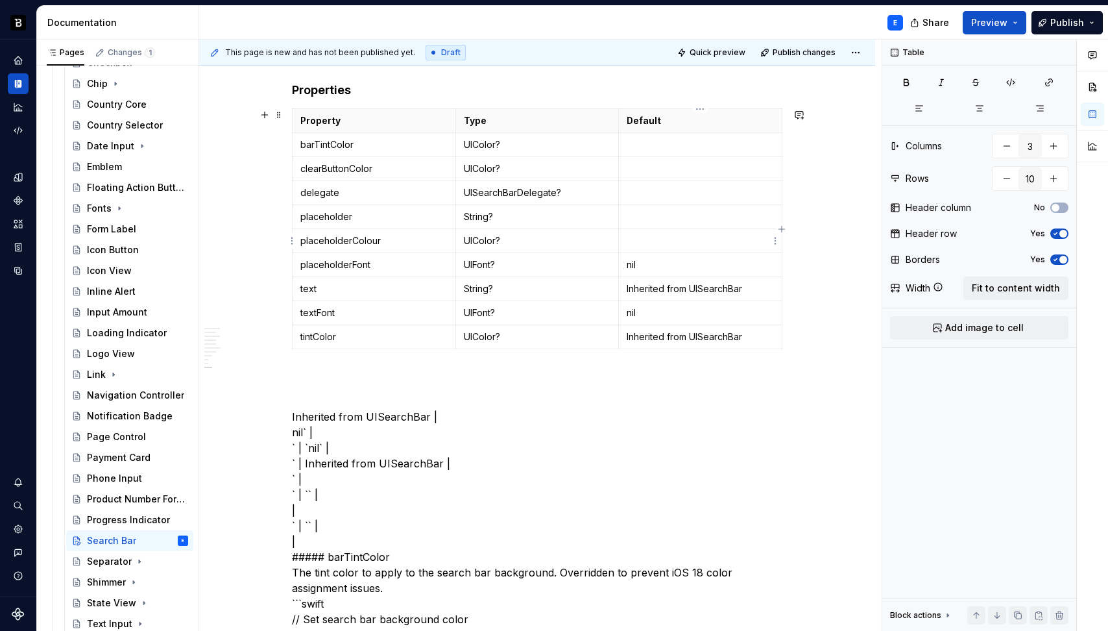
click at [640, 247] on p at bounding box center [700, 240] width 147 height 13
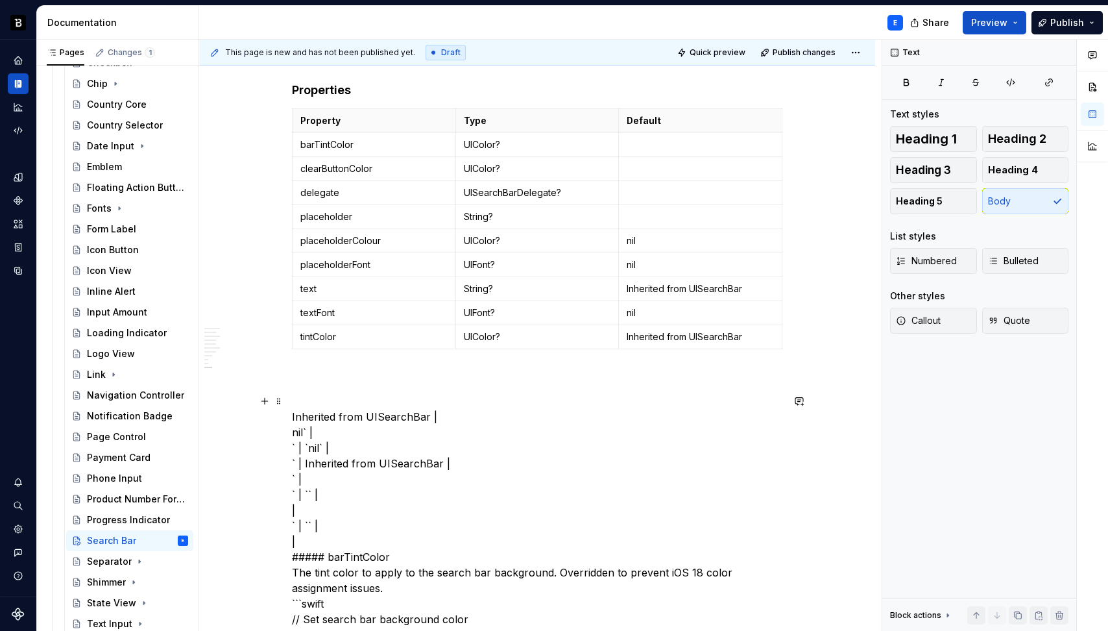
click at [640, 212] on p at bounding box center [700, 216] width 147 height 13
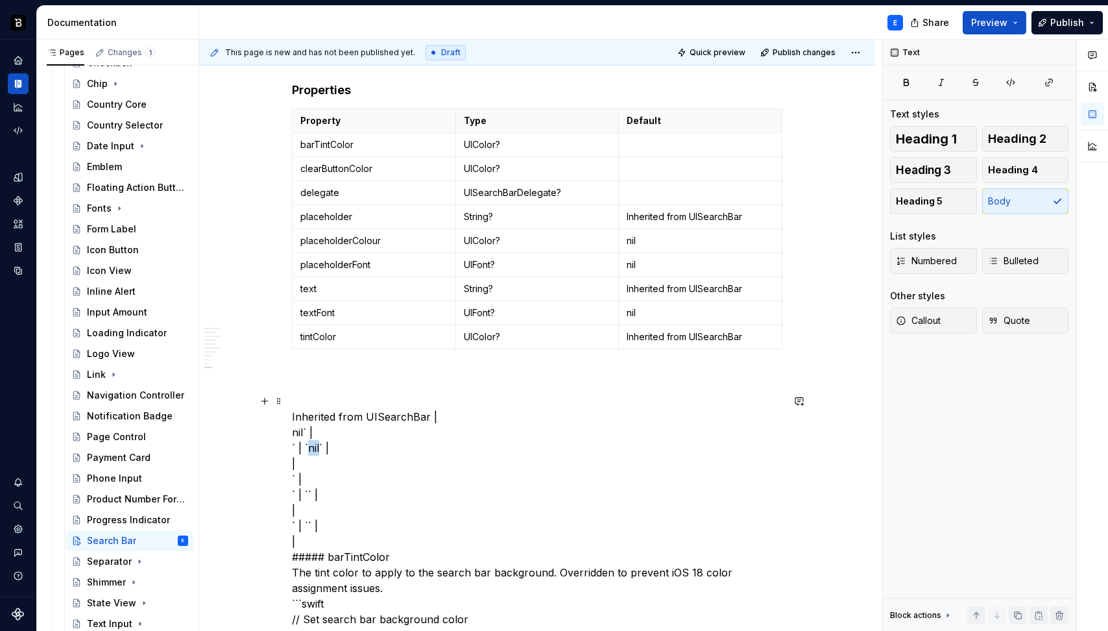
click at [678, 181] on td at bounding box center [701, 193] width 164 height 24
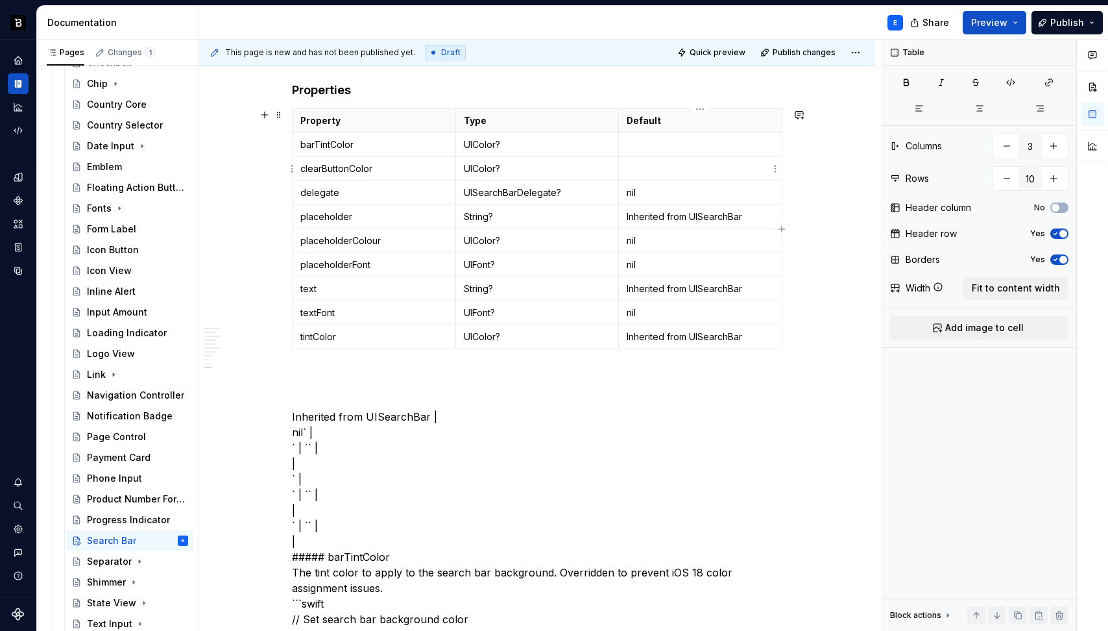
click at [678, 164] on p at bounding box center [700, 168] width 147 height 13
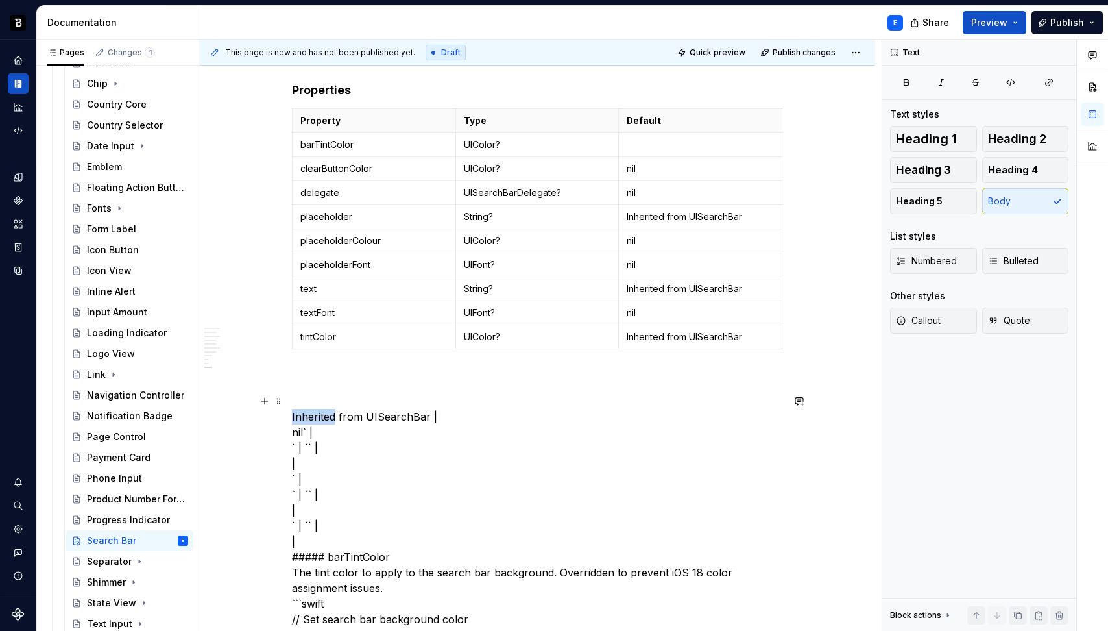
click at [642, 141] on p at bounding box center [700, 144] width 147 height 13
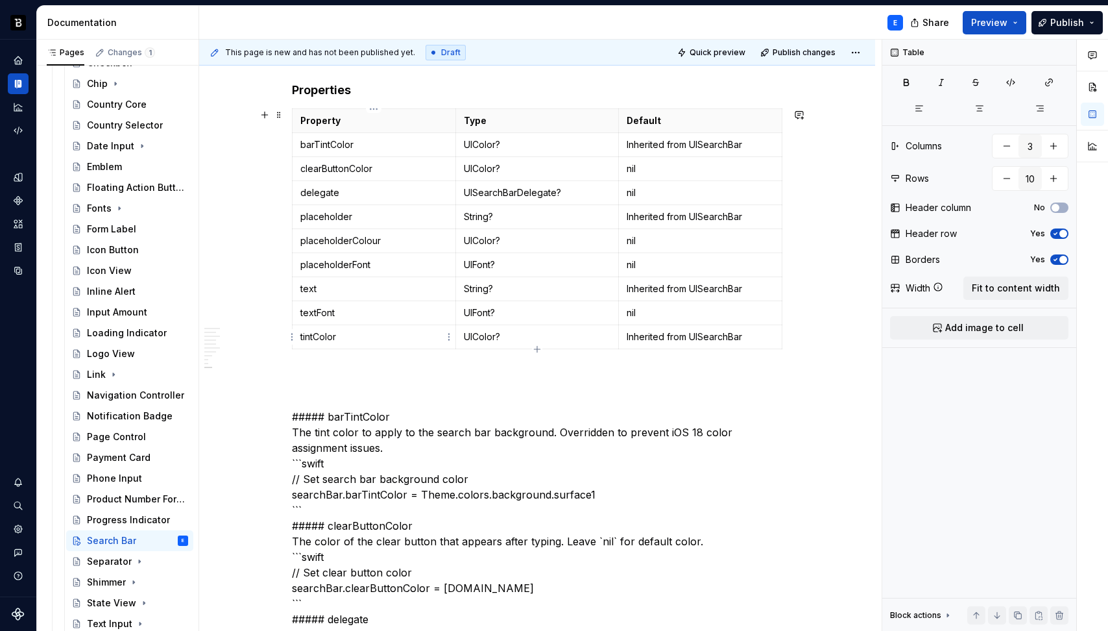
click at [371, 335] on p "tintColor" at bounding box center [373, 336] width 147 height 13
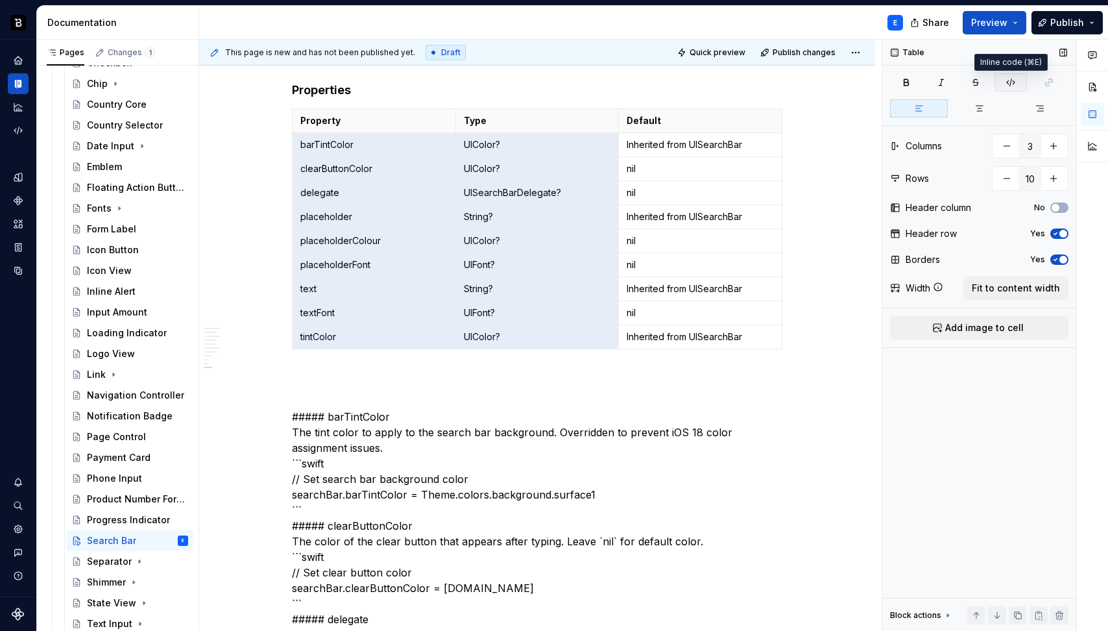
click at [1003, 82] on button "button" at bounding box center [1011, 82] width 32 height 18
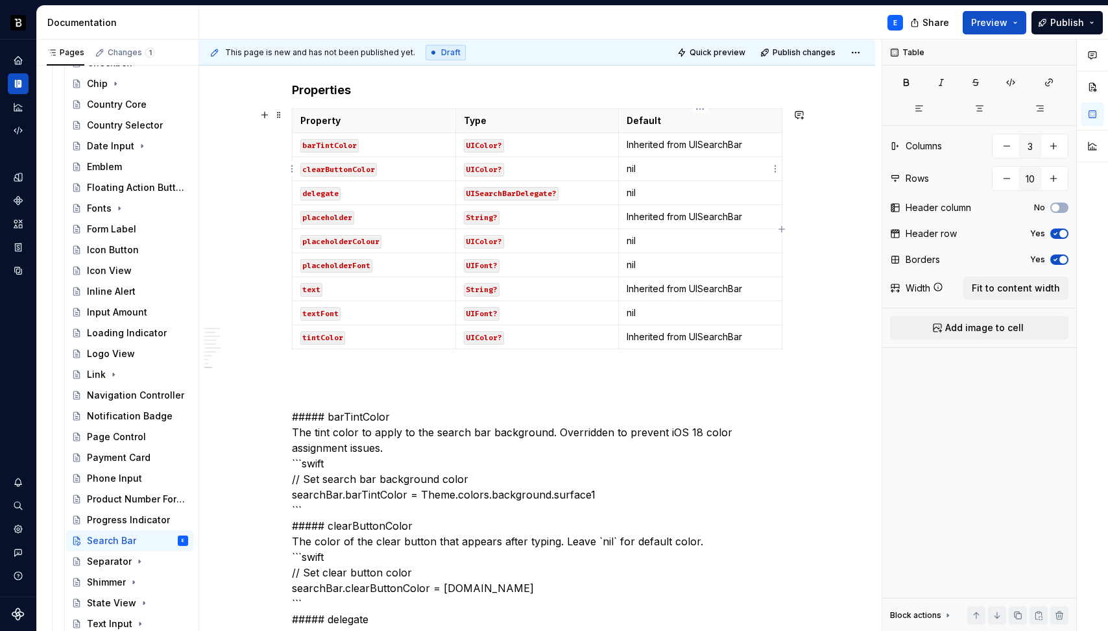
click at [675, 172] on p "nil" at bounding box center [700, 168] width 147 height 13
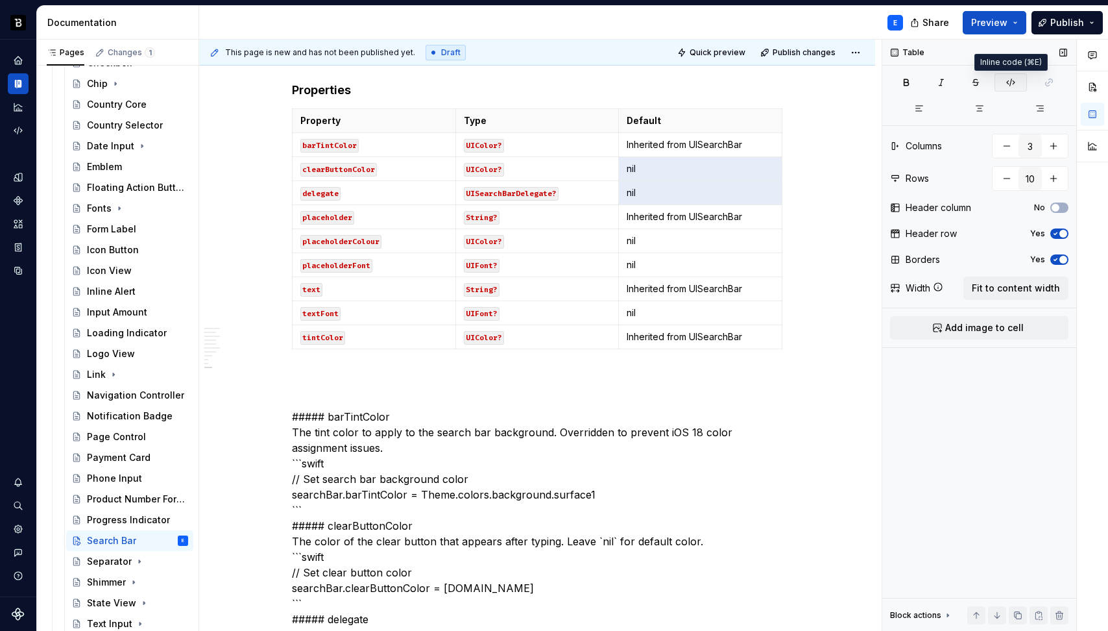
click at [1016, 77] on icon "button" at bounding box center [1011, 82] width 10 height 10
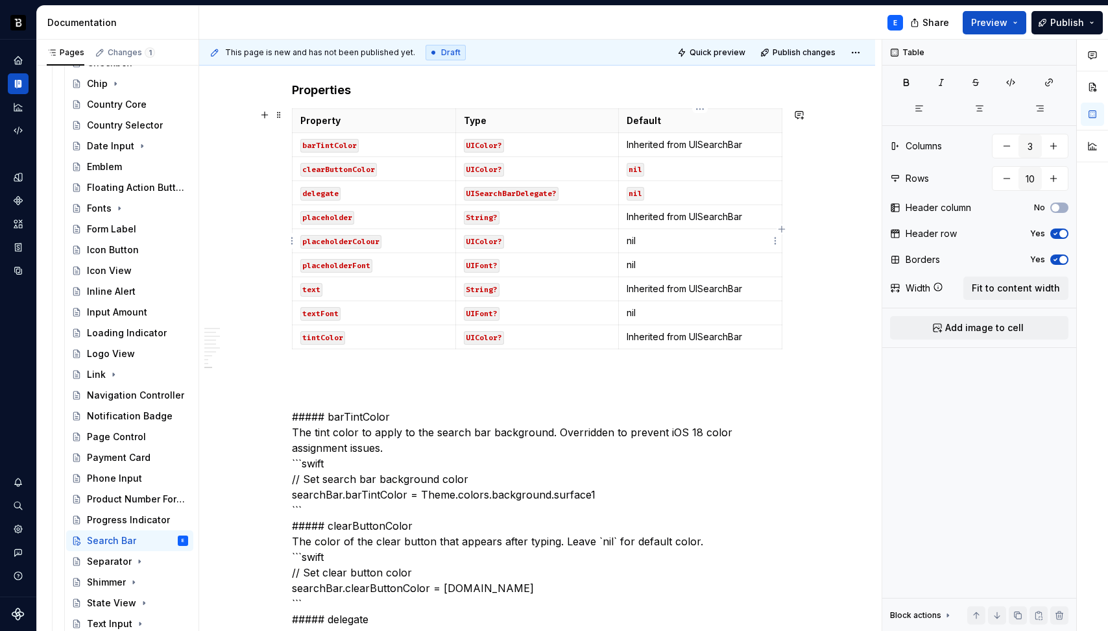
click at [698, 245] on p "nil" at bounding box center [700, 240] width 147 height 13
click at [1014, 80] on icon "button" at bounding box center [1011, 82] width 8 height 7
click at [710, 313] on p "nil" at bounding box center [700, 312] width 147 height 13
click at [1012, 80] on icon "button" at bounding box center [1011, 82] width 10 height 10
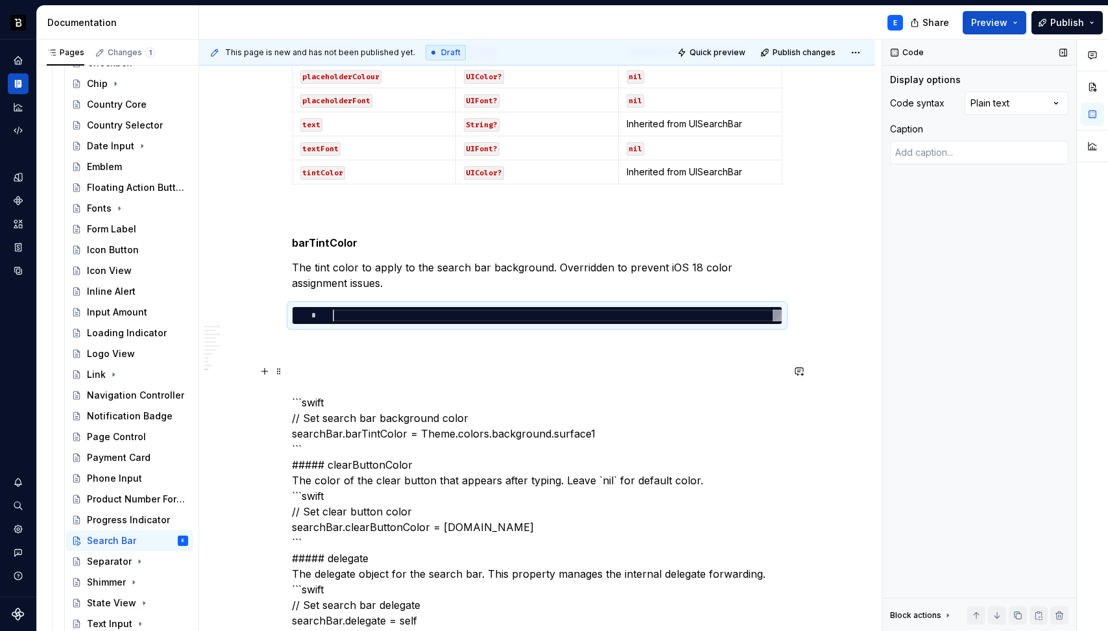
scroll to position [1894, 0]
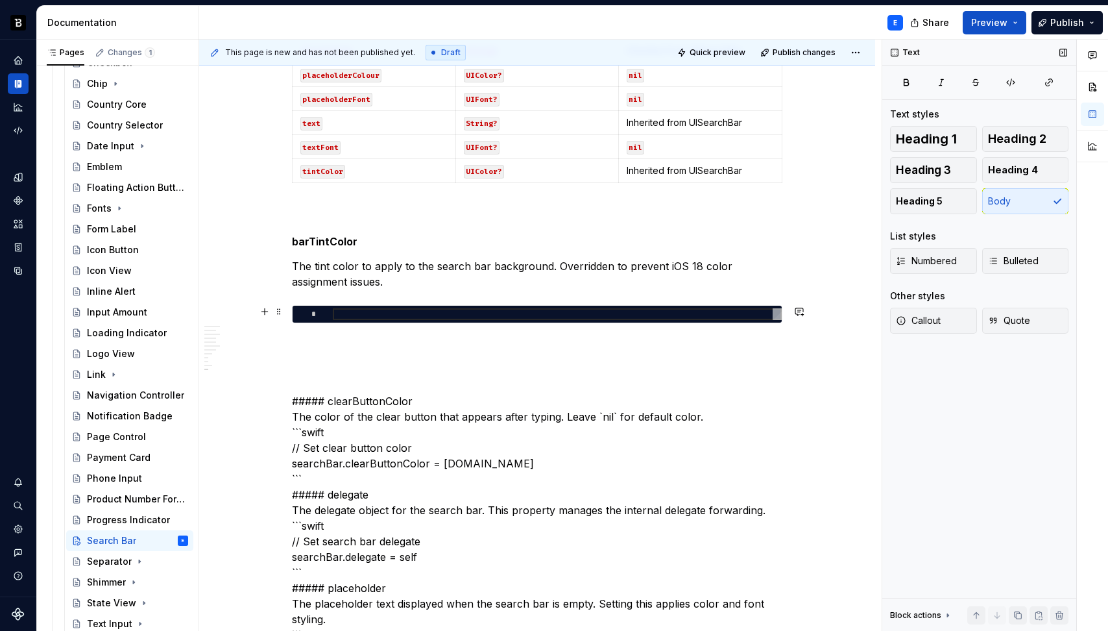
click at [396, 315] on div at bounding box center [557, 314] width 449 height 12
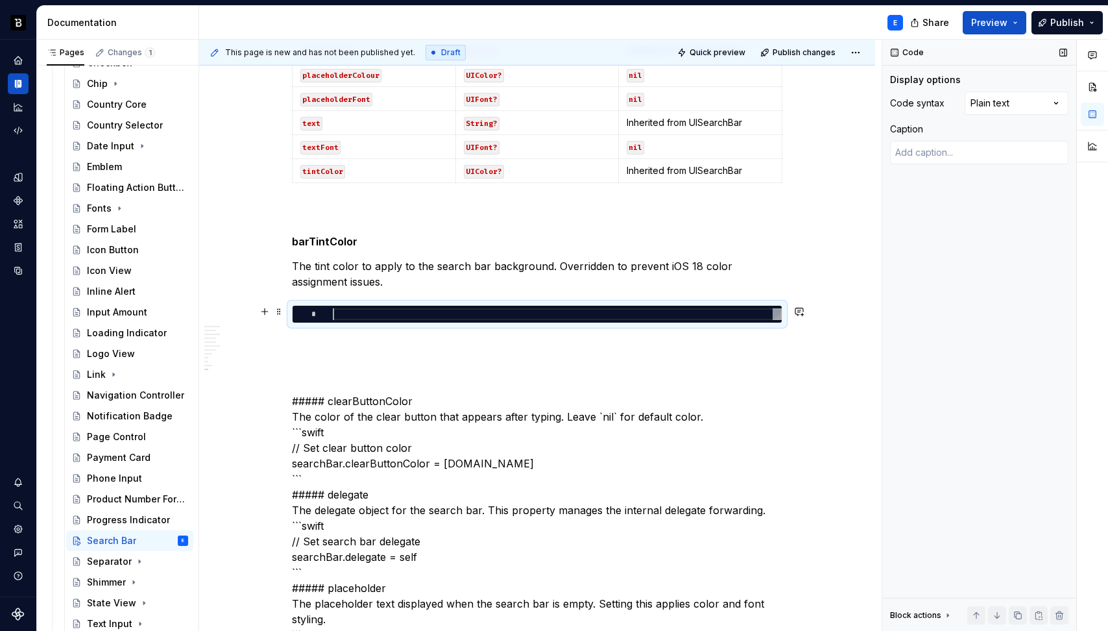
type textarea "*"
type textarea "**********"
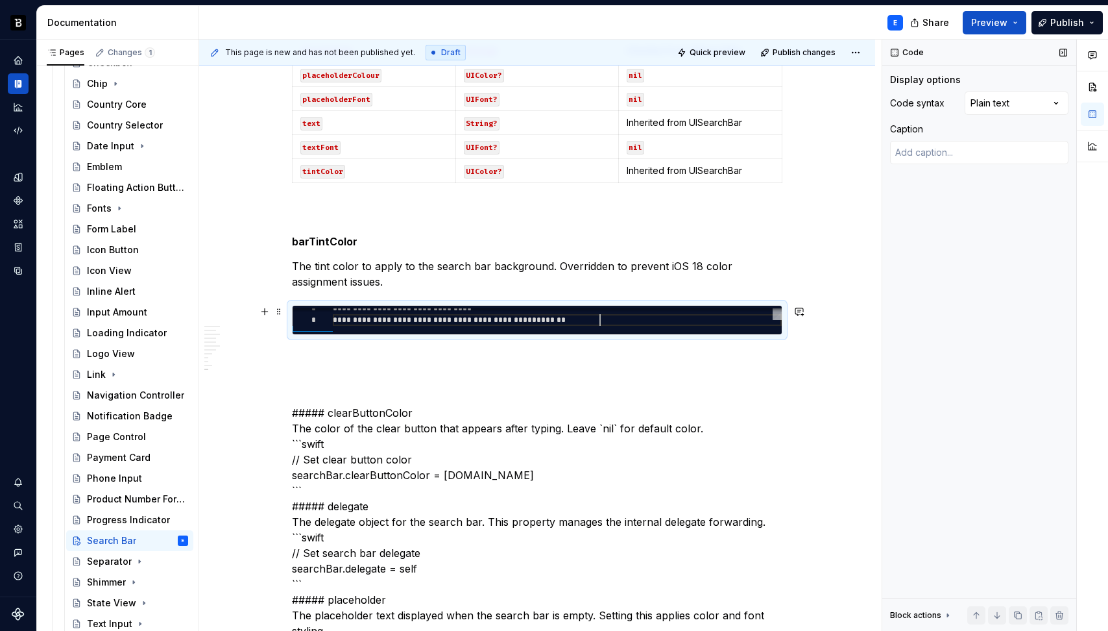
scroll to position [12, 267]
click at [1001, 106] on div "Comments Open comments No comments yet Select ‘Comment’ from the block context …" at bounding box center [996, 336] width 226 height 592
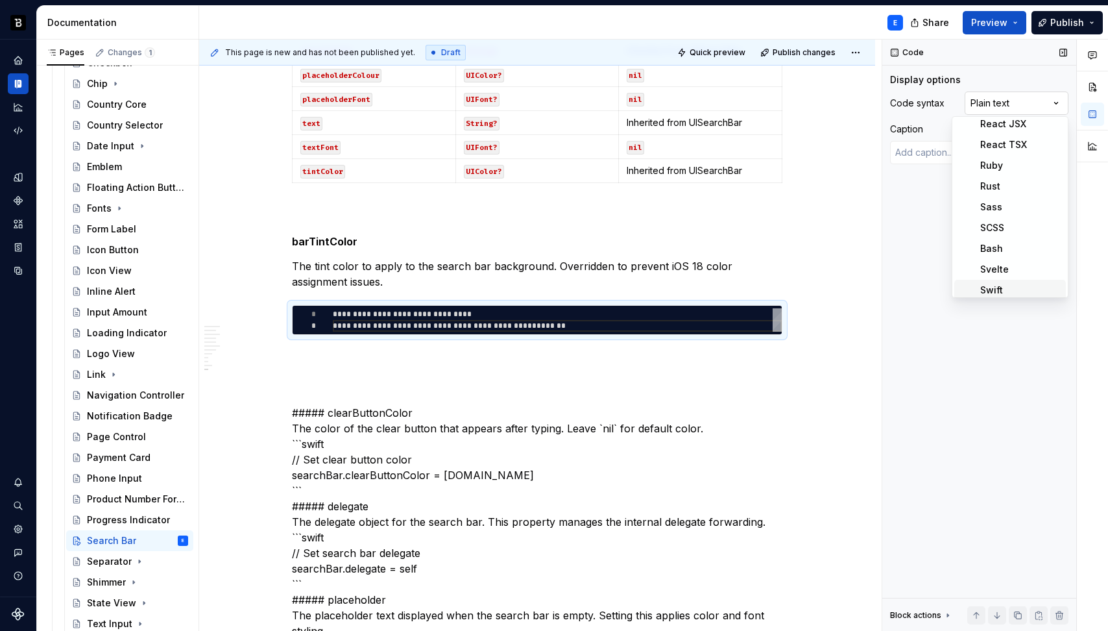
scroll to position [382, 0]
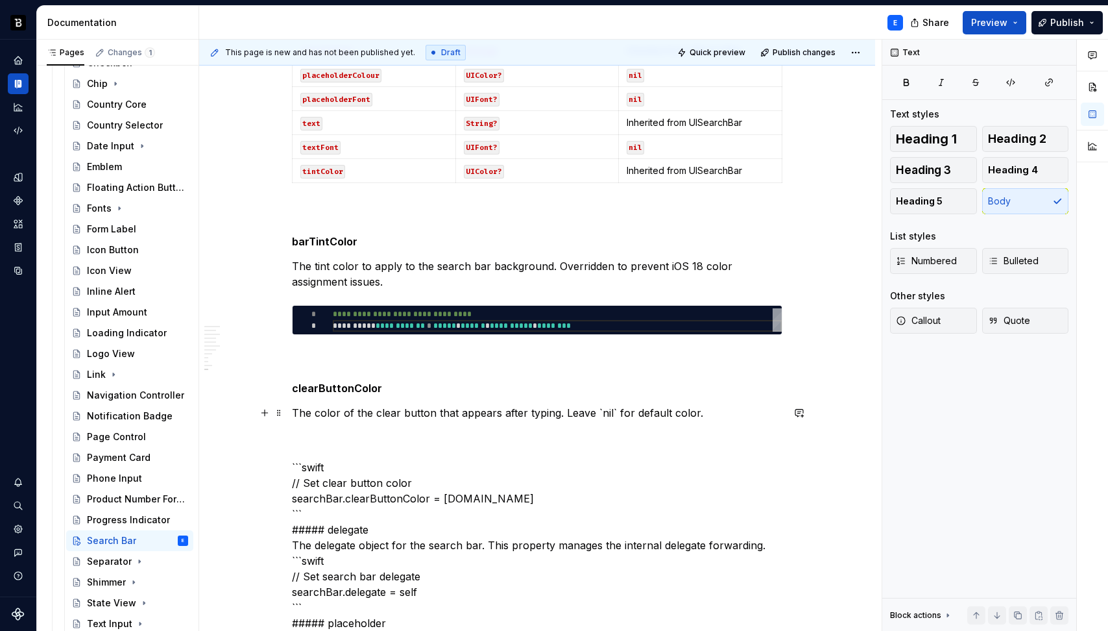
click at [608, 409] on p "The color of the clear button that appears after typing. Leave `nil` for defaul…" at bounding box center [537, 413] width 491 height 16
click at [278, 311] on span at bounding box center [279, 311] width 10 height 18
type textarea "*"
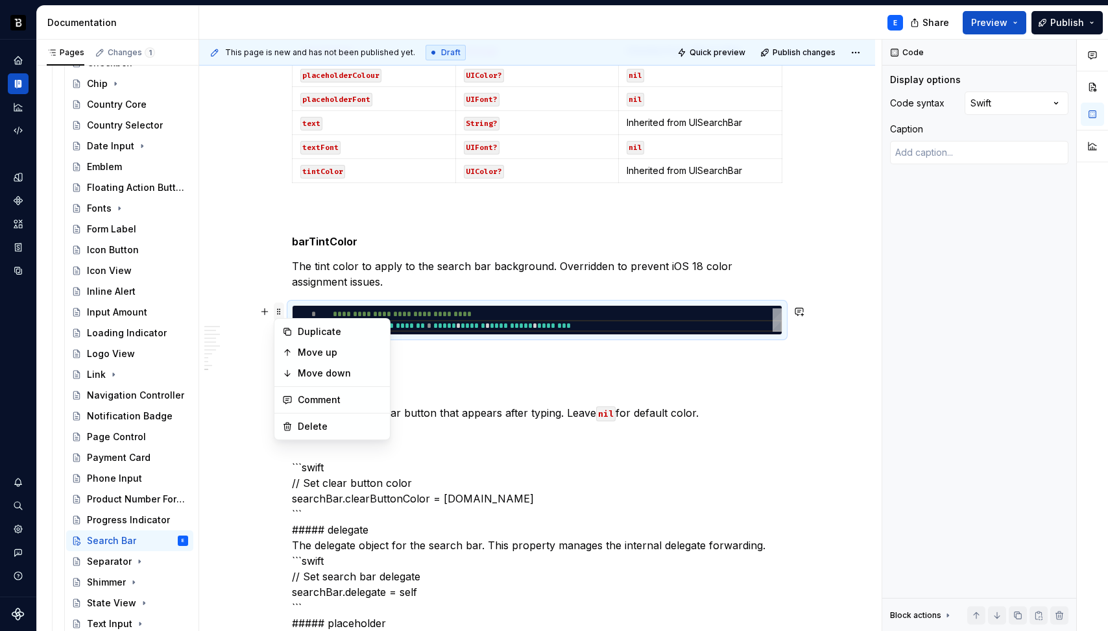
click at [278, 311] on span at bounding box center [279, 311] width 10 height 18
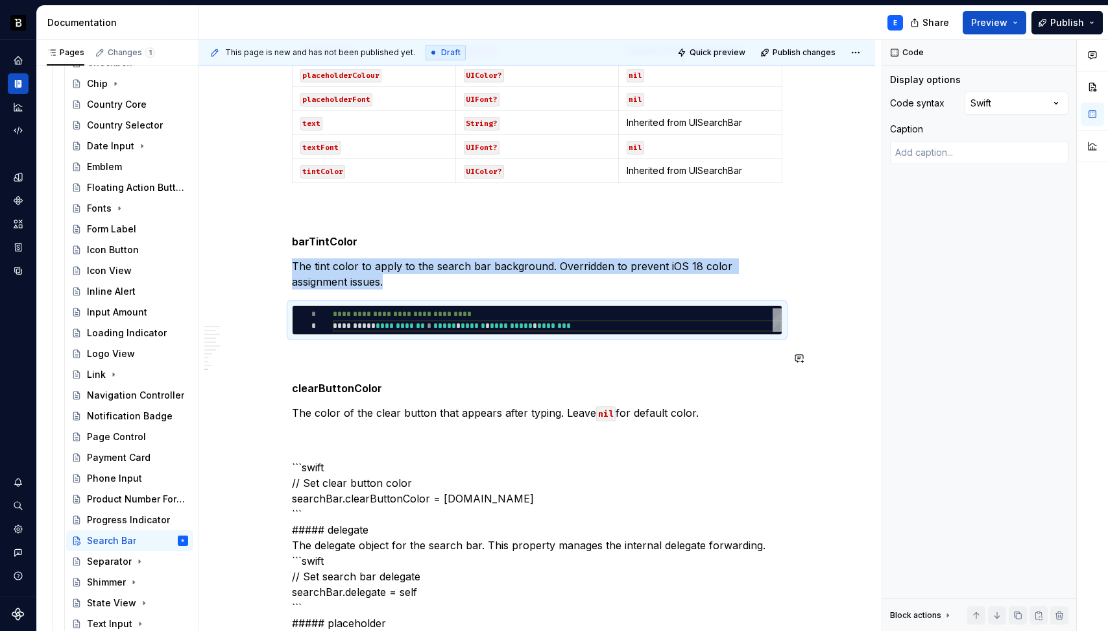
copy p "The tint color to apply to the search bar background. Overridden to prevent iOS…"
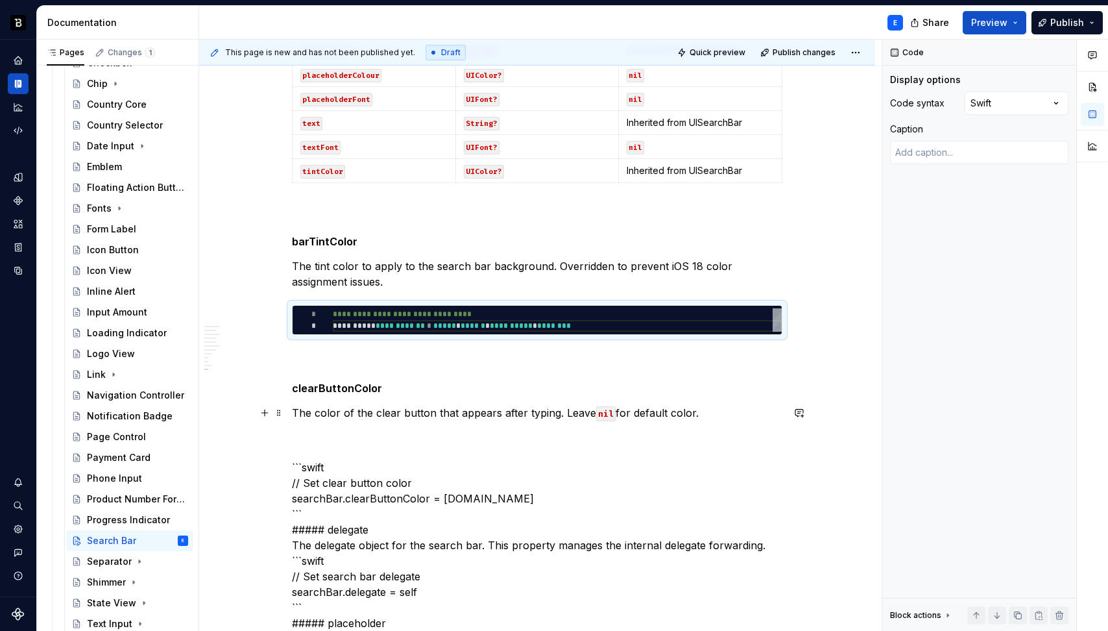
click at [707, 411] on p "The color of the clear button that appears after typing. Leave nil for default …" at bounding box center [537, 413] width 491 height 16
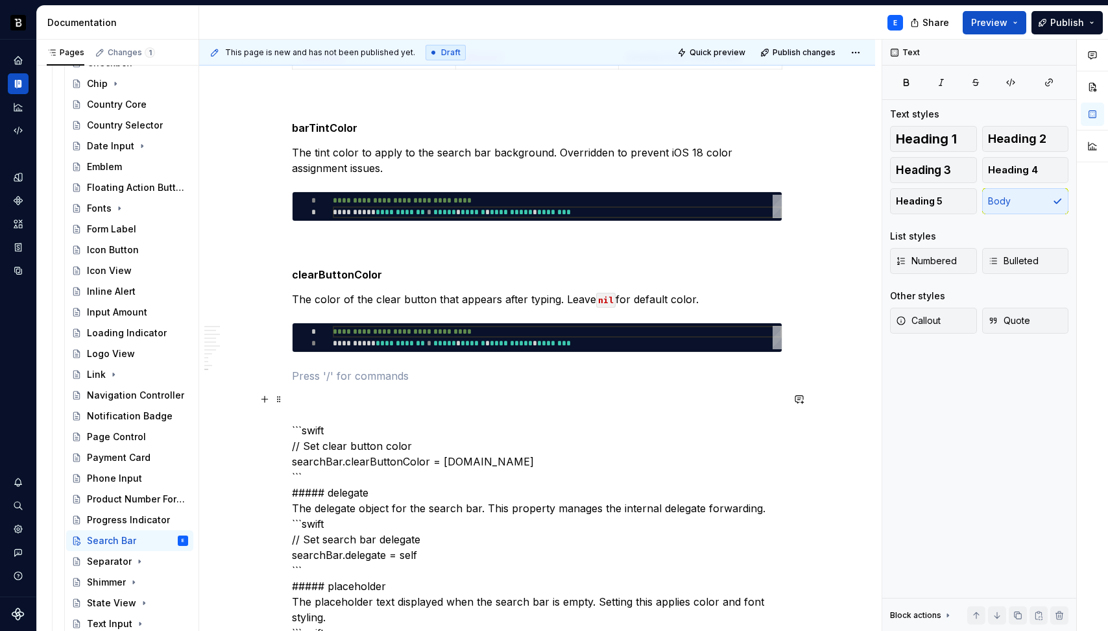
scroll to position [2025, 0]
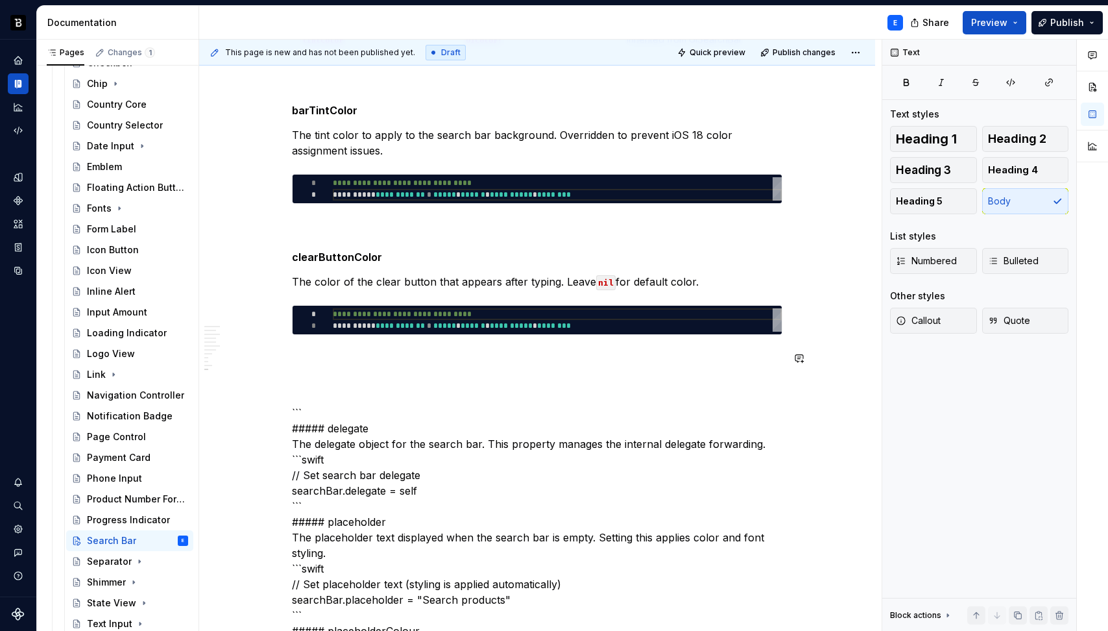
type textarea "**********"
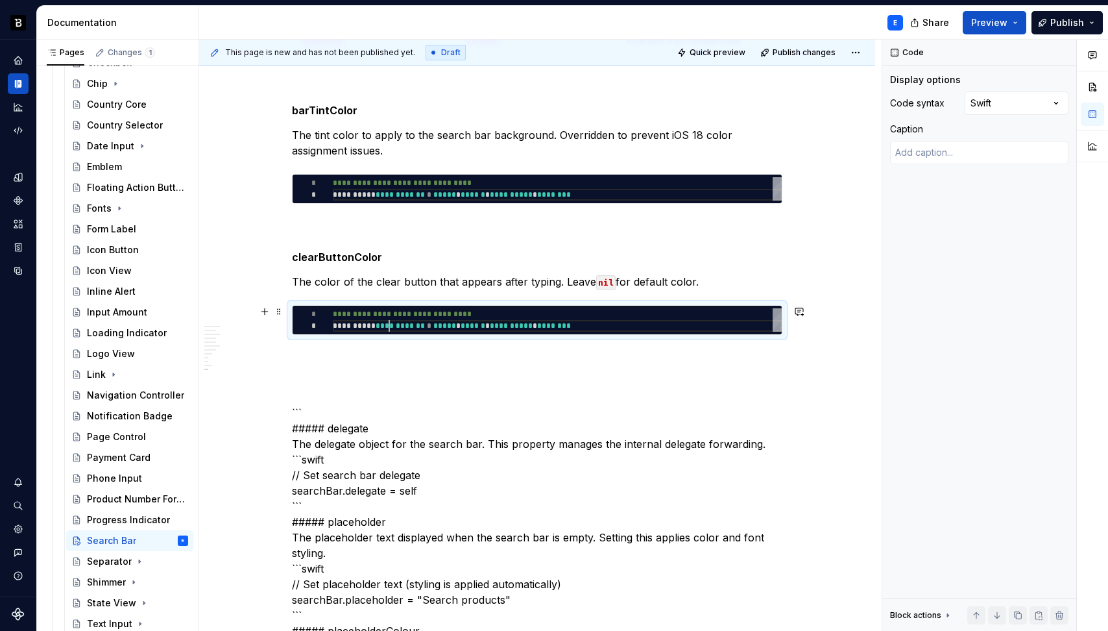
click at [389, 320] on div "**********" at bounding box center [557, 319] width 449 height 23
type textarea "*"
type textarea "**********"
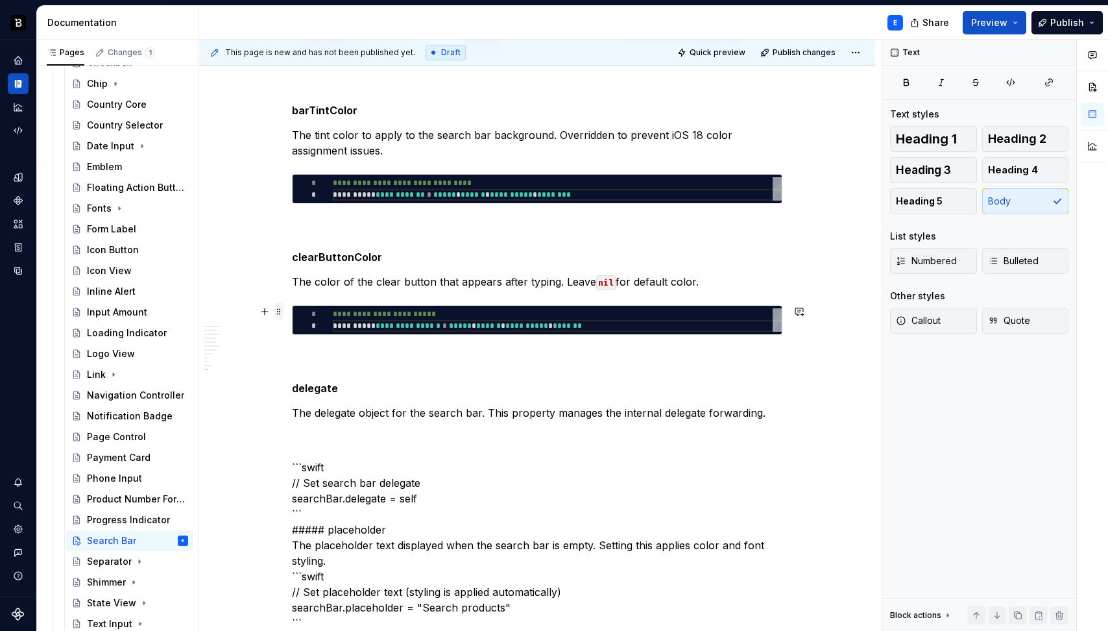
click at [278, 310] on span at bounding box center [279, 311] width 10 height 18
type textarea "*"
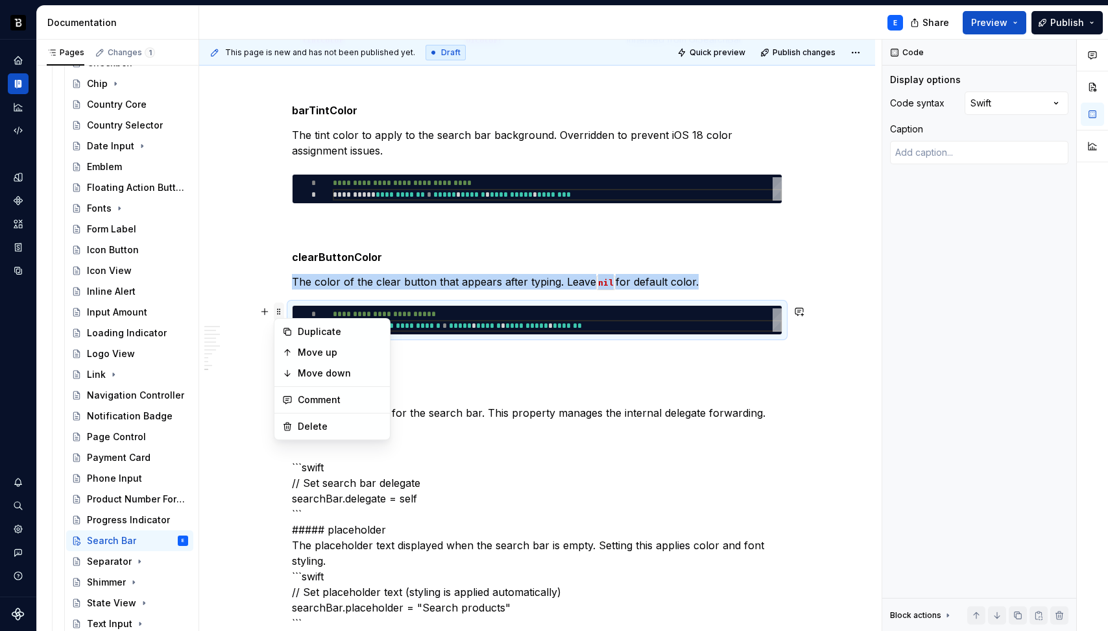
click at [278, 310] on span at bounding box center [279, 311] width 10 height 18
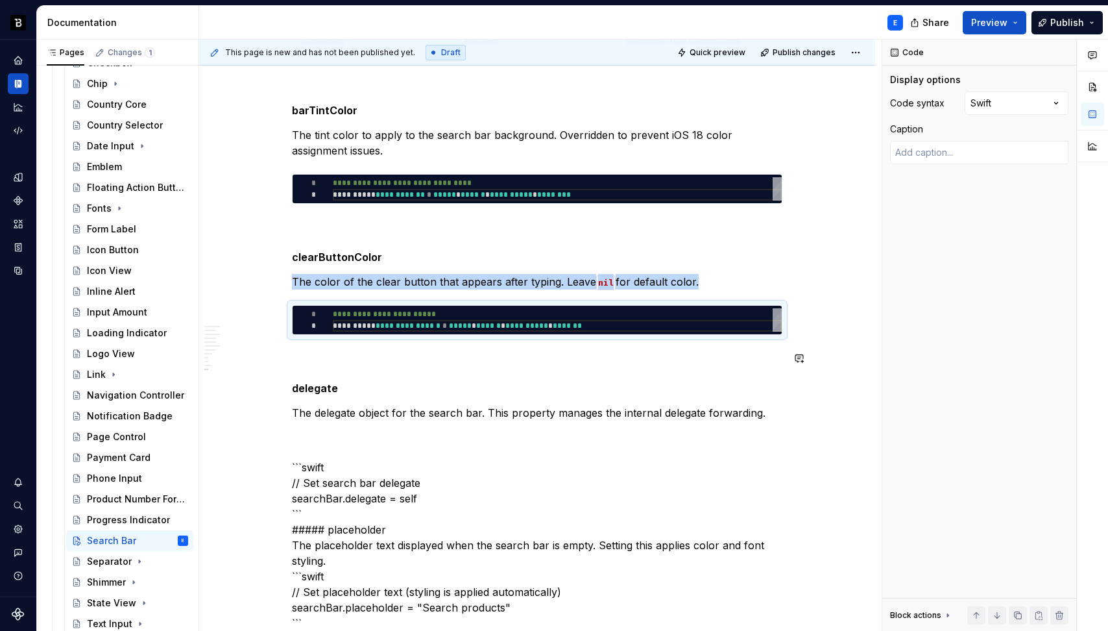
copy p "The color of the clear button that appears after typing. Leave nil for default …"
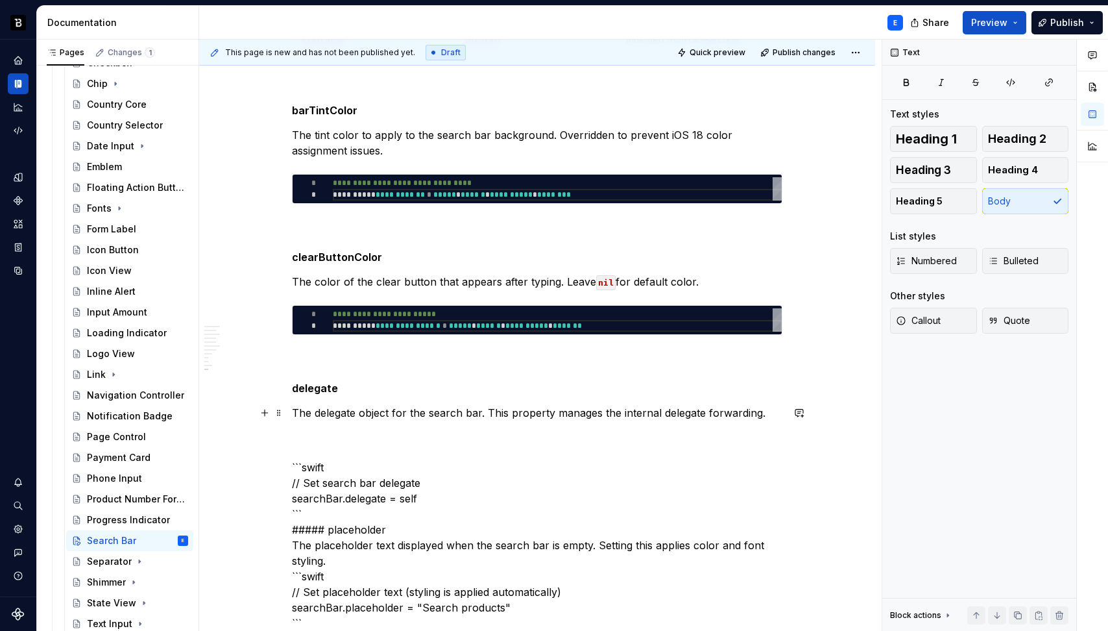
click at [419, 407] on p "The delegate object for the search bar. This property manages the internal dele…" at bounding box center [537, 413] width 491 height 16
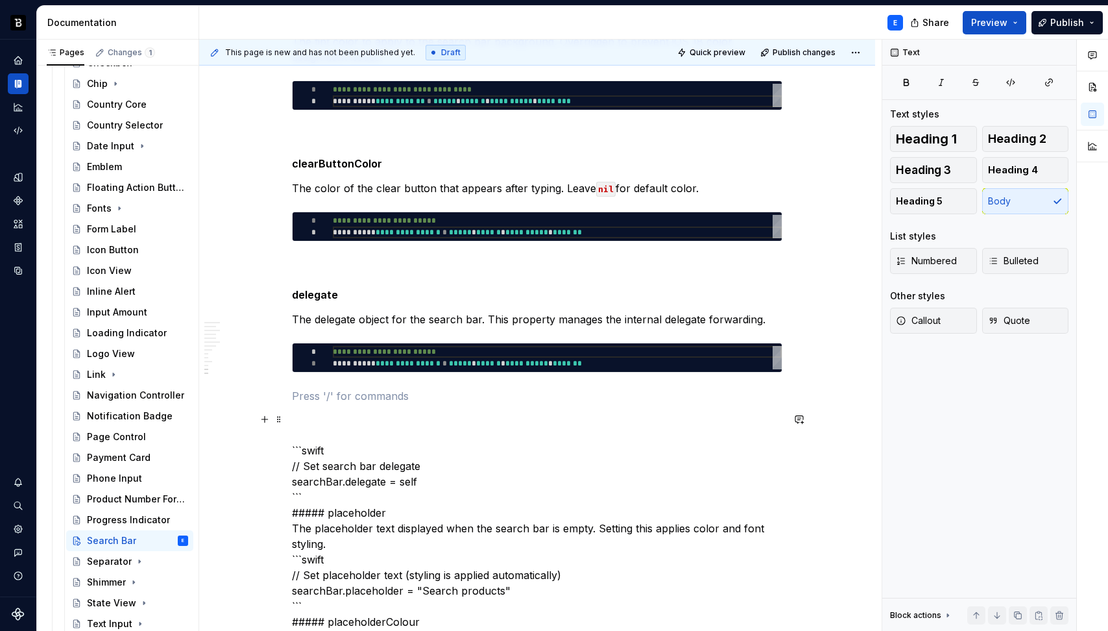
scroll to position [2148, 0]
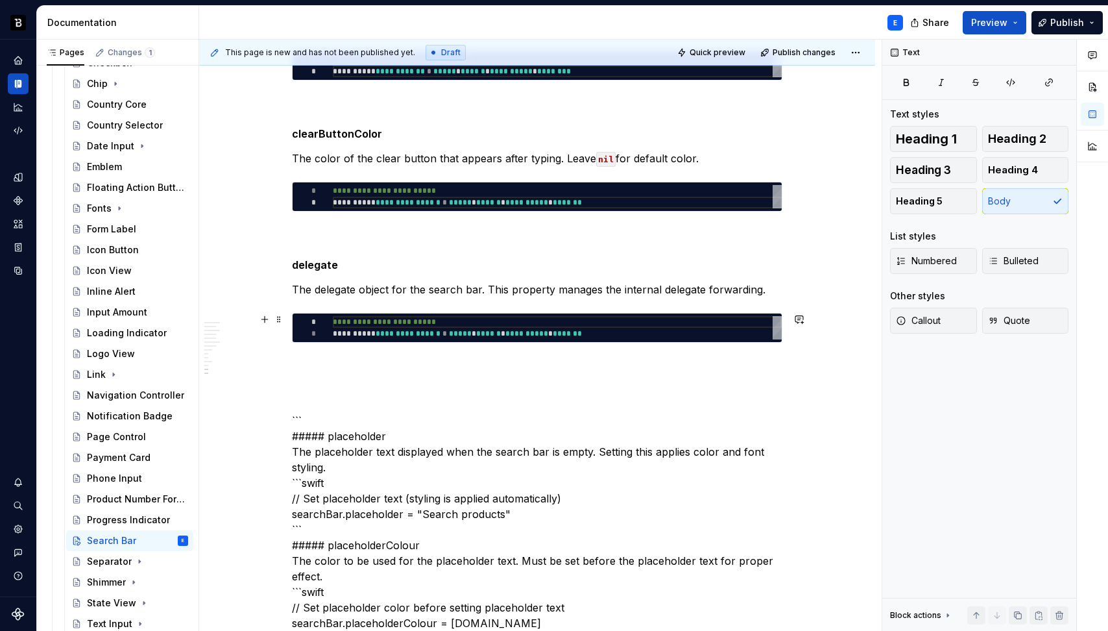
type textarea "**********"
click at [403, 321] on div "**********" at bounding box center [557, 327] width 449 height 23
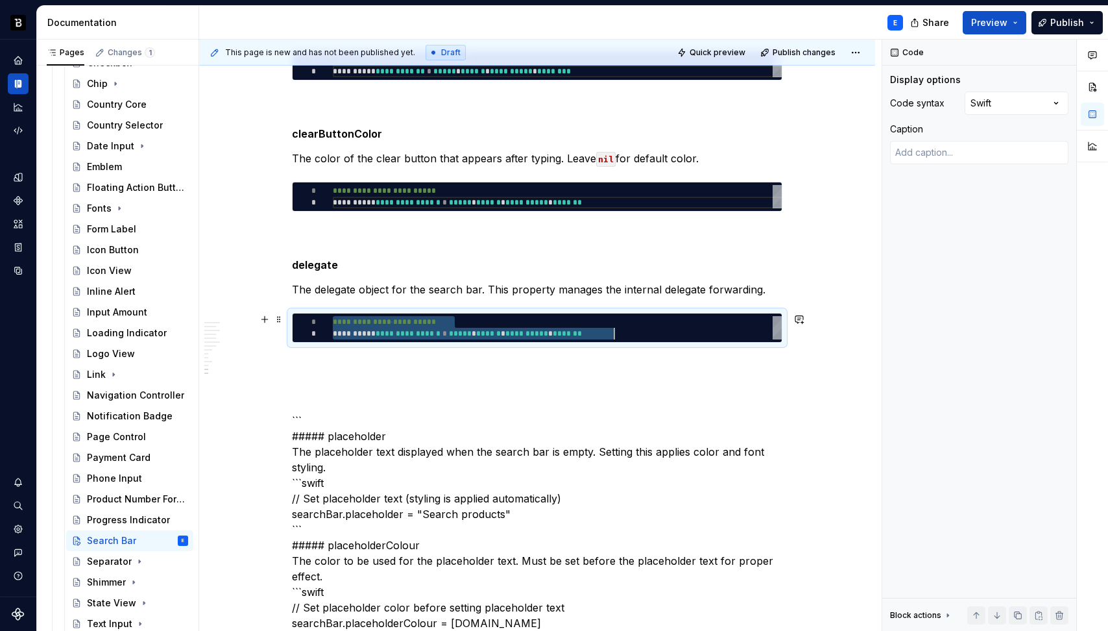
scroll to position [0, 280]
type textarea "*"
type textarea "**********"
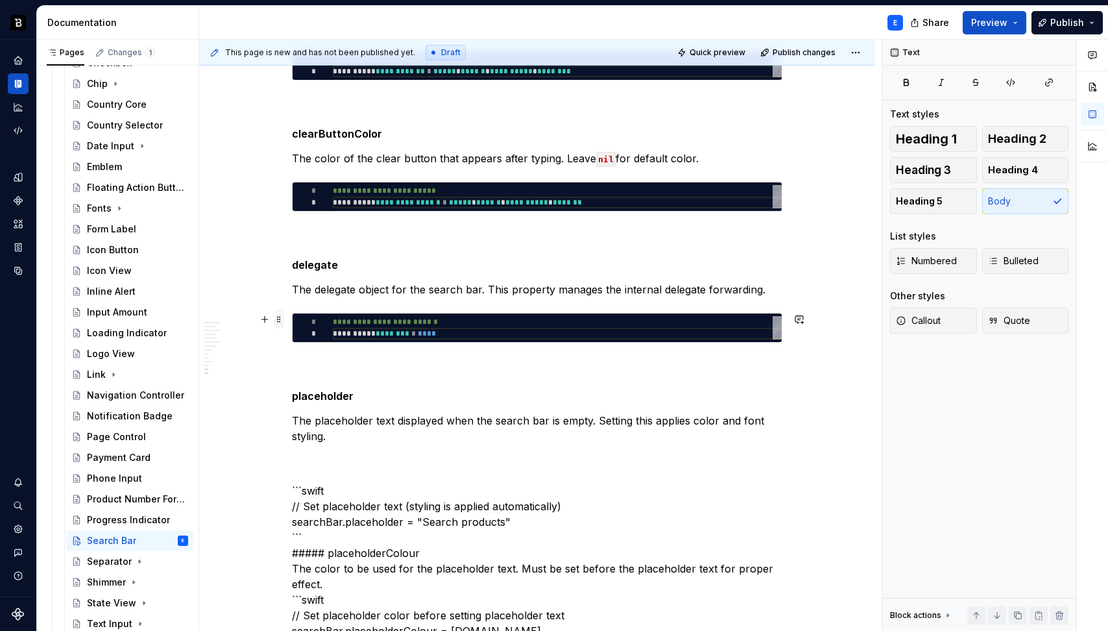
click at [278, 317] on span at bounding box center [279, 319] width 10 height 18
type textarea "*"
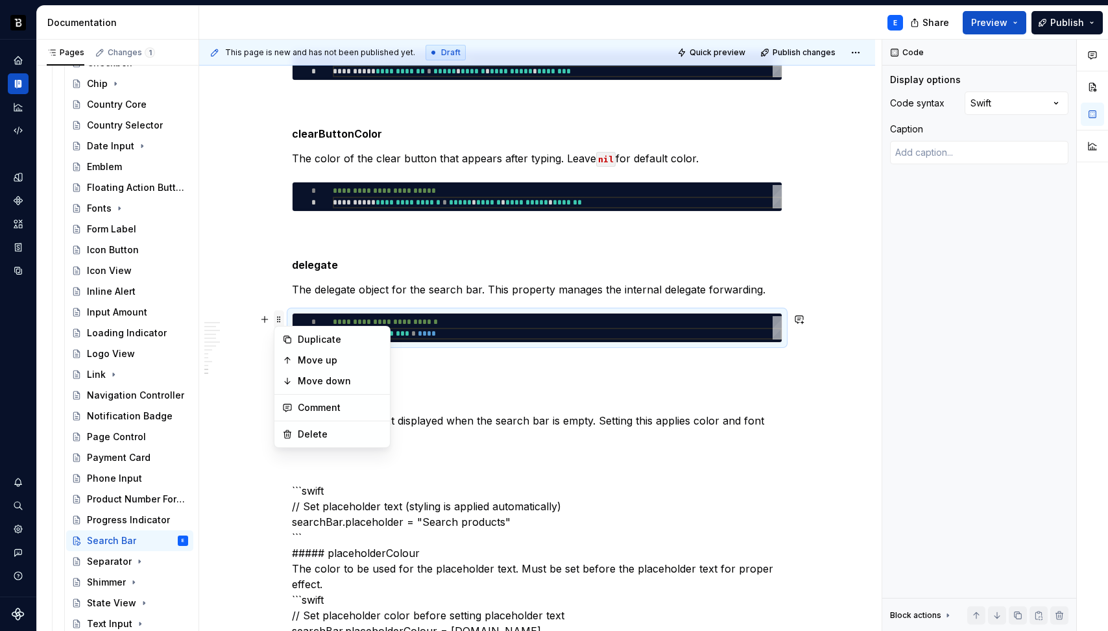
click at [278, 317] on span at bounding box center [279, 319] width 10 height 18
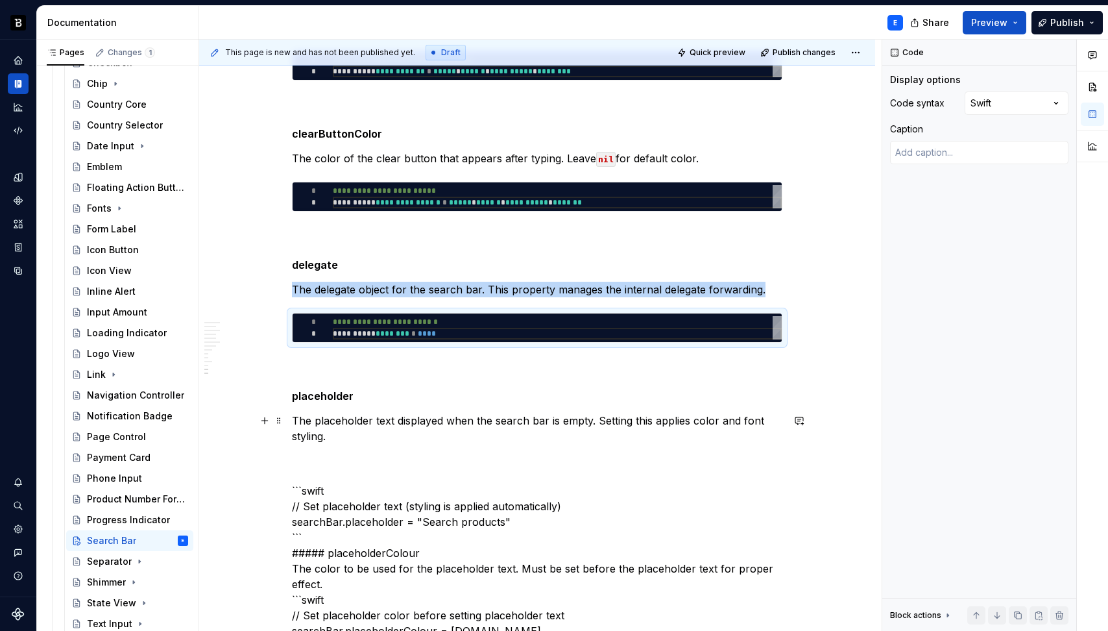
copy p "The delegate object for the search bar. This property manages the internal dele…"
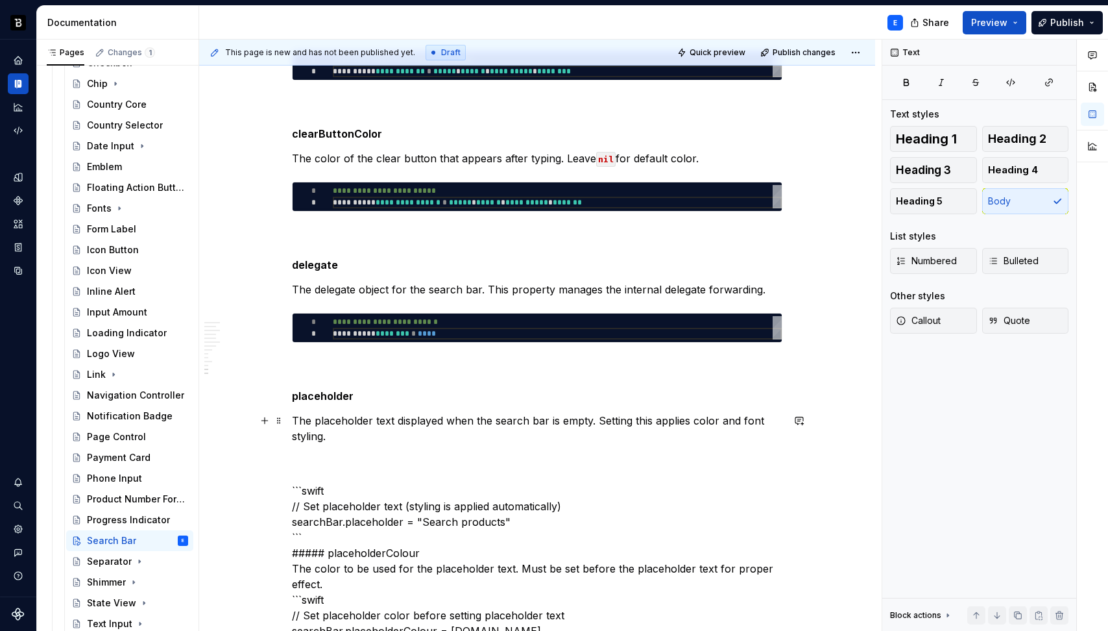
click at [377, 437] on p "The placeholder text displayed when the search bar is empty. Setting this appli…" at bounding box center [537, 428] width 491 height 31
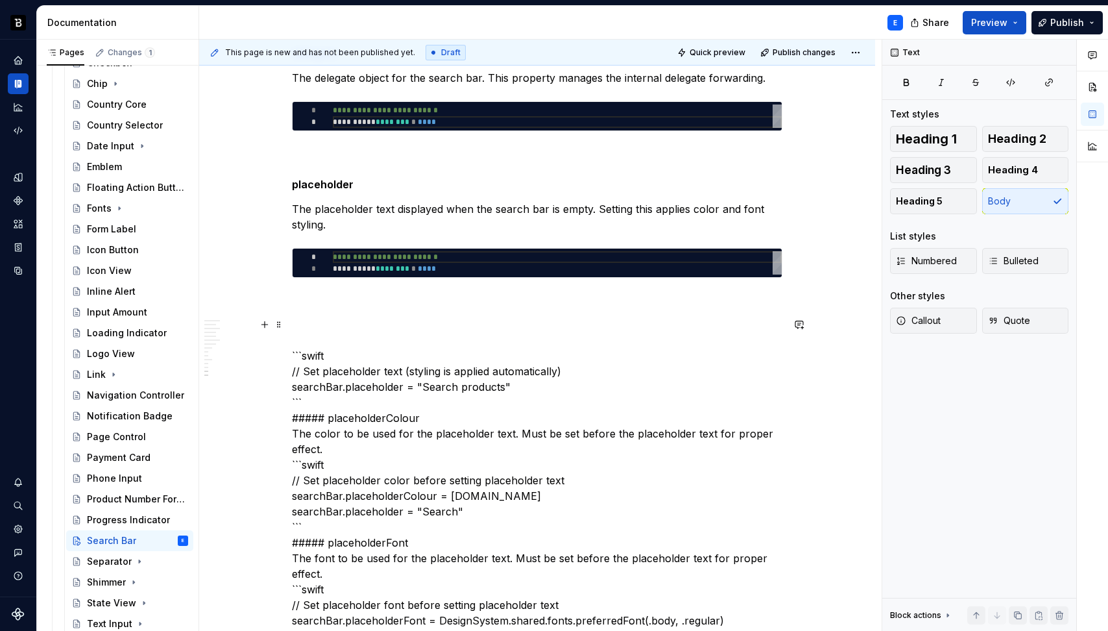
scroll to position [2362, 0]
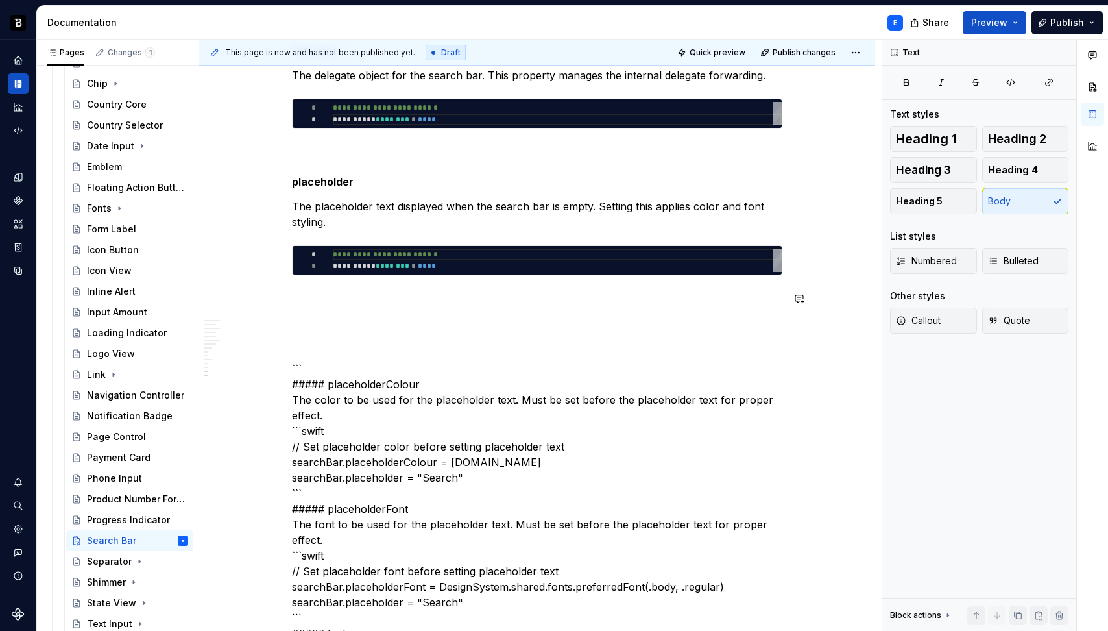
type textarea "**********"
click at [411, 263] on div "**********" at bounding box center [557, 260] width 449 height 23
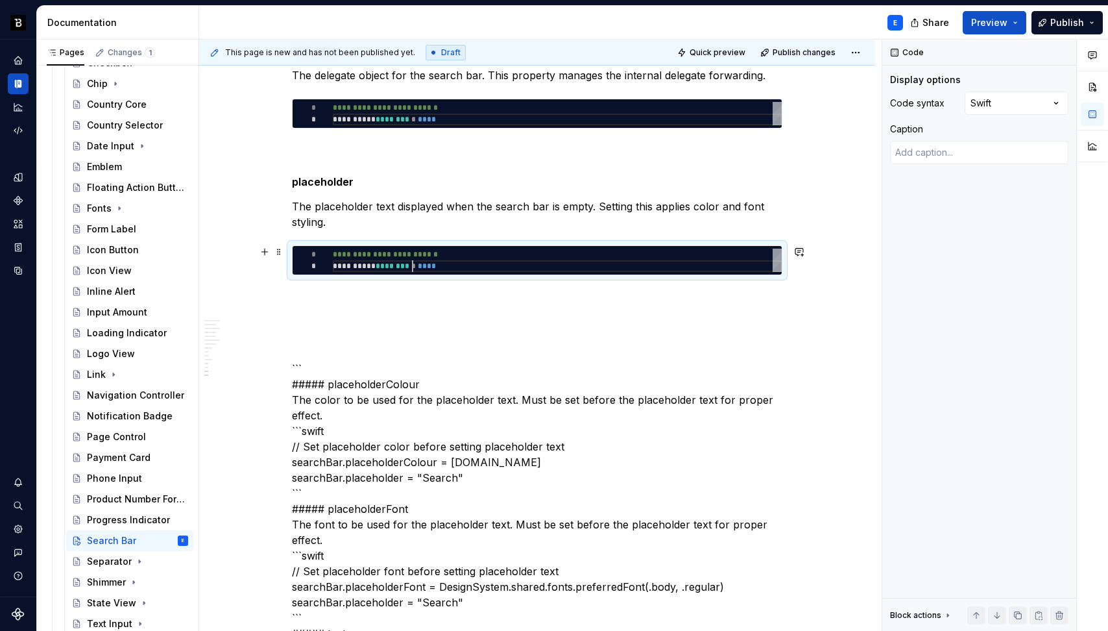
scroll to position [0, 117]
type textarea "*"
type textarea "**********"
click at [405, 287] on div "**********" at bounding box center [537, 538] width 491 height 5160
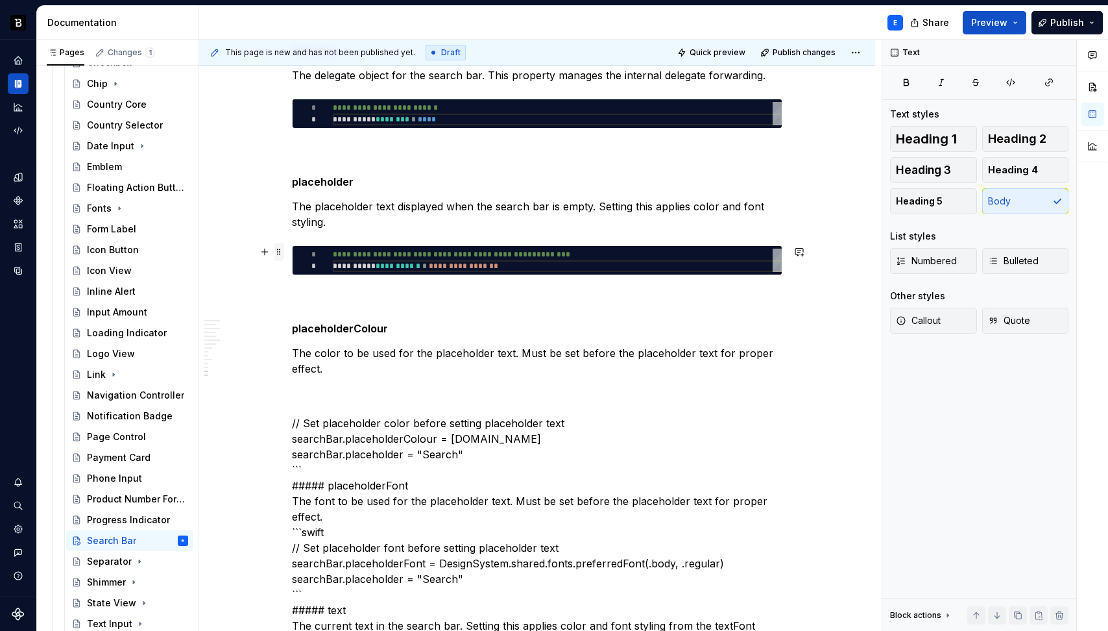
click at [279, 254] on span at bounding box center [279, 252] width 10 height 18
type textarea "*"
click at [279, 254] on span at bounding box center [279, 252] width 10 height 18
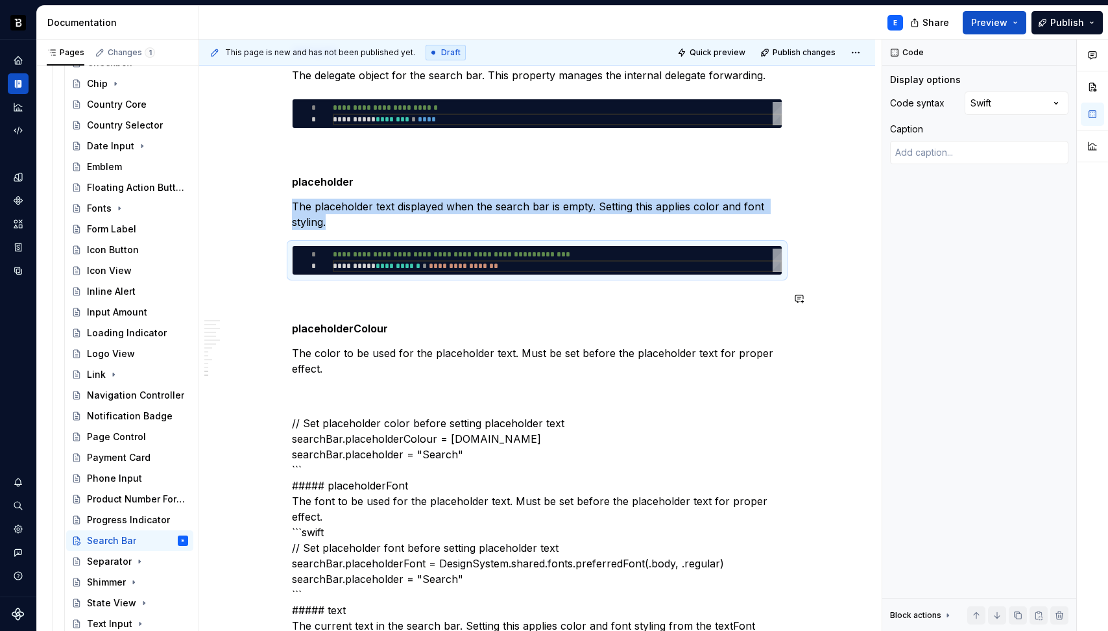
copy p "The placeholder text displayed when the search bar is empty. Setting this appli…"
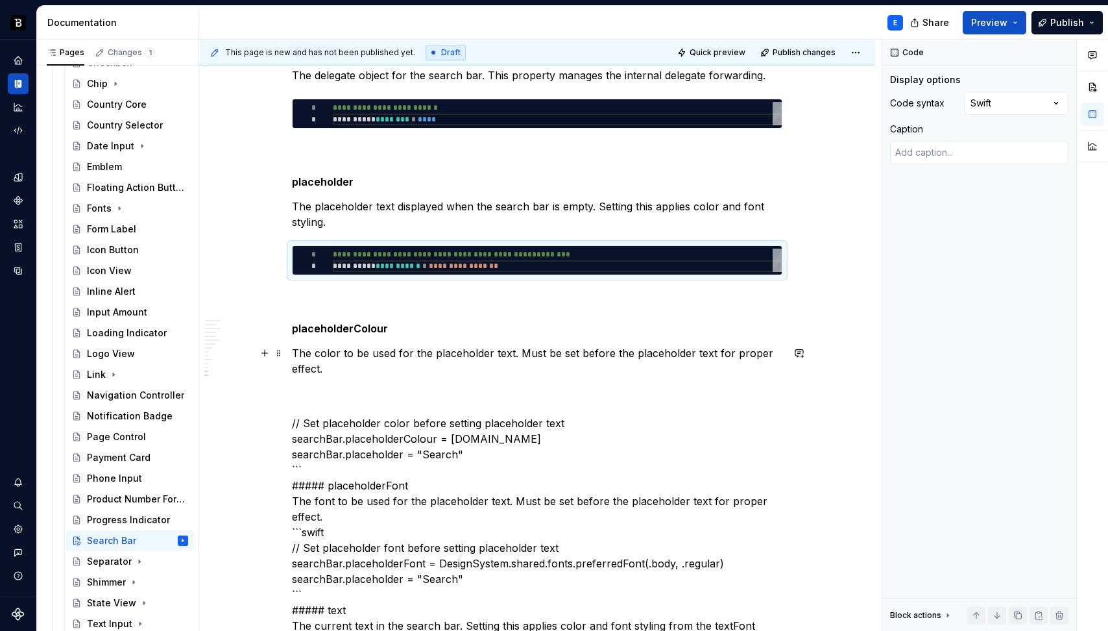
click at [340, 371] on p "The color to be used for the placeholder text. Must be set before the placehold…" at bounding box center [537, 360] width 491 height 31
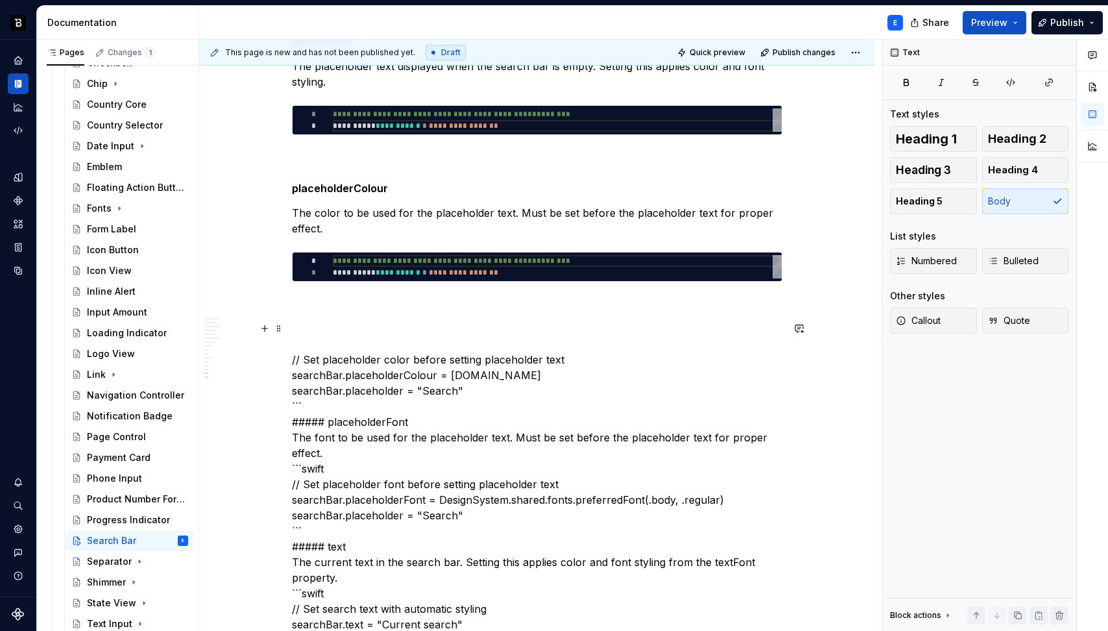
scroll to position [2504, 0]
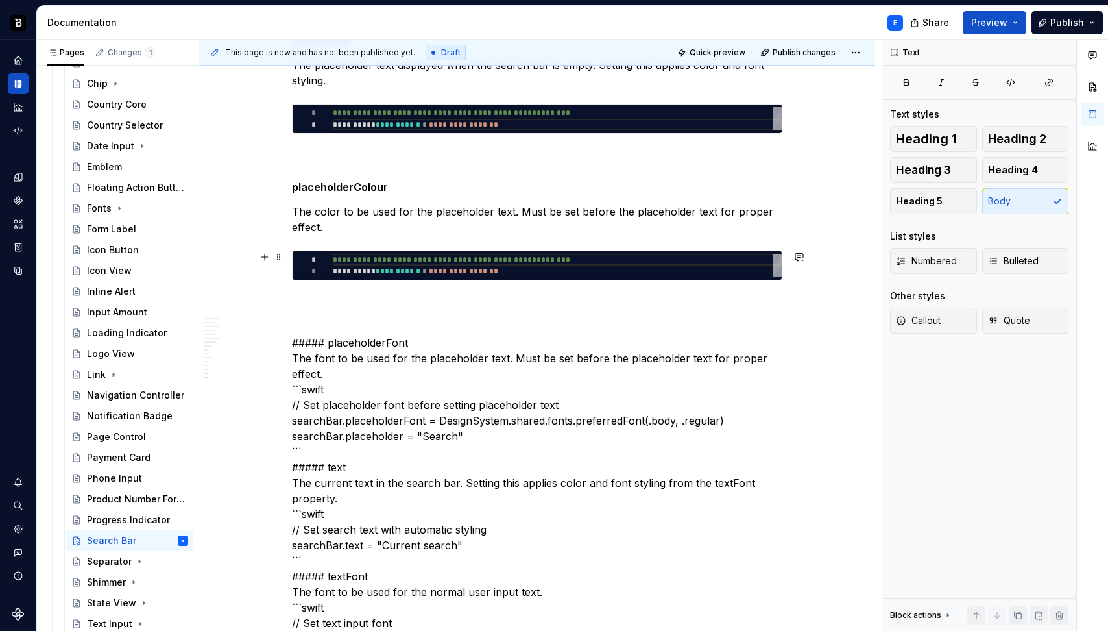
type textarea "**********"
click at [406, 263] on div "**********" at bounding box center [557, 265] width 449 height 23
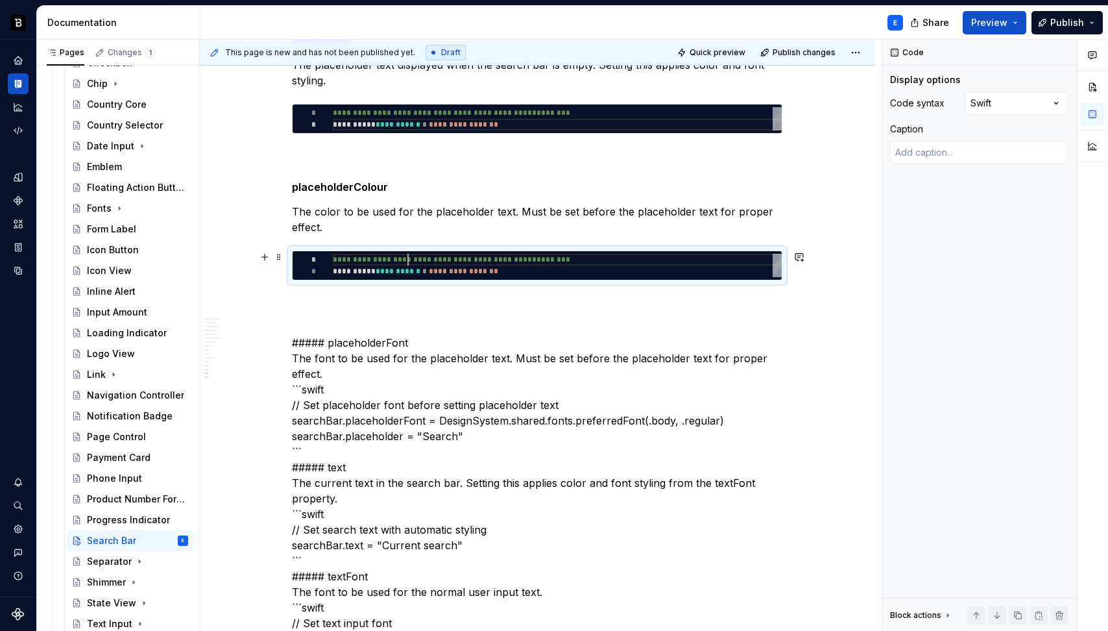
scroll to position [0, 192]
type textarea "*"
type textarea "**********"
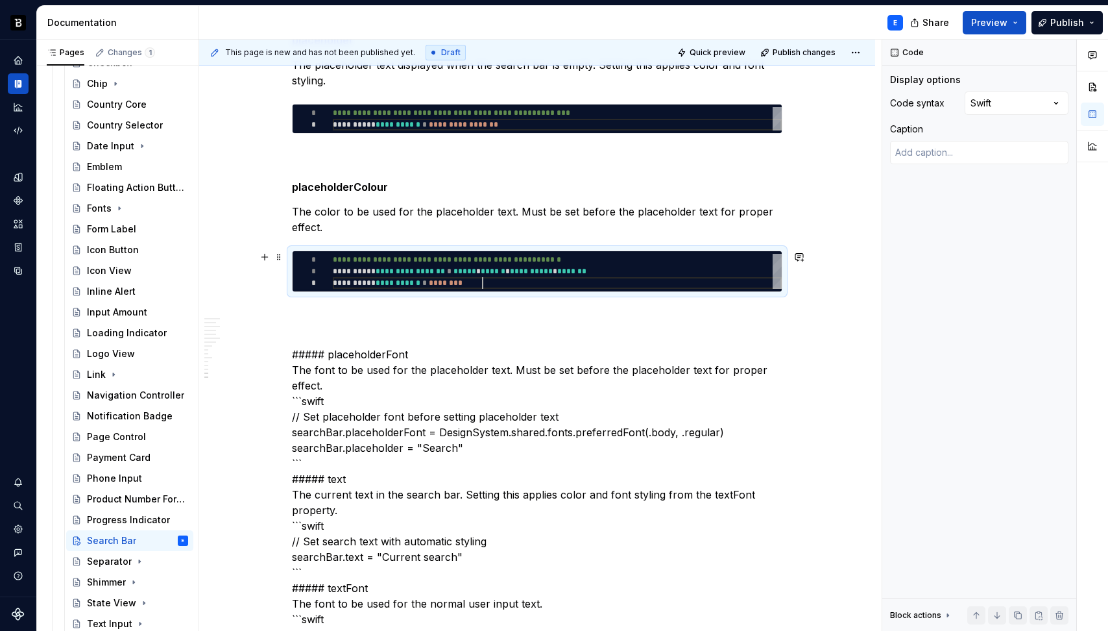
scroll to position [23, 150]
click at [390, 304] on div "**********" at bounding box center [537, 389] width 491 height 5147
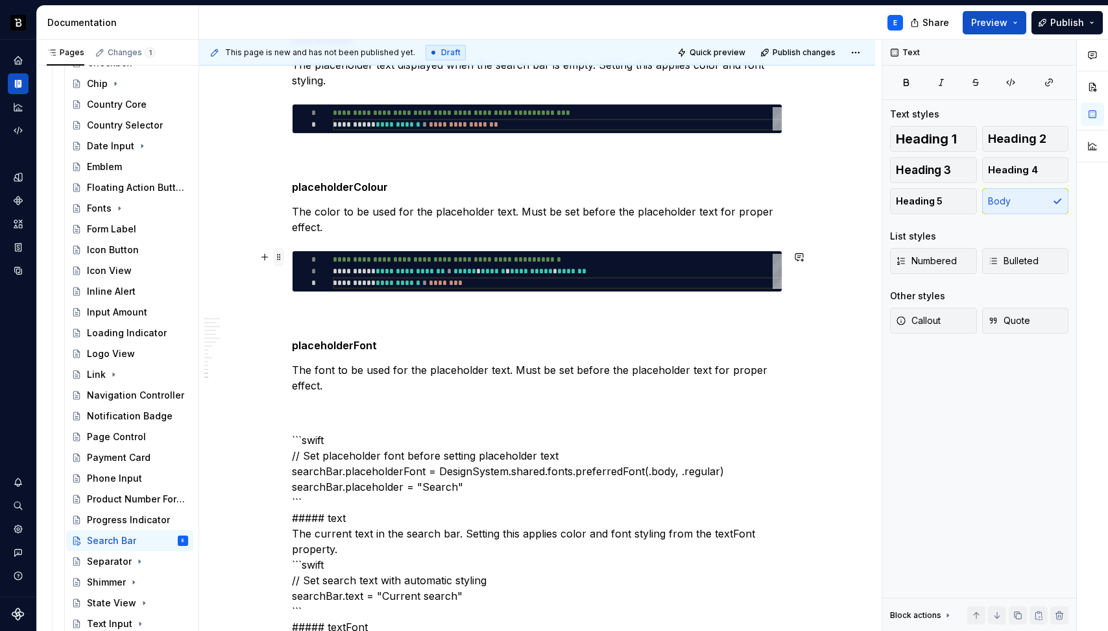
click at [279, 256] on span at bounding box center [279, 257] width 10 height 18
type textarea "*"
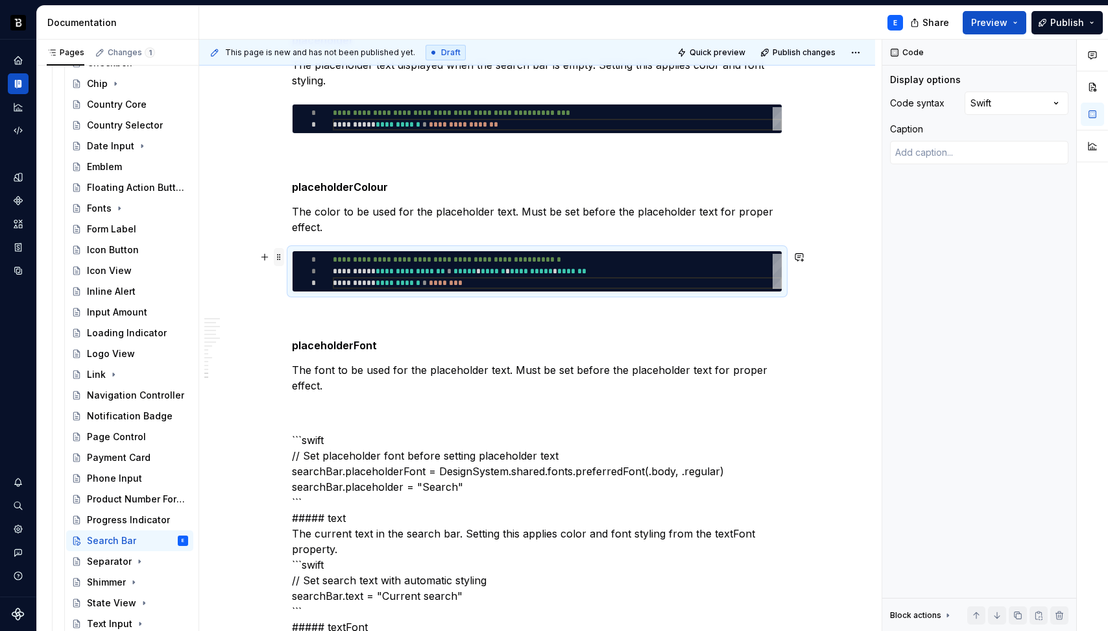
click at [279, 256] on span at bounding box center [279, 257] width 10 height 18
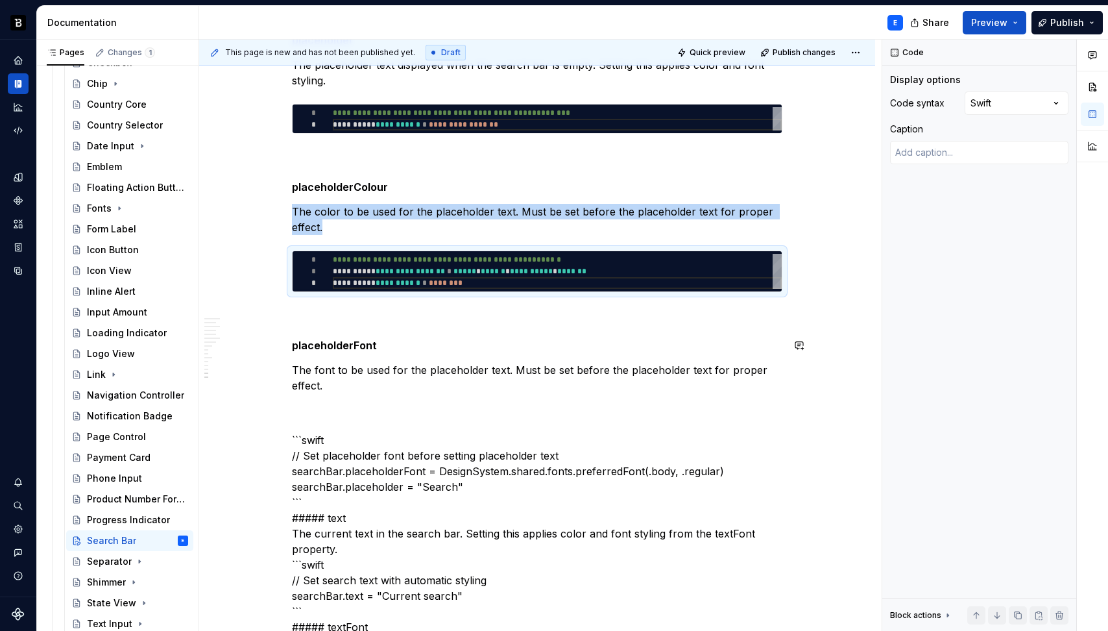
copy p "The color to be used for the placeholder text. Must be set before the placehold…"
click at [365, 384] on p "The font to be used for the placeholder text. Must be set before the placeholde…" at bounding box center [537, 377] width 491 height 31
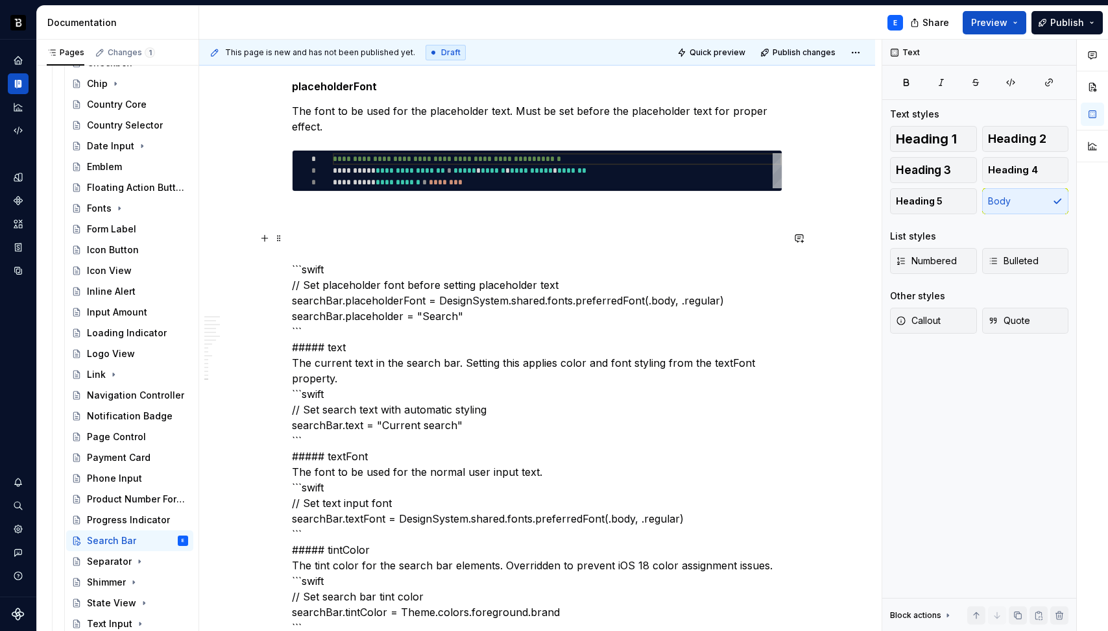
scroll to position [2766, 0]
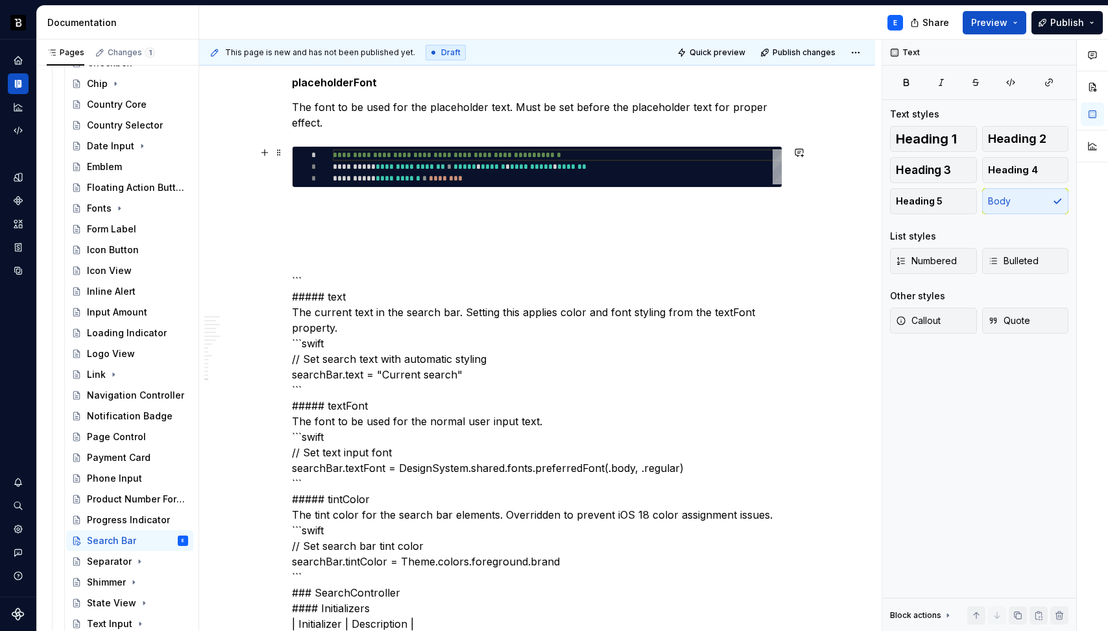
type textarea "**********"
click at [396, 169] on div "**********" at bounding box center [557, 166] width 449 height 35
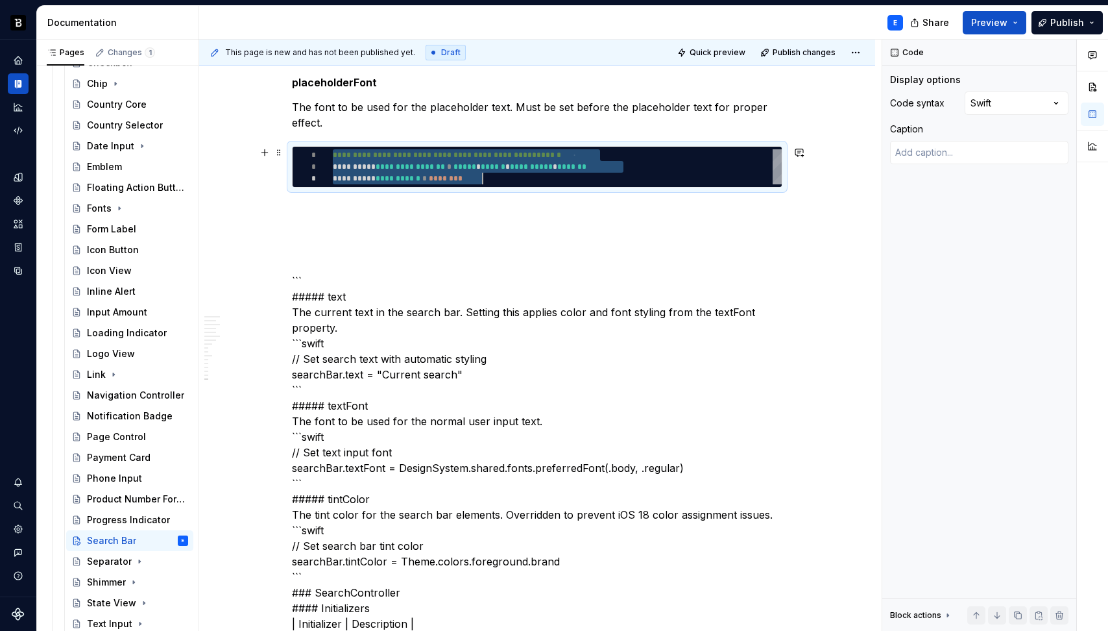
scroll to position [0, 150]
type textarea "*"
type textarea "**********"
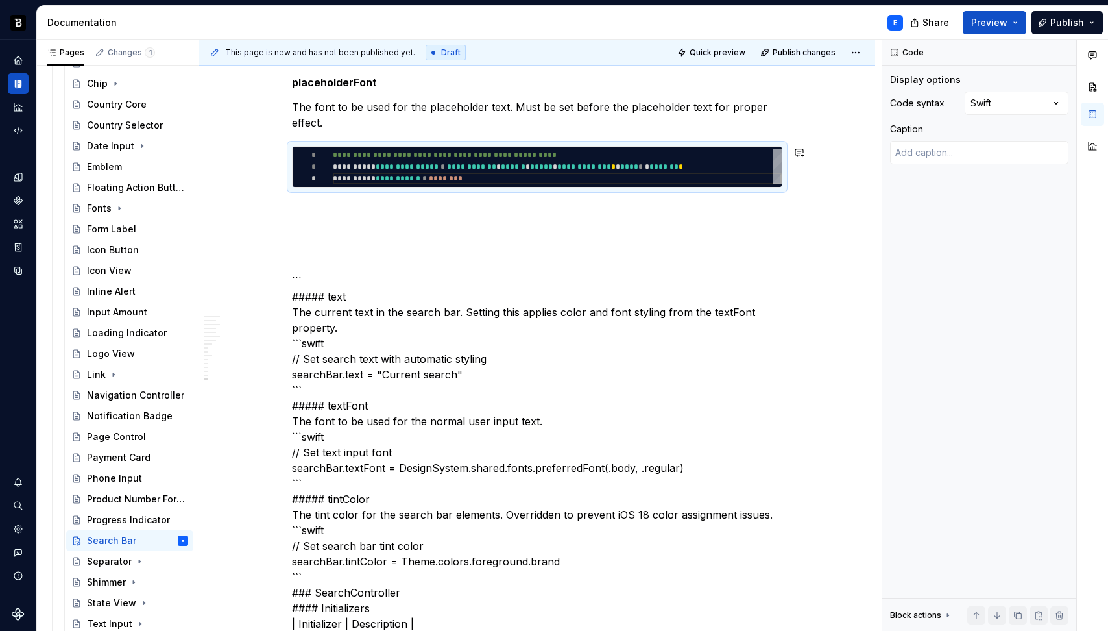
click at [378, 200] on div "**********" at bounding box center [537, 167] width 491 height 5227
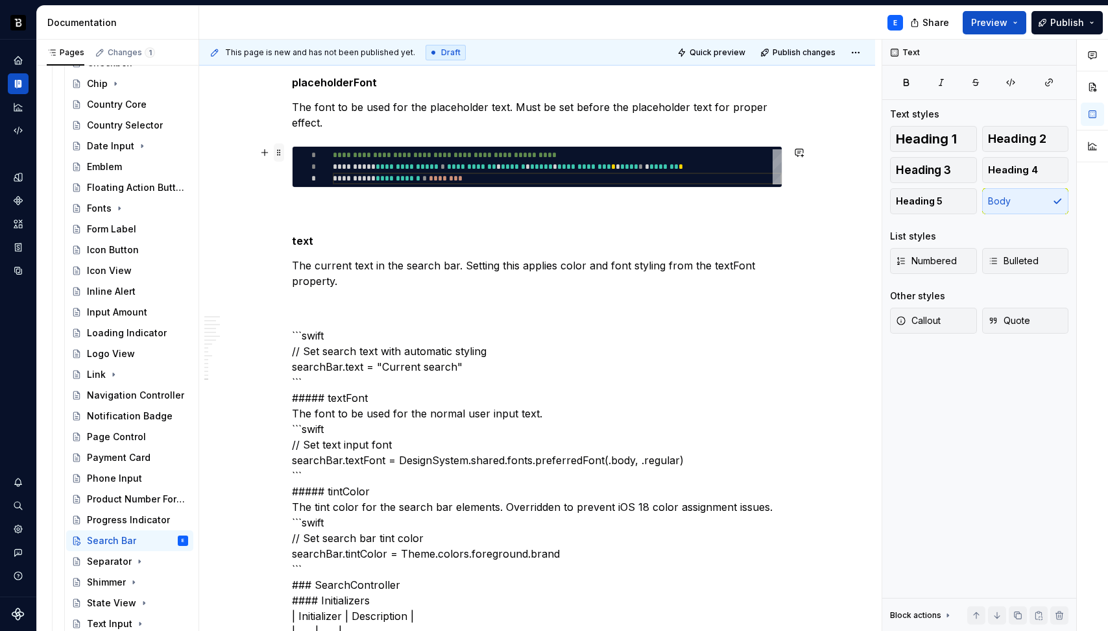
click at [280, 150] on span at bounding box center [279, 152] width 10 height 18
type textarea "*"
click at [280, 150] on span at bounding box center [279, 152] width 10 height 18
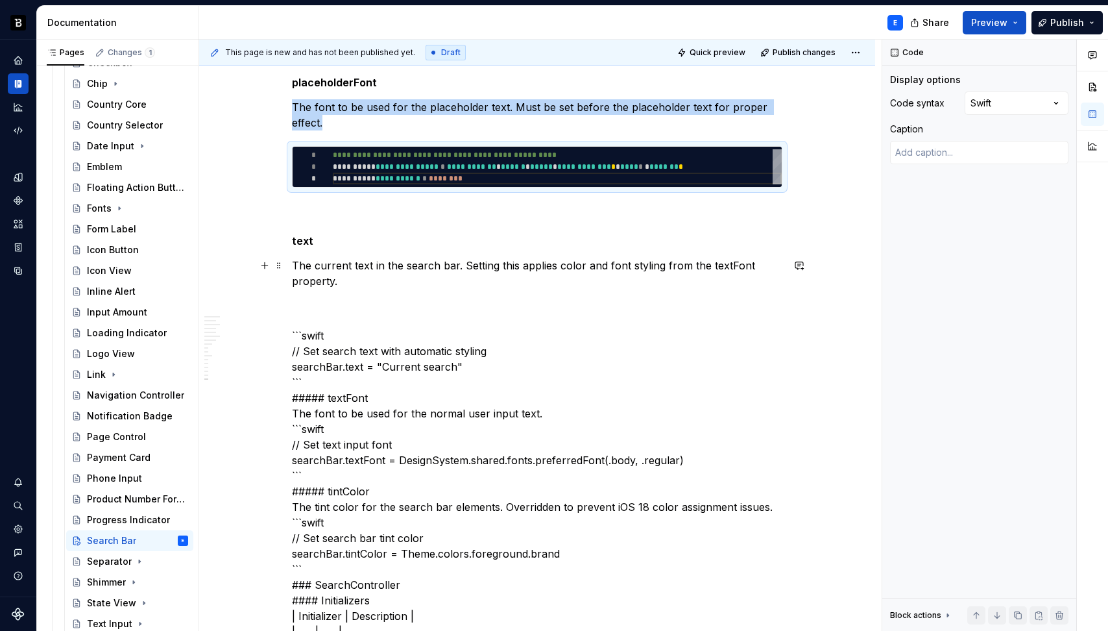
copy p "The font to be used for the placeholder text. Must be set before the placeholde…"
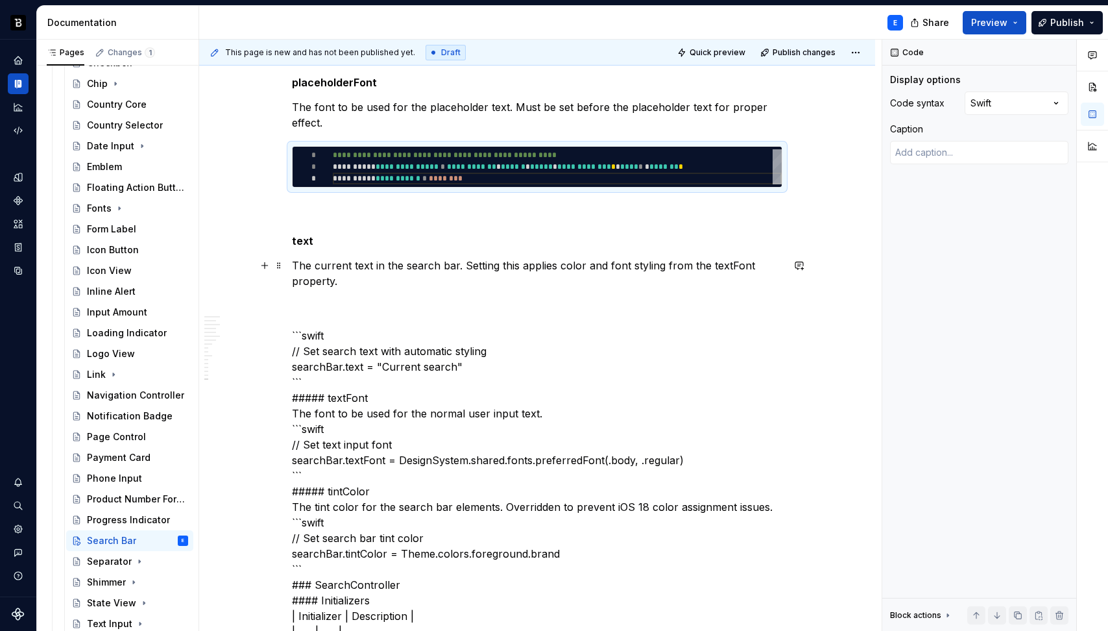
click at [381, 284] on p "The current text in the search bar. Setting this applies color and font styling…" at bounding box center [537, 273] width 491 height 31
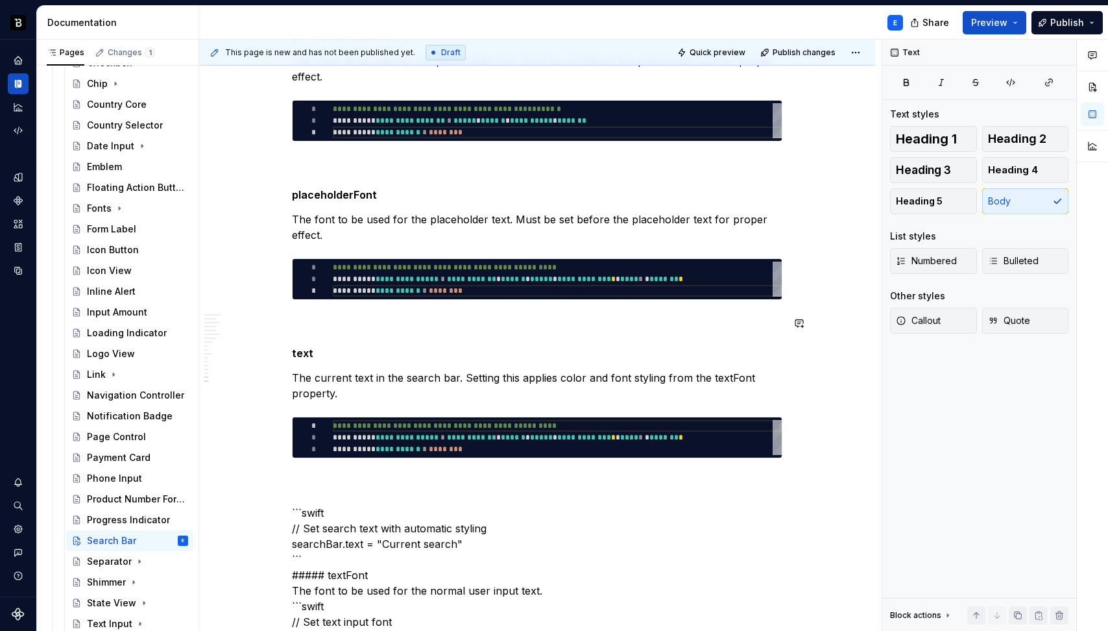
scroll to position [2691, 0]
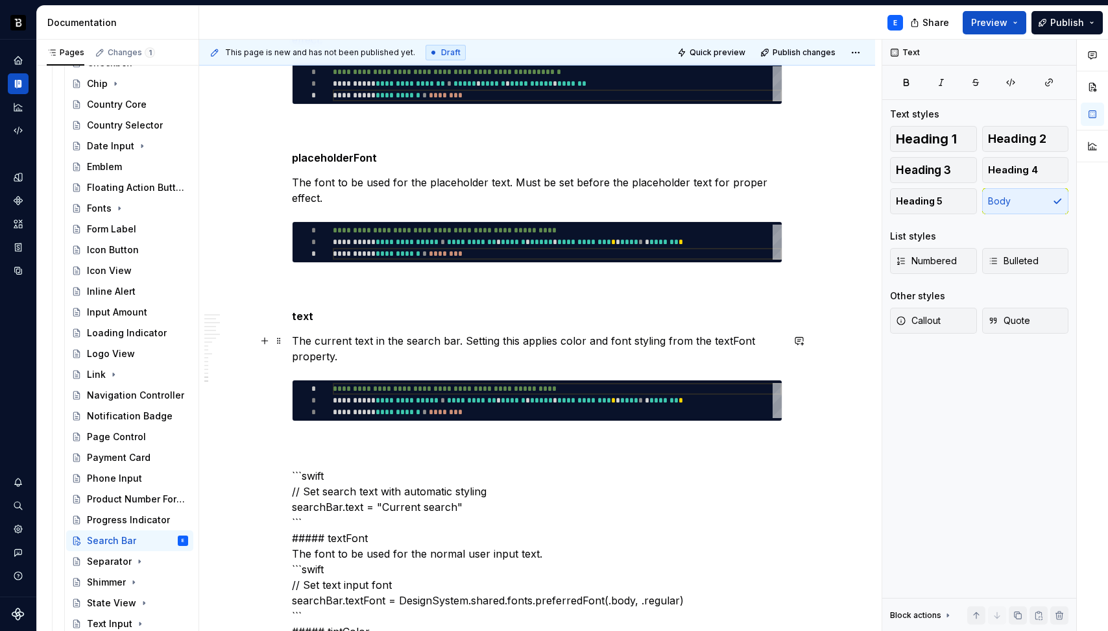
click at [724, 340] on p "The current text in the search bar. Setting this applies color and font styling…" at bounding box center [537, 348] width 491 height 31
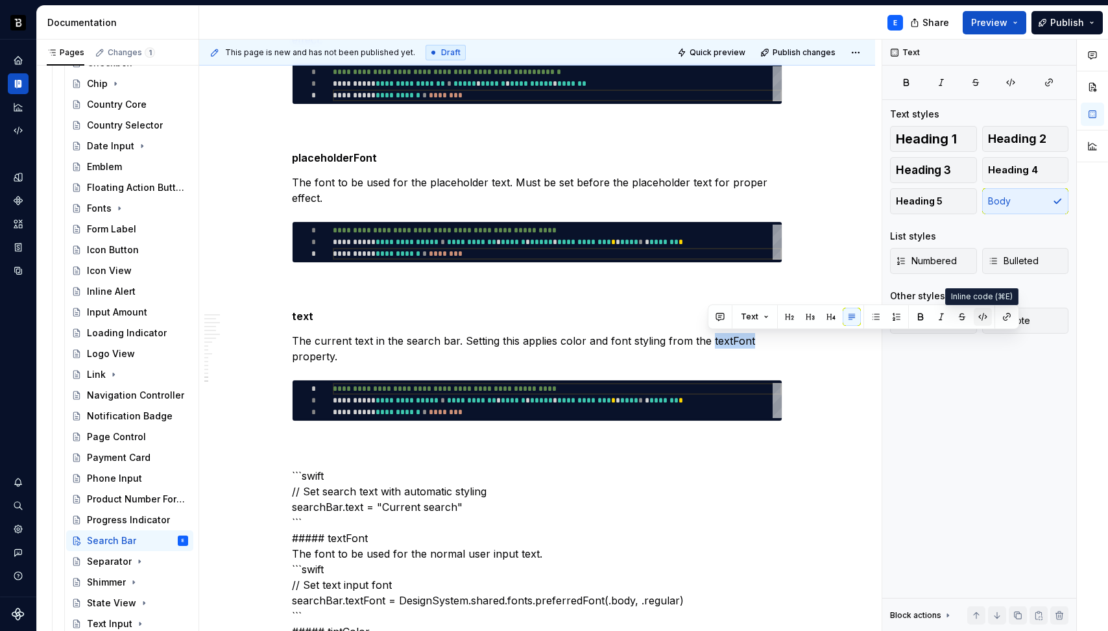
click at [982, 317] on button "button" at bounding box center [983, 317] width 18 height 18
click at [530, 364] on div "**********" at bounding box center [537, 271] width 491 height 5284
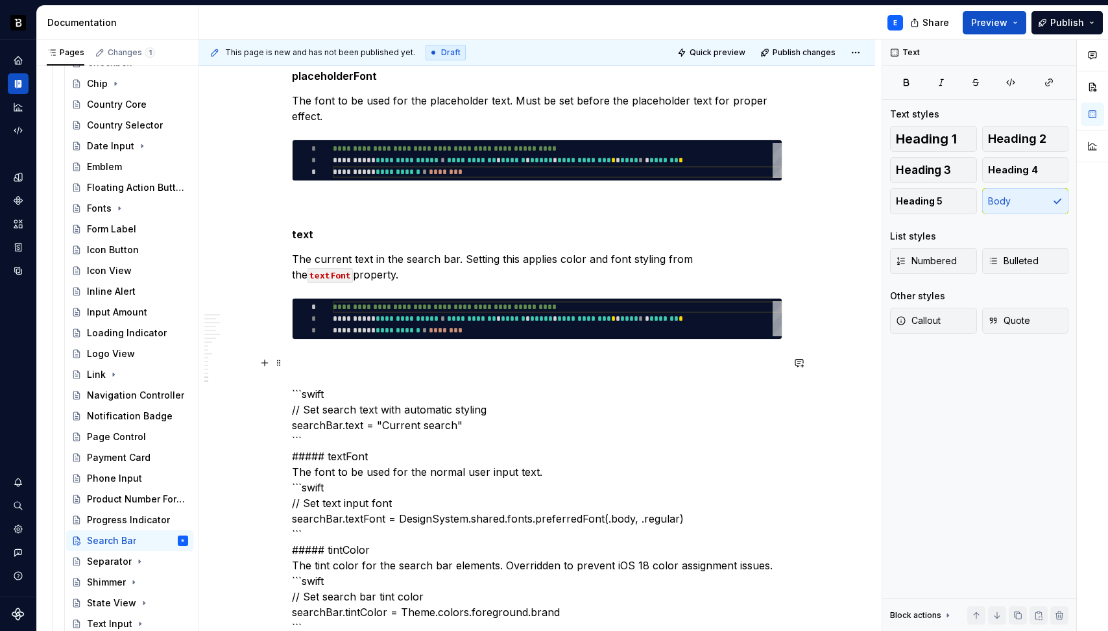
scroll to position [2779, 0]
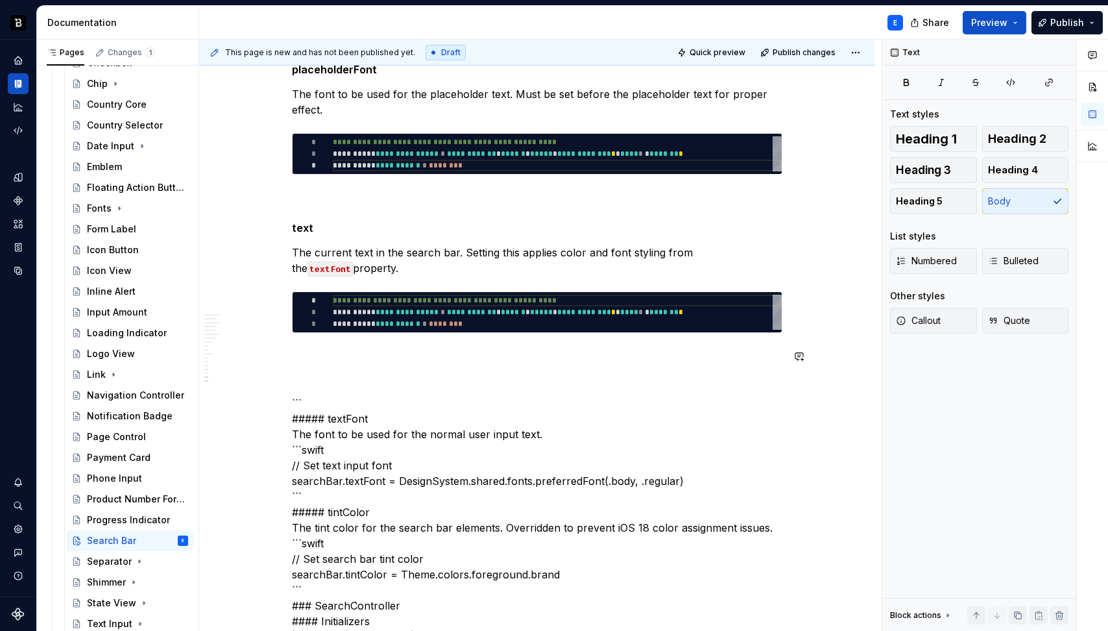
type textarea "**********"
click at [401, 311] on div "**********" at bounding box center [557, 312] width 449 height 35
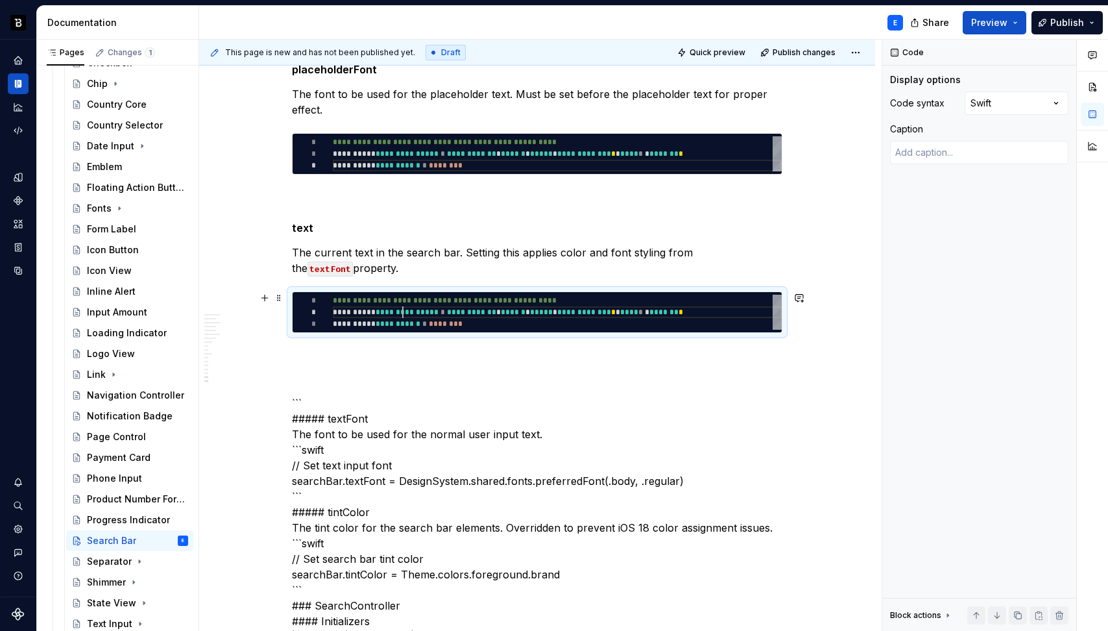
scroll to position [0, 150]
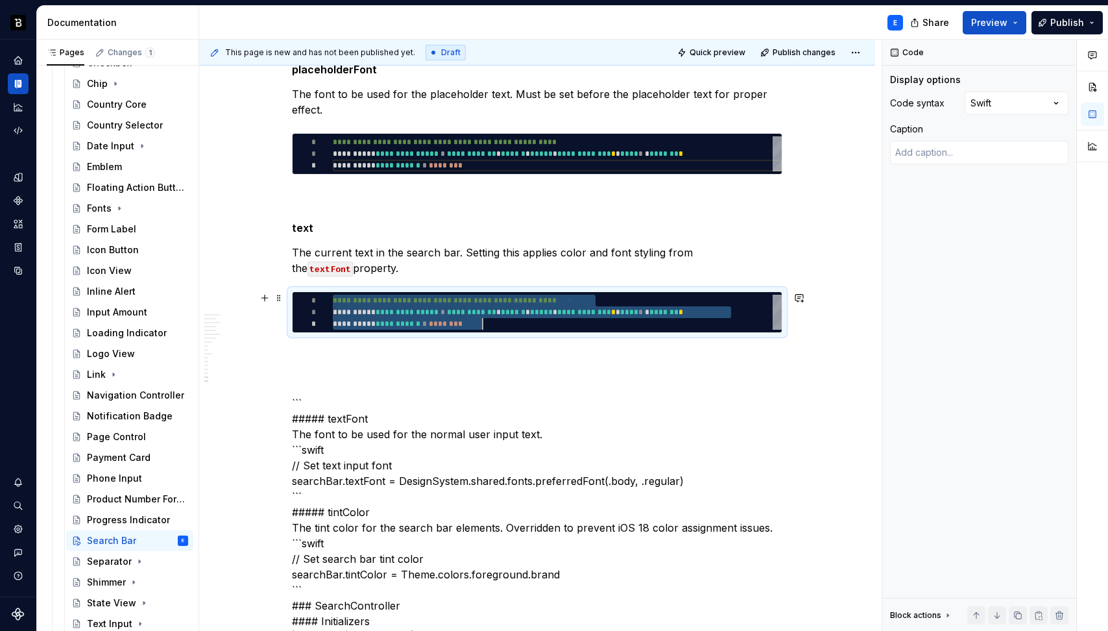
type textarea "*"
type textarea "**********"
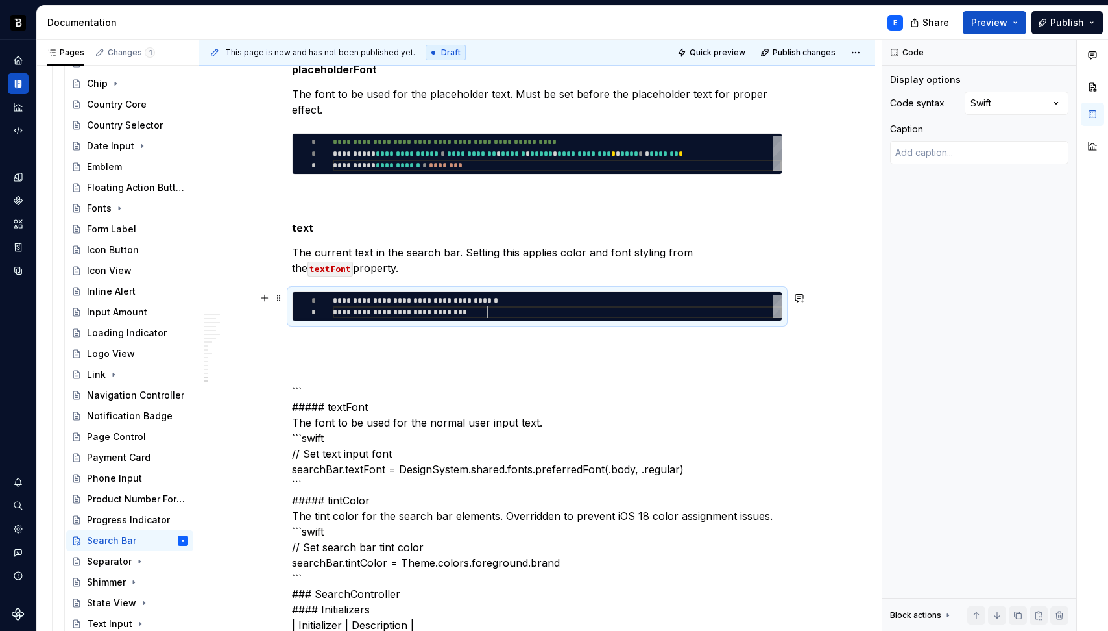
scroll to position [12, 154]
click at [380, 332] on div "**********" at bounding box center [537, 161] width 491 height 5241
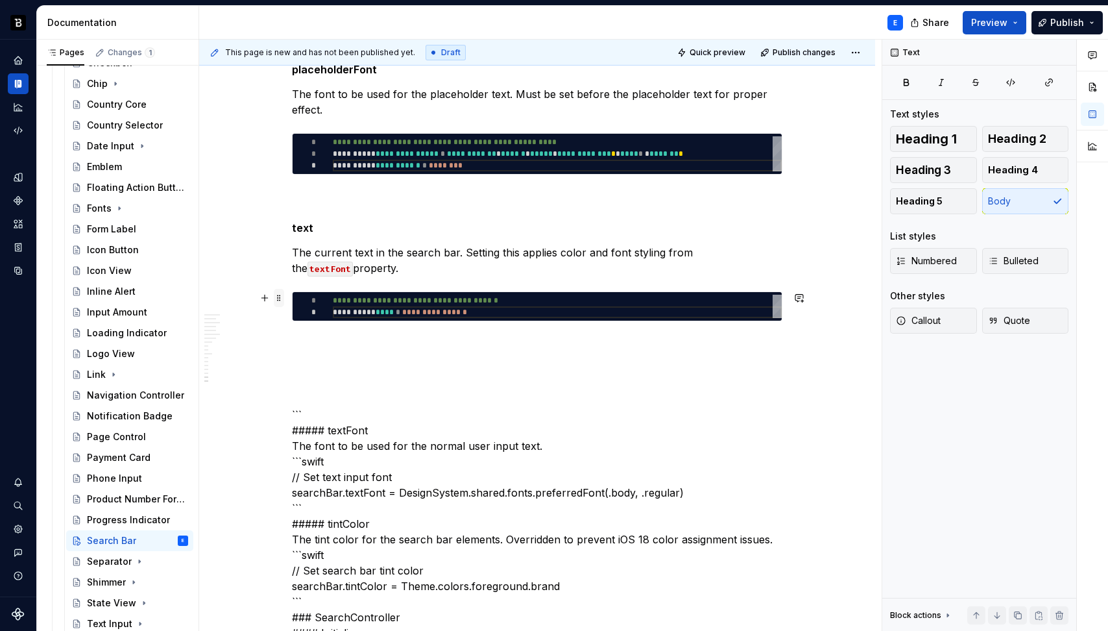
click at [280, 297] on span at bounding box center [279, 298] width 10 height 18
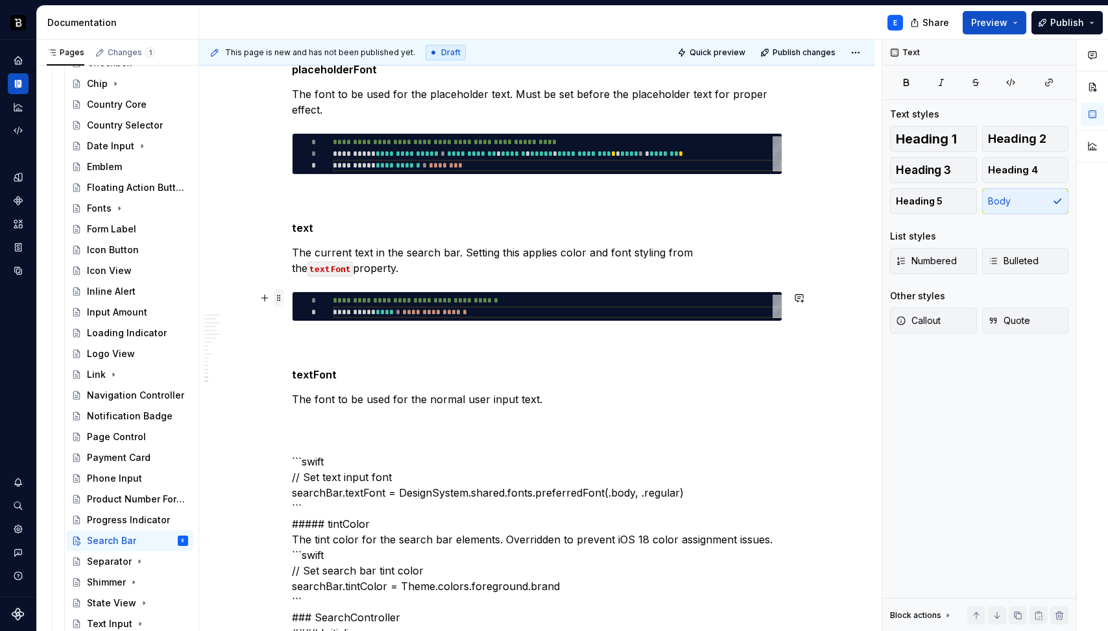
click at [277, 299] on span at bounding box center [279, 298] width 10 height 18
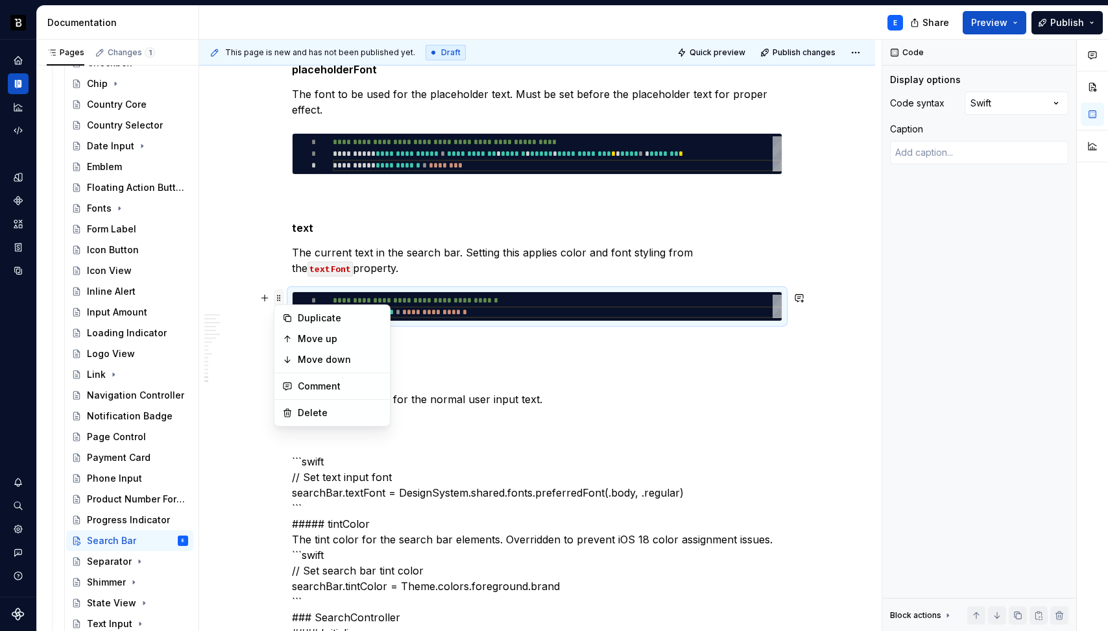
click at [277, 299] on span at bounding box center [279, 298] width 10 height 18
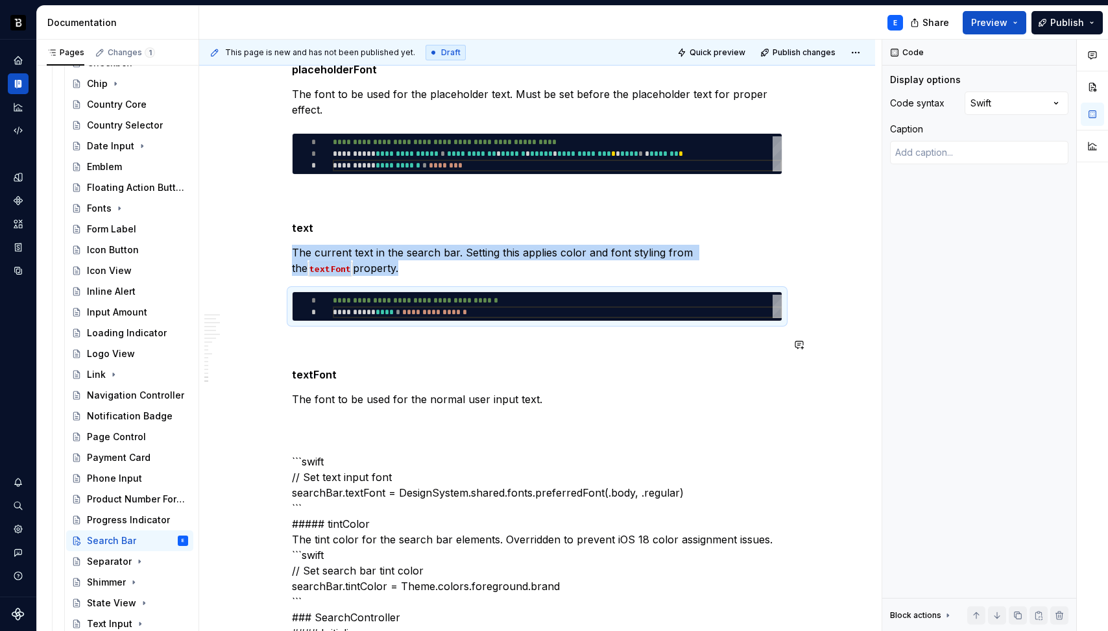
copy p "The current text in the search bar. Setting this applies color and font styling…"
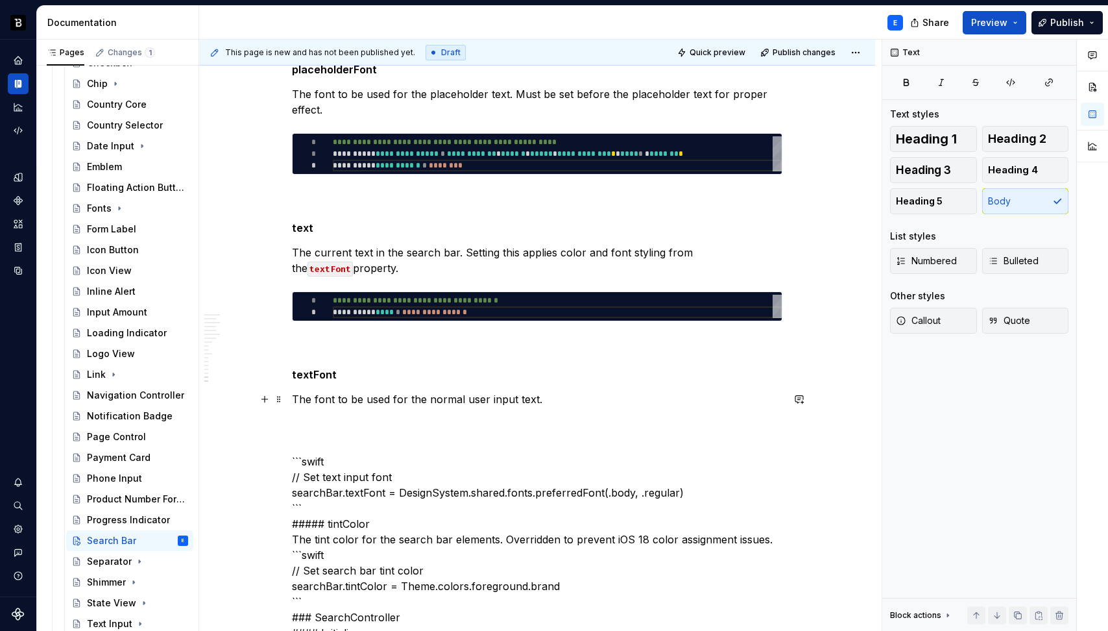
click at [555, 395] on p "The font to be used for the normal user input text." at bounding box center [537, 399] width 491 height 16
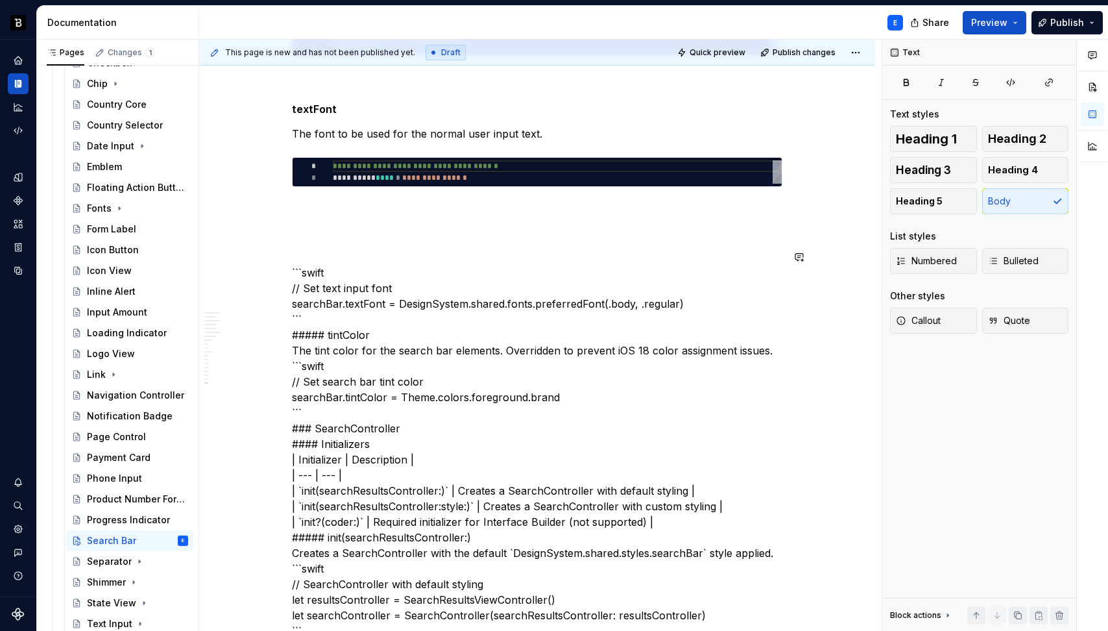
scroll to position [3048, 0]
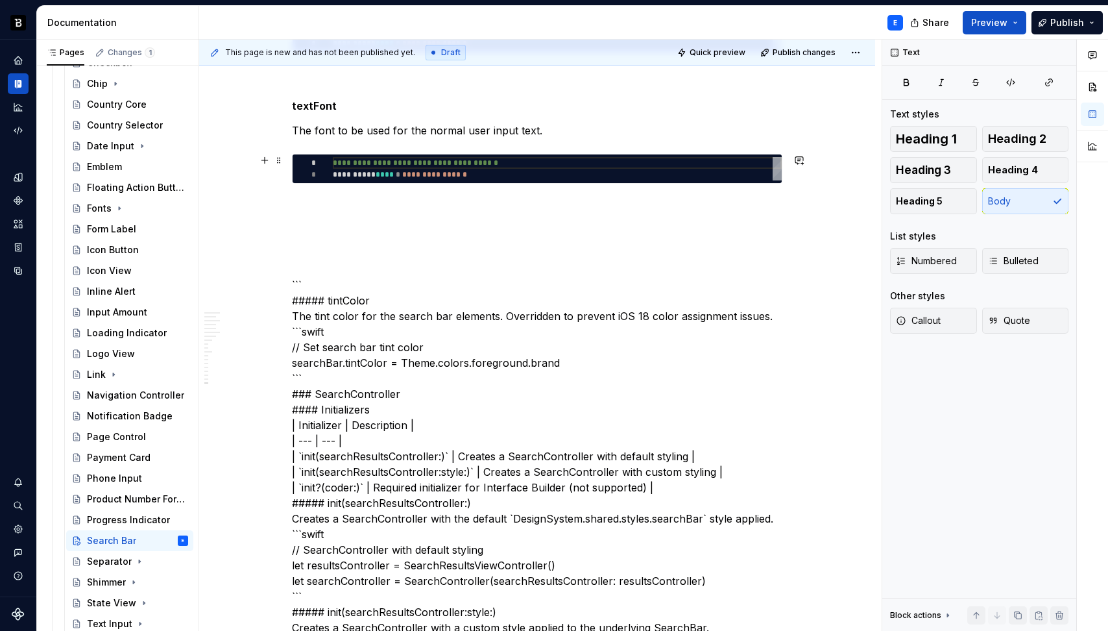
type textarea "*"
type textarea "**********"
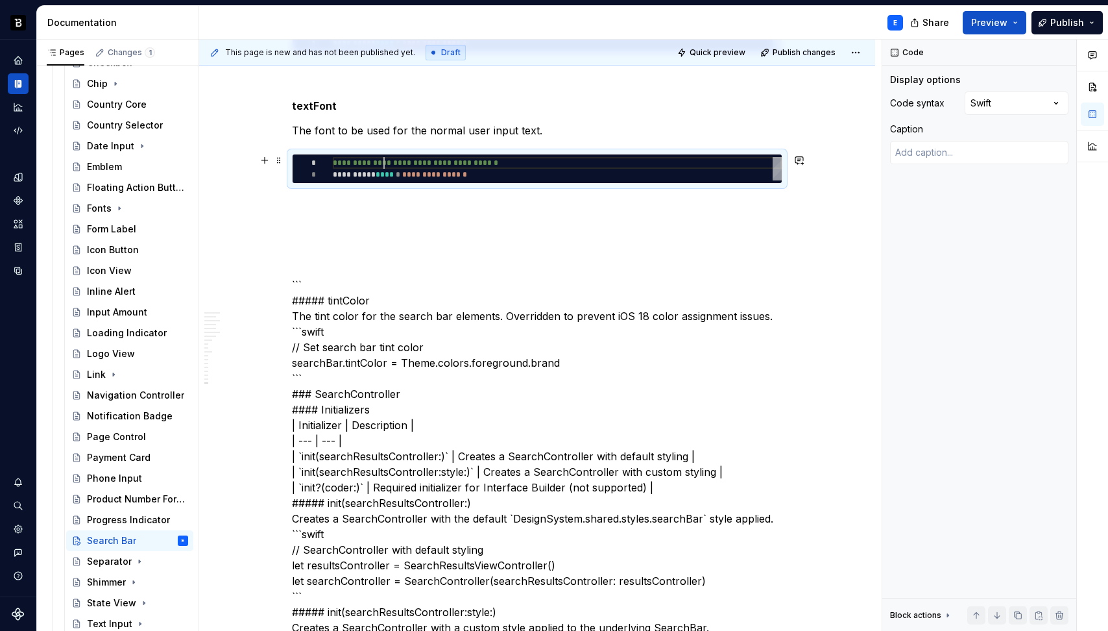
click at [384, 164] on div "**********" at bounding box center [557, 168] width 449 height 23
type textarea "*"
type textarea "**********"
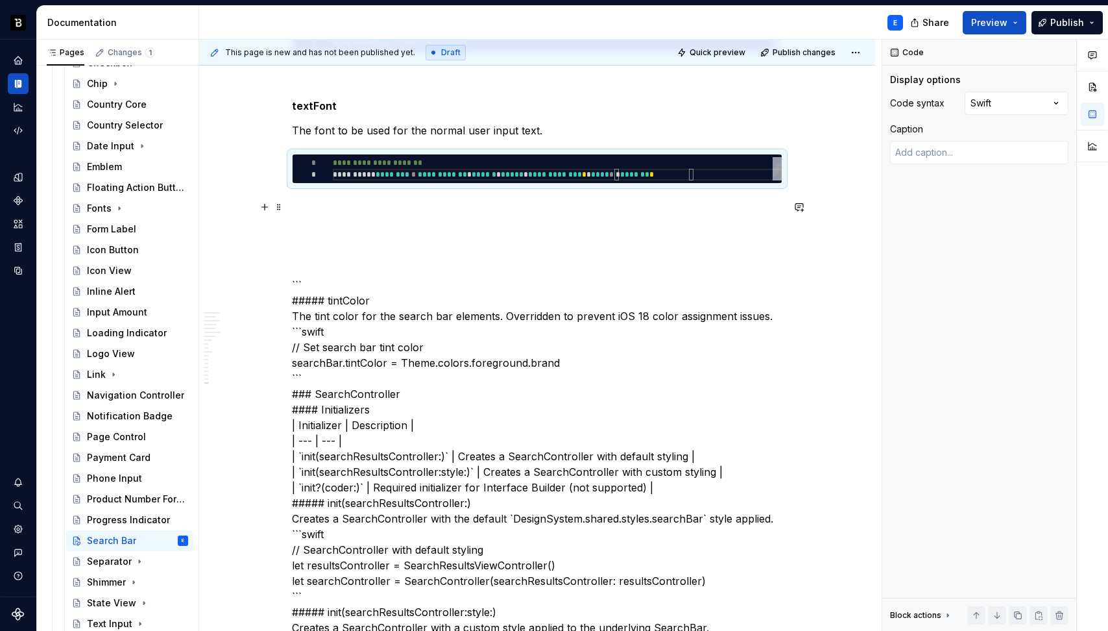
click at [391, 211] on p at bounding box center [537, 207] width 491 height 16
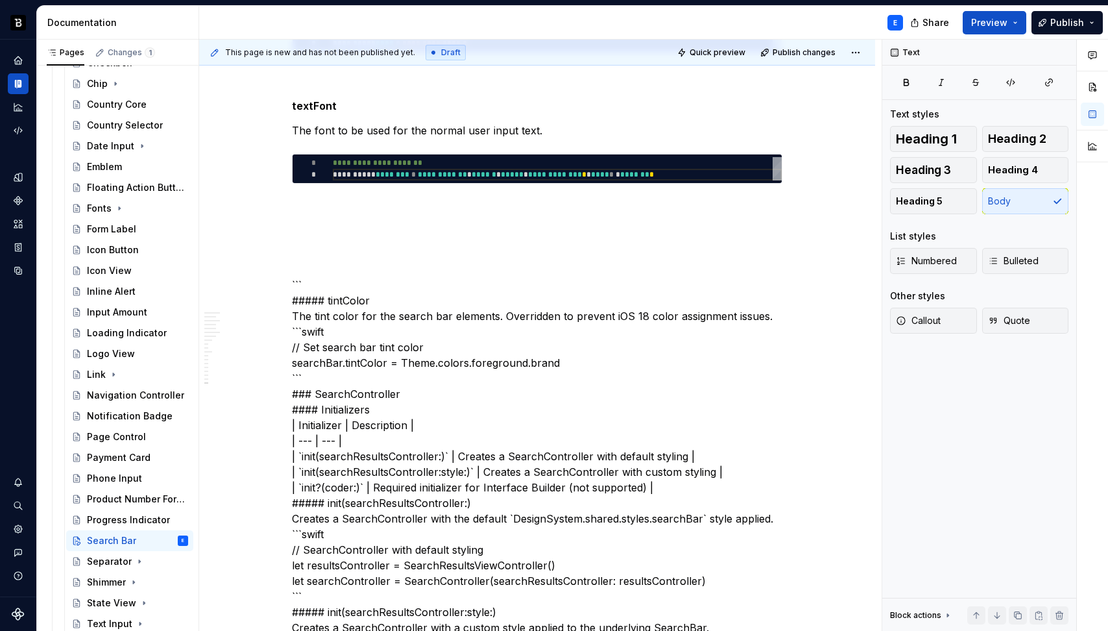
type textarea "*"
